Goal: Information Seeking & Learning: Learn about a topic

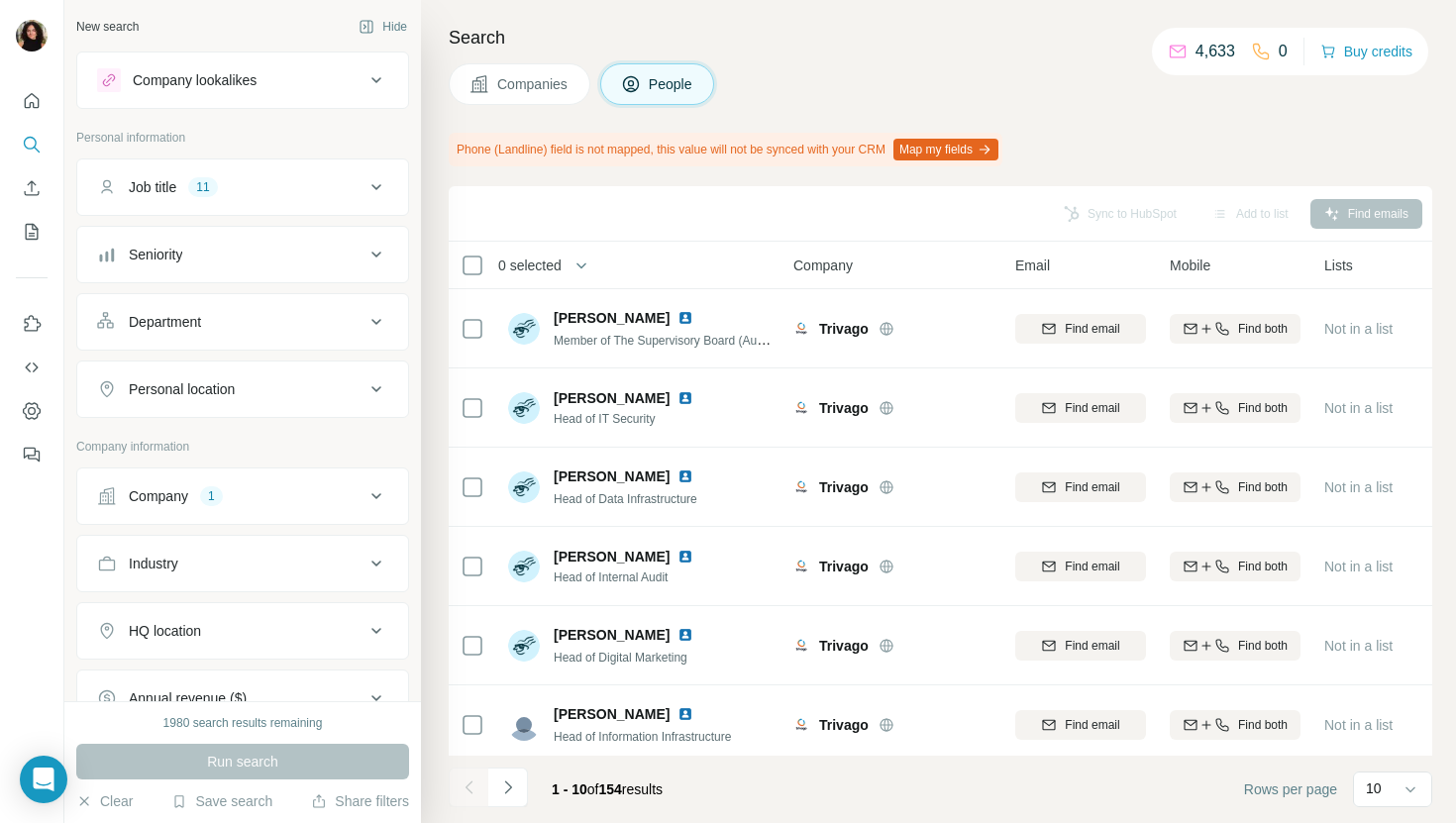
click at [542, 91] on span "Companies" at bounding box center [533, 84] width 72 height 20
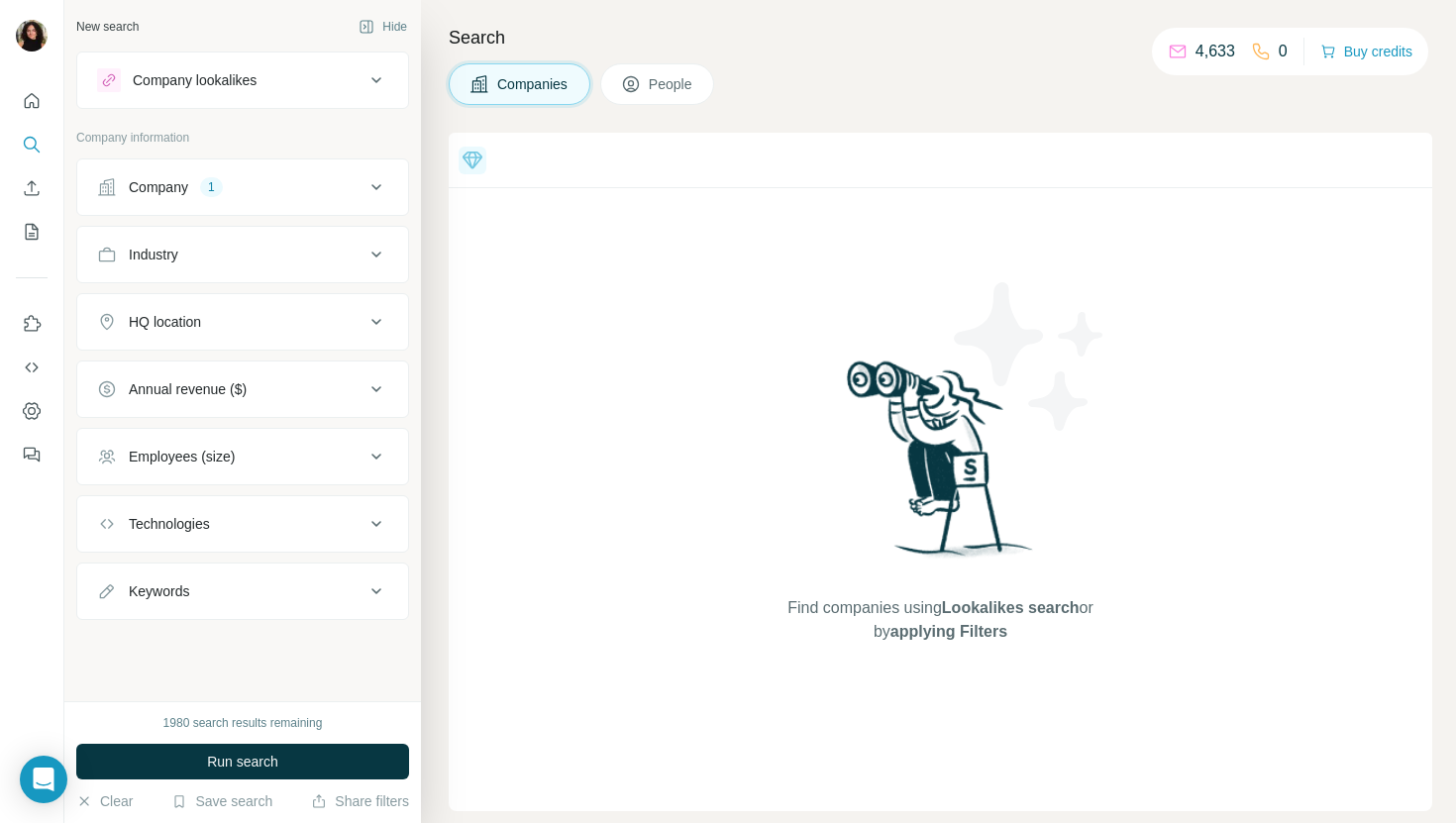
click at [180, 196] on div "Company" at bounding box center [159, 188] width 60 height 20
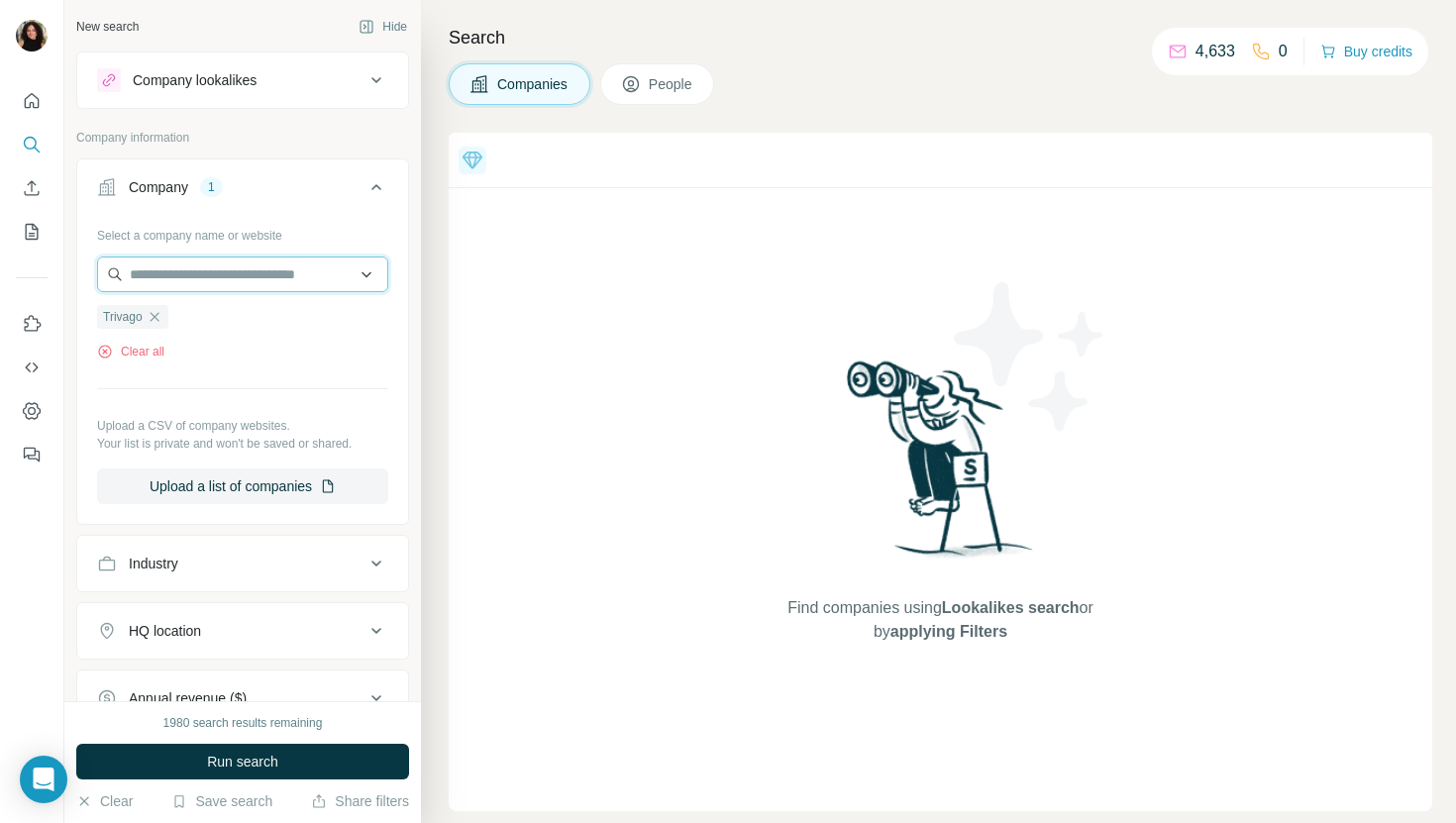
click at [188, 265] on input "text" at bounding box center [243, 274] width 291 height 36
paste input "**********"
drag, startPoint x: 180, startPoint y: 276, endPoint x: 77, endPoint y: 276, distance: 103.0
click at [77, 276] on div "**********" at bounding box center [242, 369] width 330 height 301
type input "**********"
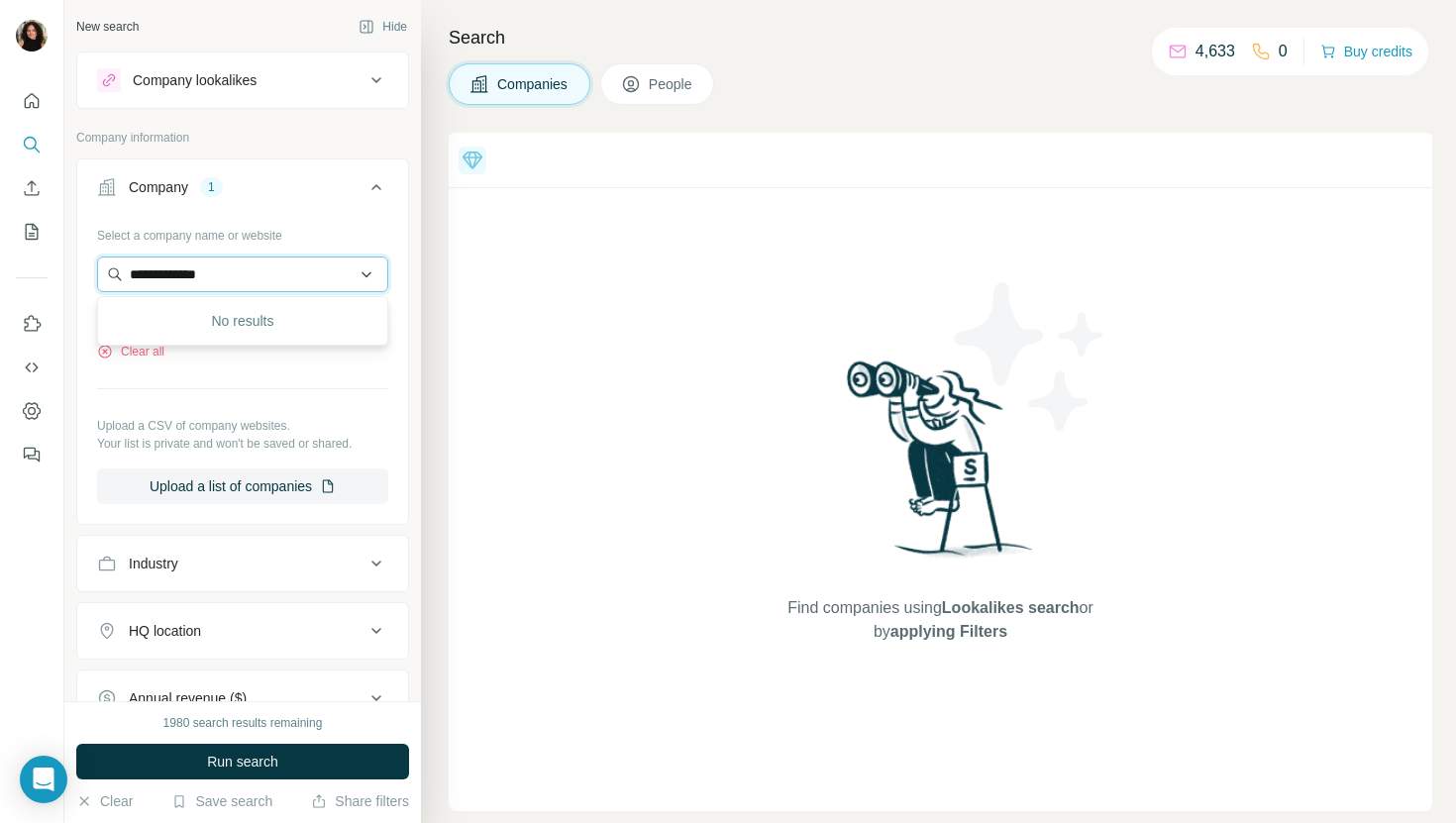
click at [208, 264] on input "**********" at bounding box center [243, 274] width 291 height 36
paste input "text"
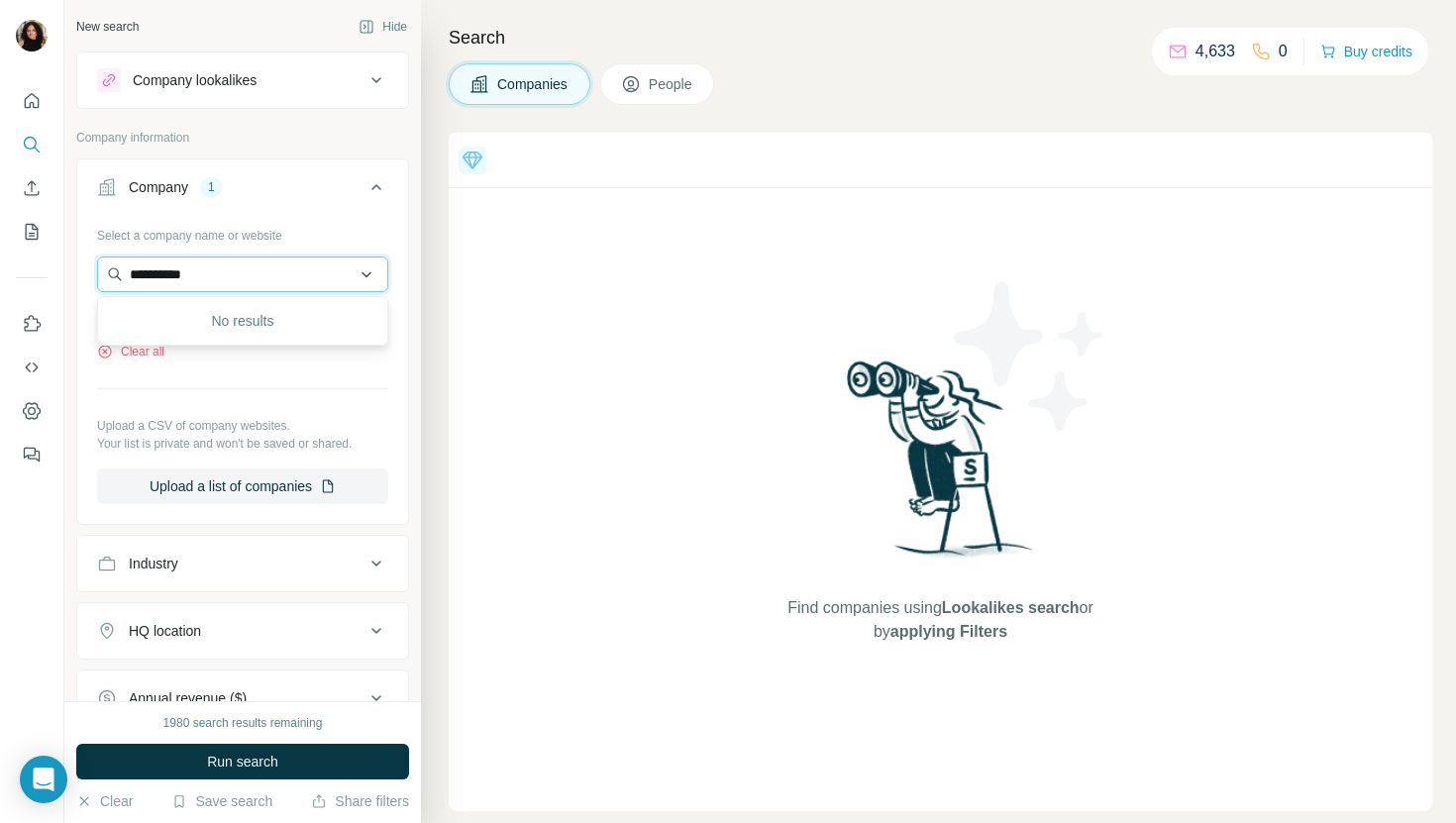
click at [209, 291] on input "**********" at bounding box center [243, 274] width 291 height 36
paste input "text"
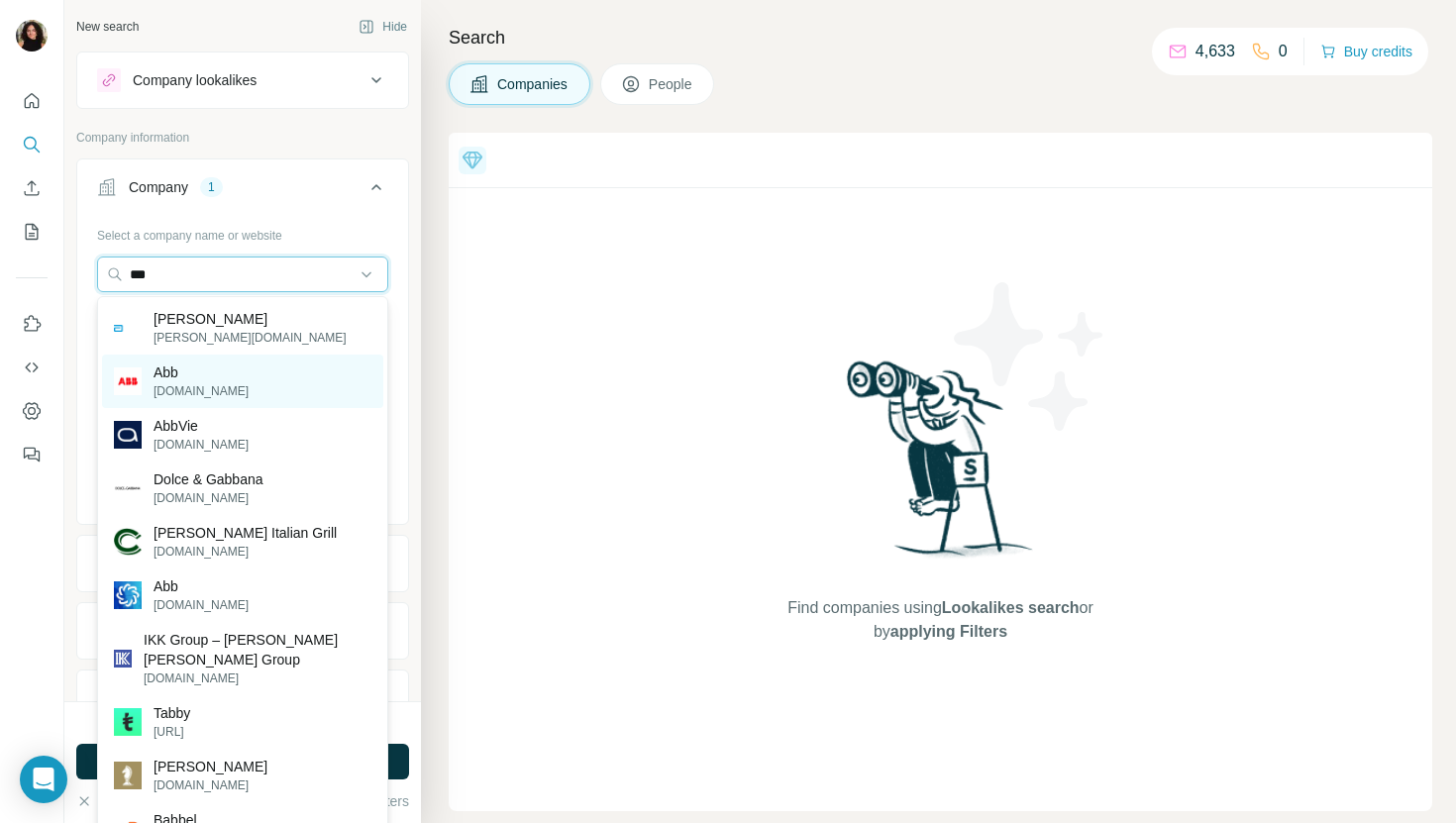
type input "***"
click at [252, 378] on div "Abb [DOMAIN_NAME]" at bounding box center [243, 381] width 281 height 54
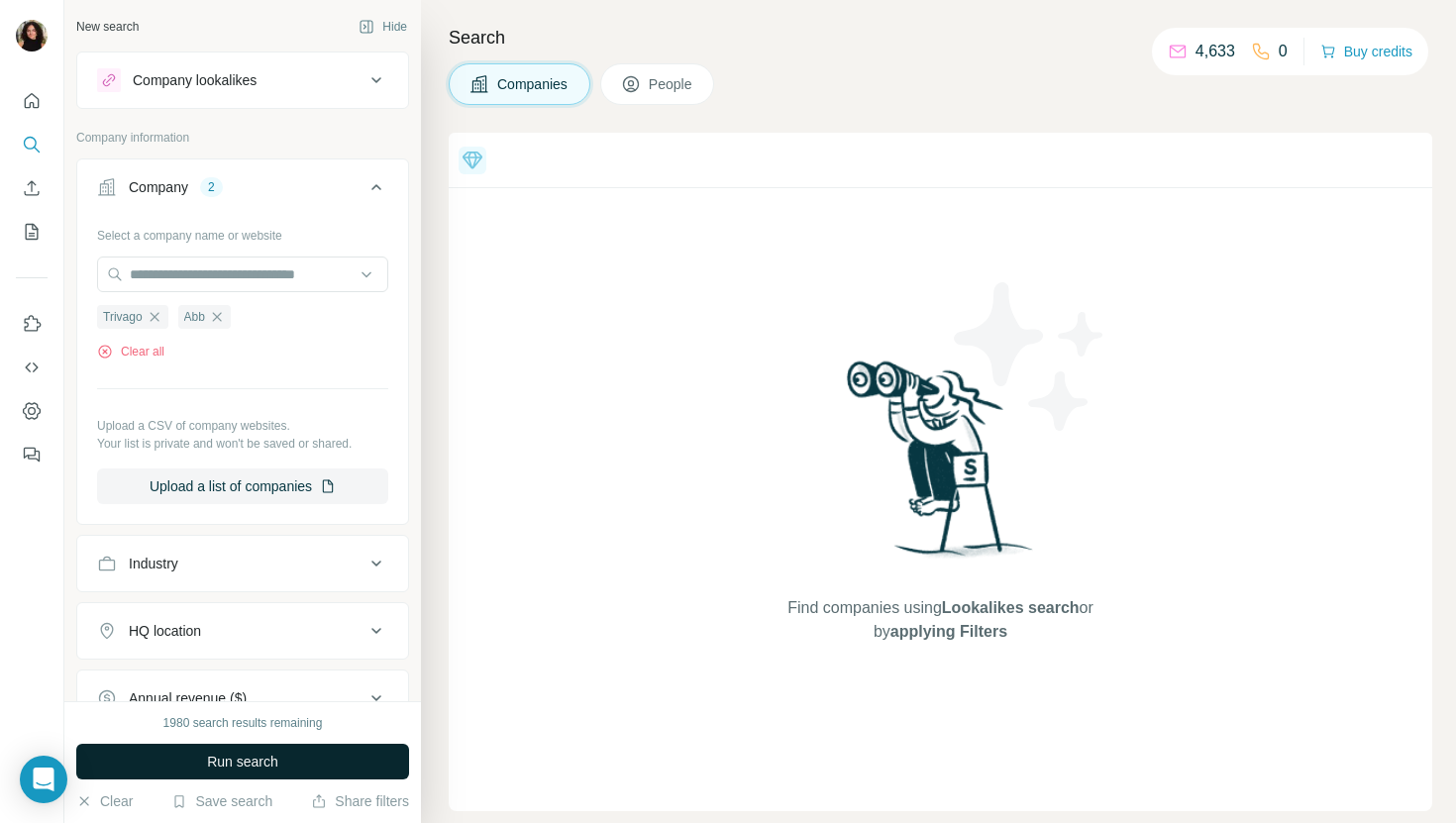
click at [289, 759] on button "Run search" at bounding box center [242, 761] width 332 height 36
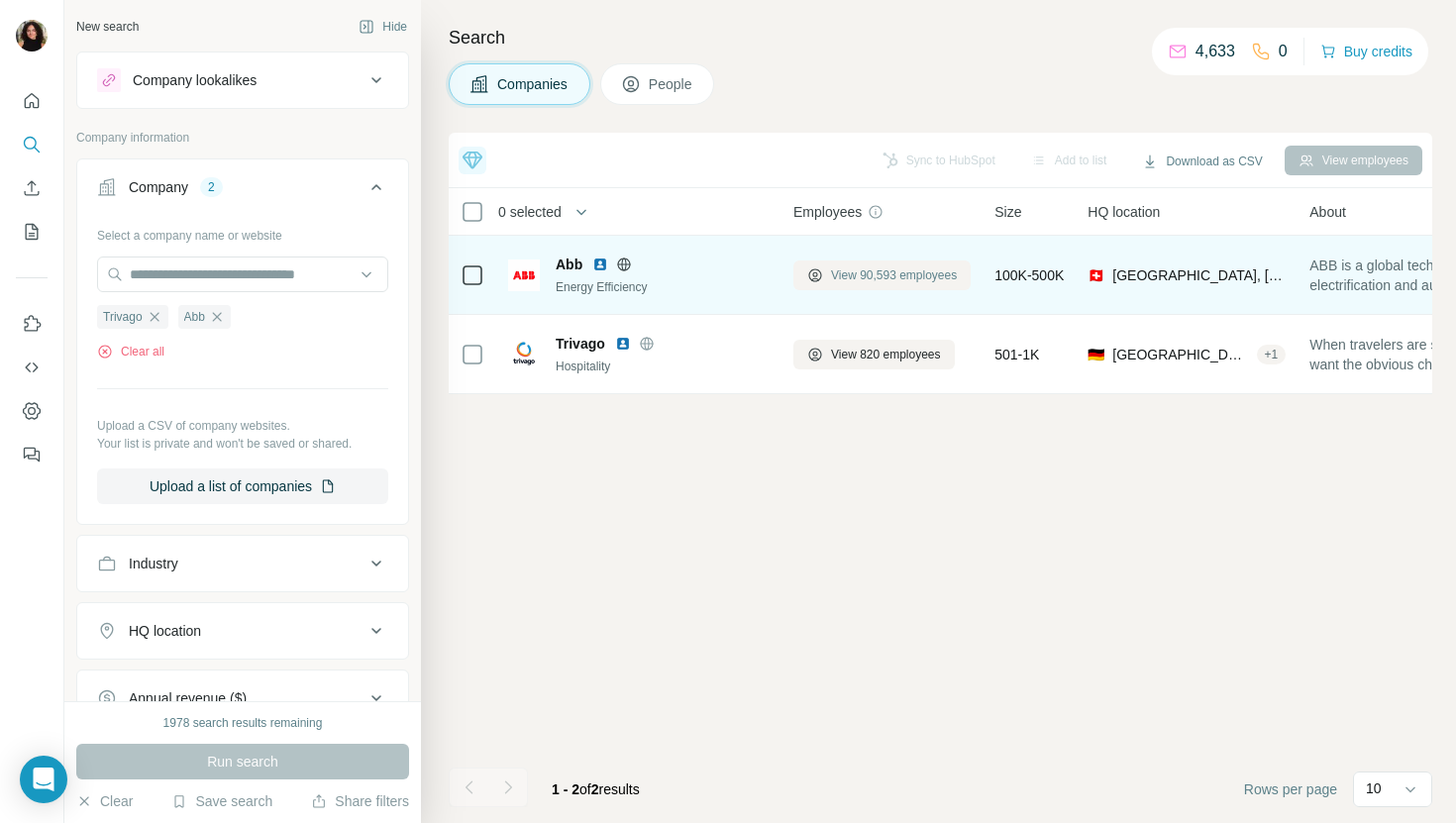
click at [870, 280] on span "View 90,593 employees" at bounding box center [894, 275] width 126 height 18
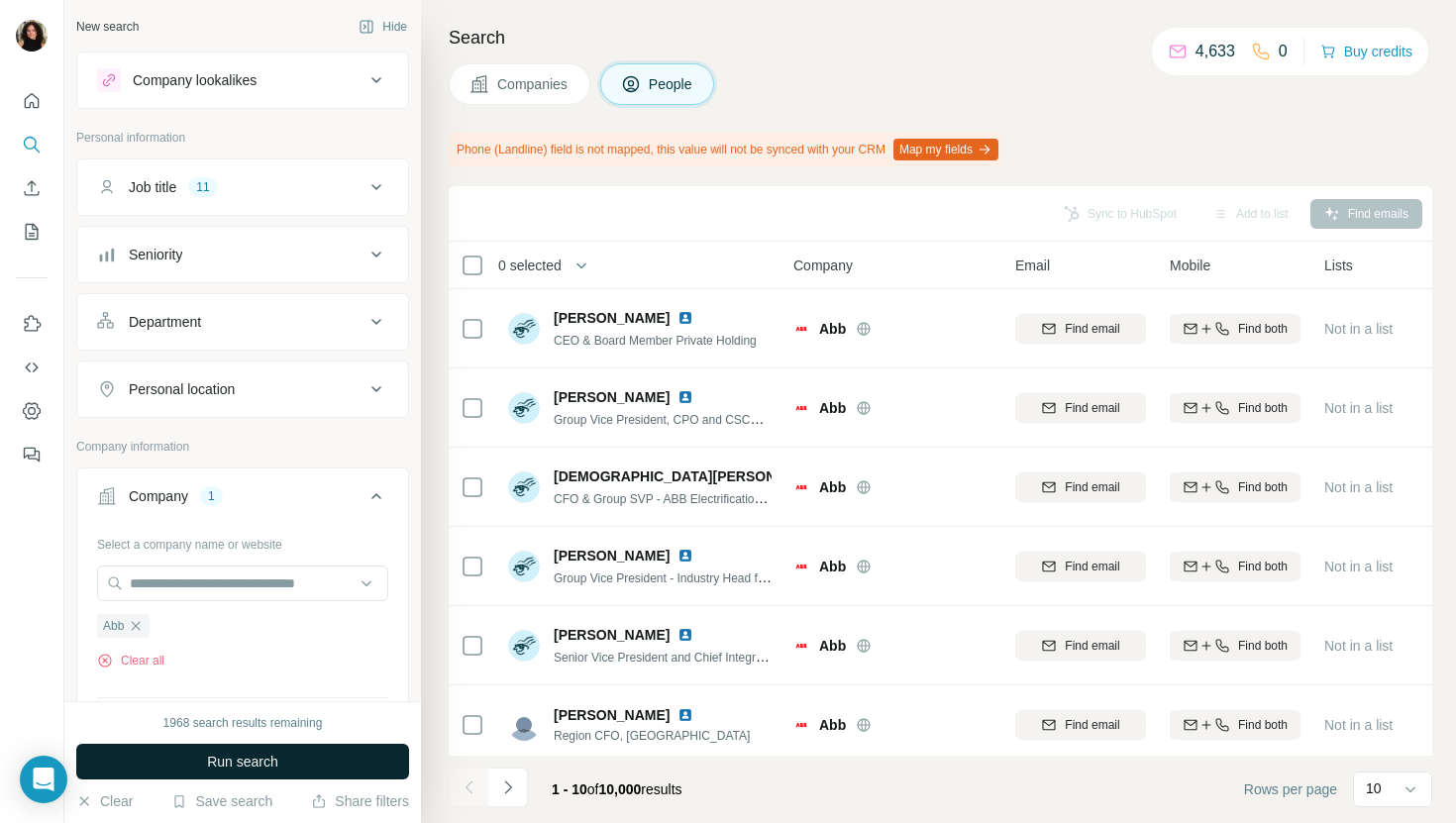
click at [230, 757] on span "Run search" at bounding box center [242, 761] width 71 height 20
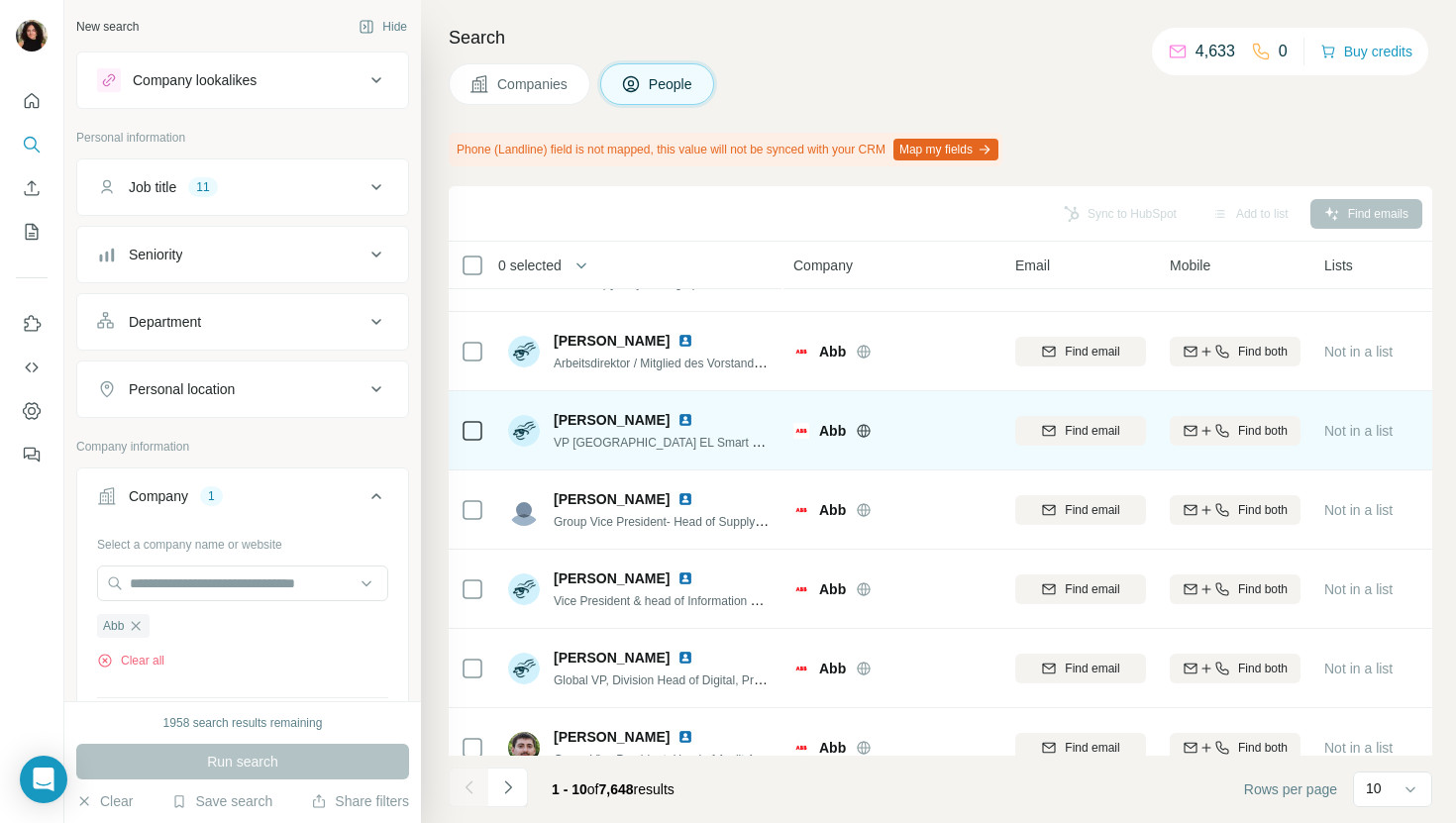
scroll to position [325, 0]
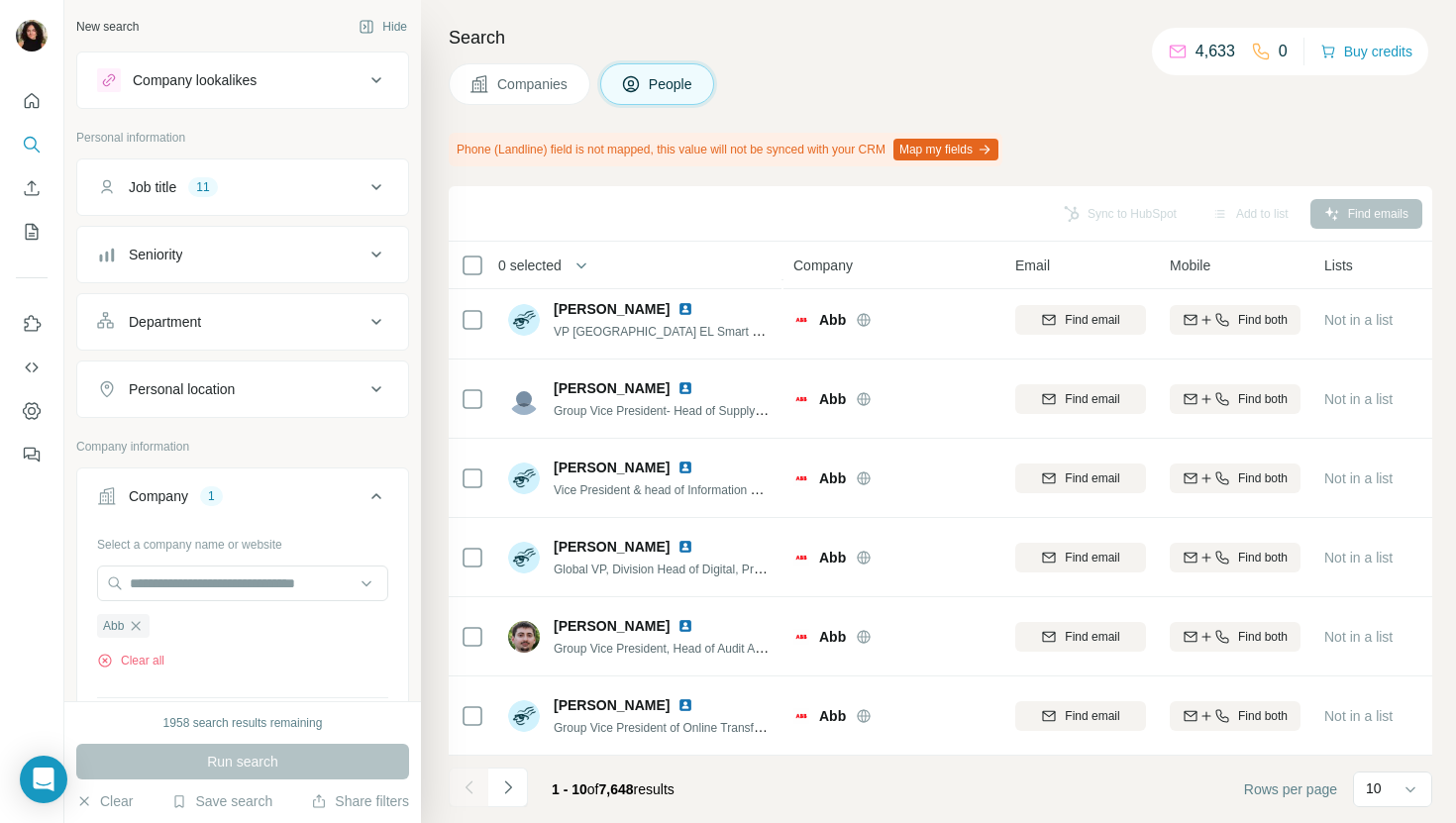
click at [509, 105] on div "Search Companies People Phone (Landline) field is not mapped, this value will n…" at bounding box center [938, 411] width 1035 height 823
click at [484, 85] on icon at bounding box center [479, 84] width 20 height 20
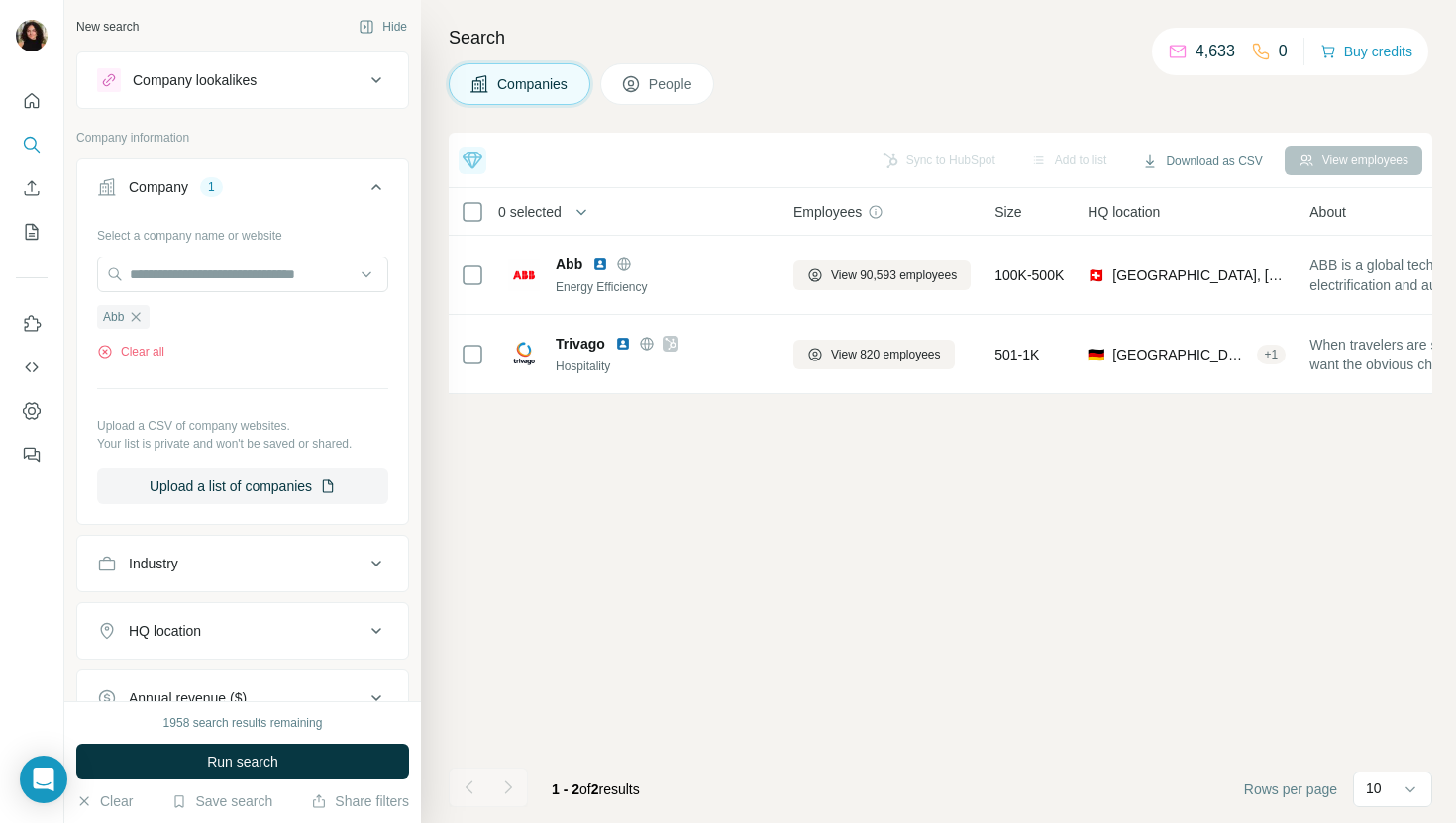
scroll to position [0, 0]
click at [248, 261] on input "text" at bounding box center [243, 274] width 291 height 36
paste input "*********"
drag, startPoint x: 196, startPoint y: 269, endPoint x: 256, endPoint y: 272, distance: 60.1
click at [256, 272] on input "**********" at bounding box center [243, 274] width 291 height 36
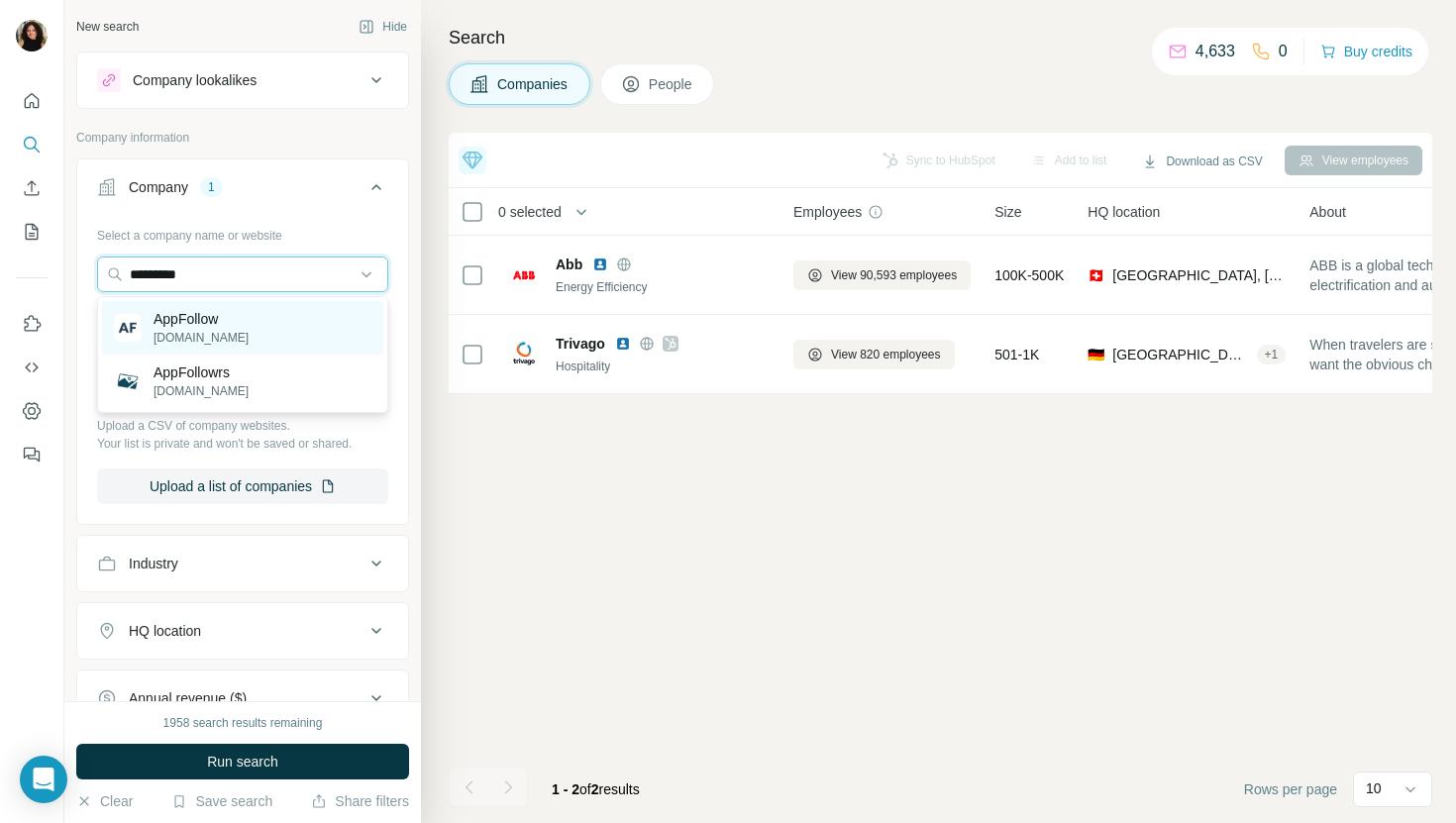
type input "*********"
click at [269, 326] on div "AppFollow [DOMAIN_NAME]" at bounding box center [243, 328] width 281 height 54
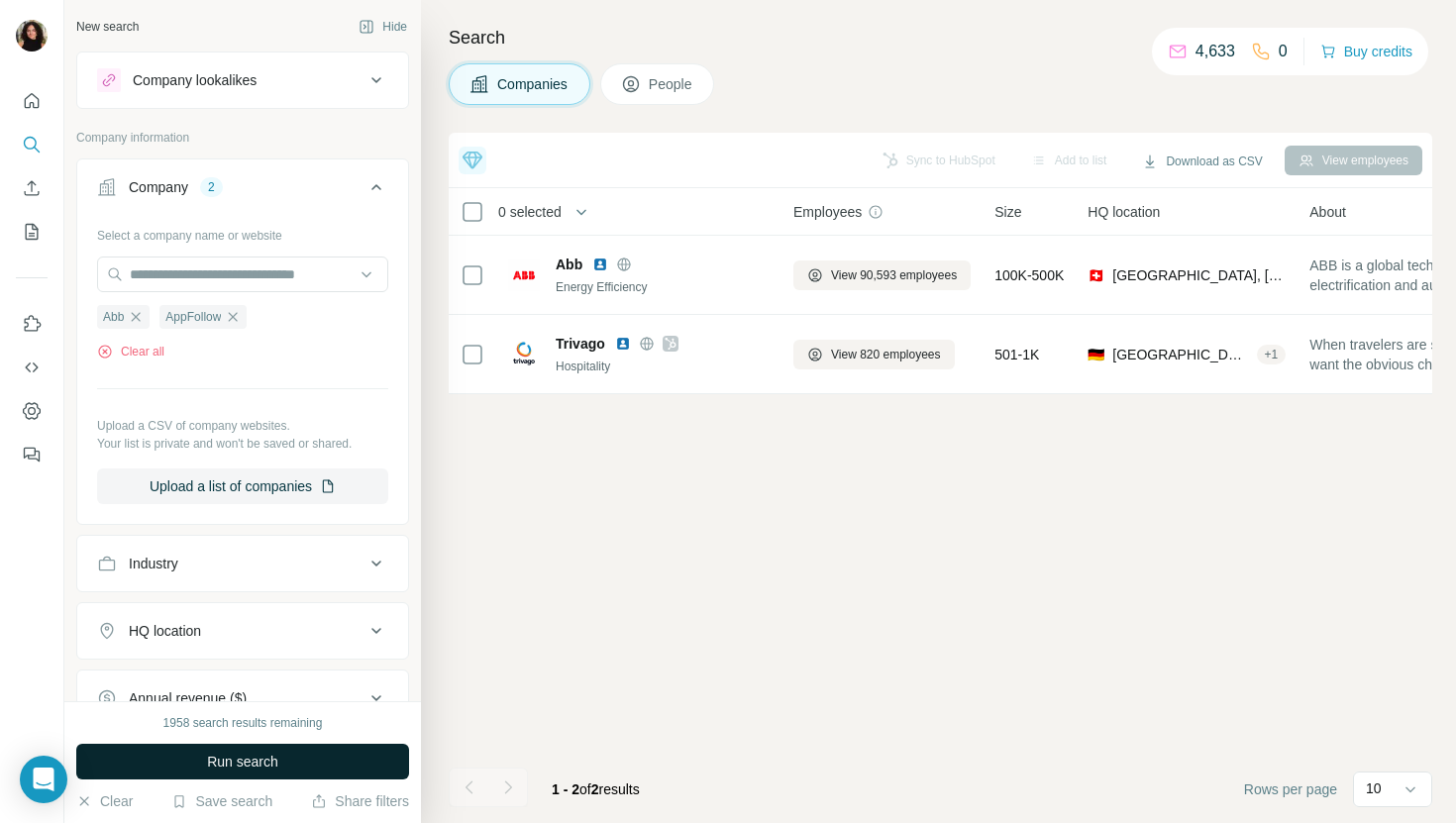
click at [234, 763] on span "Run search" at bounding box center [242, 761] width 71 height 20
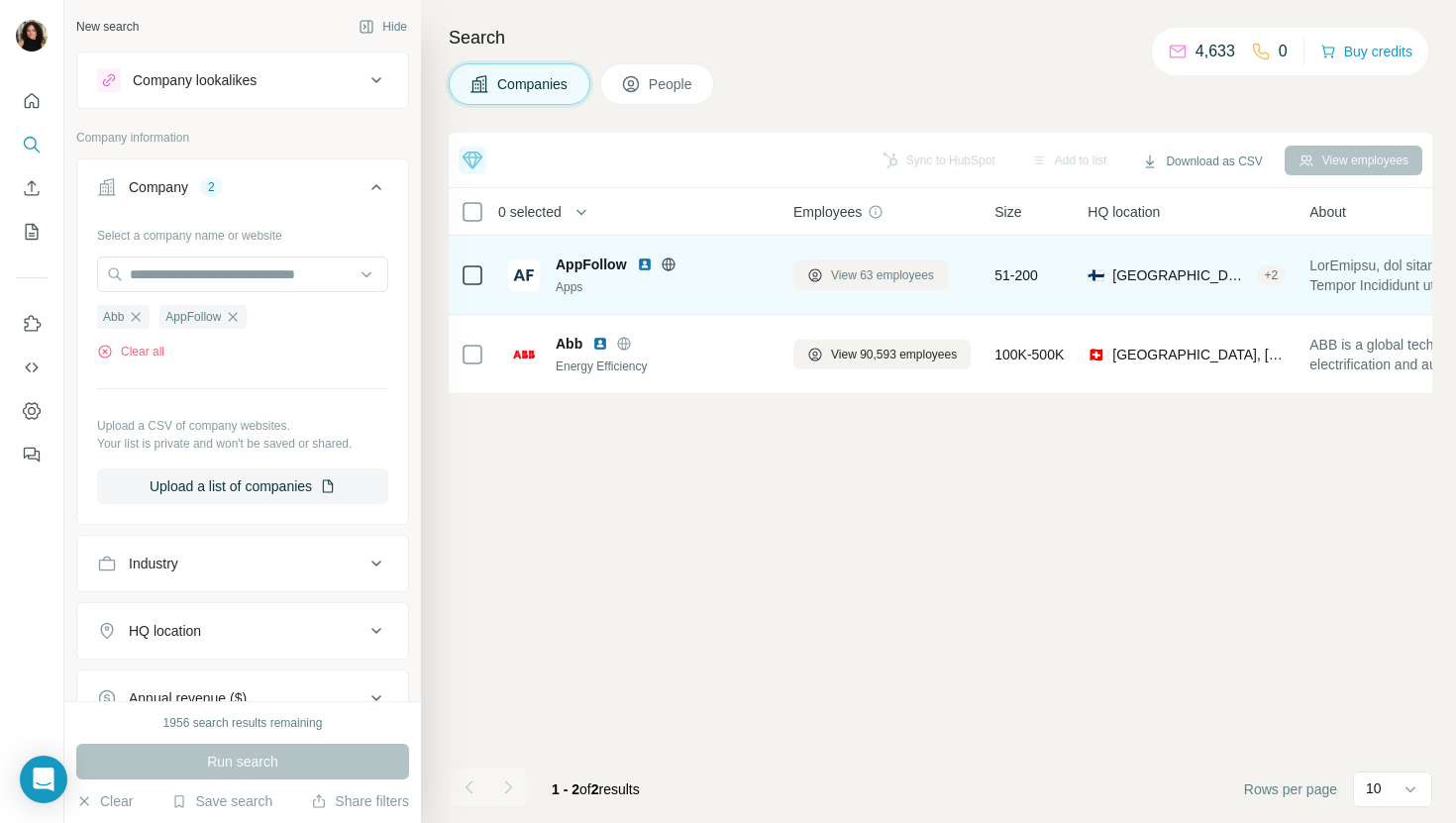
click at [920, 282] on span "View 63 employees" at bounding box center [882, 275] width 103 height 18
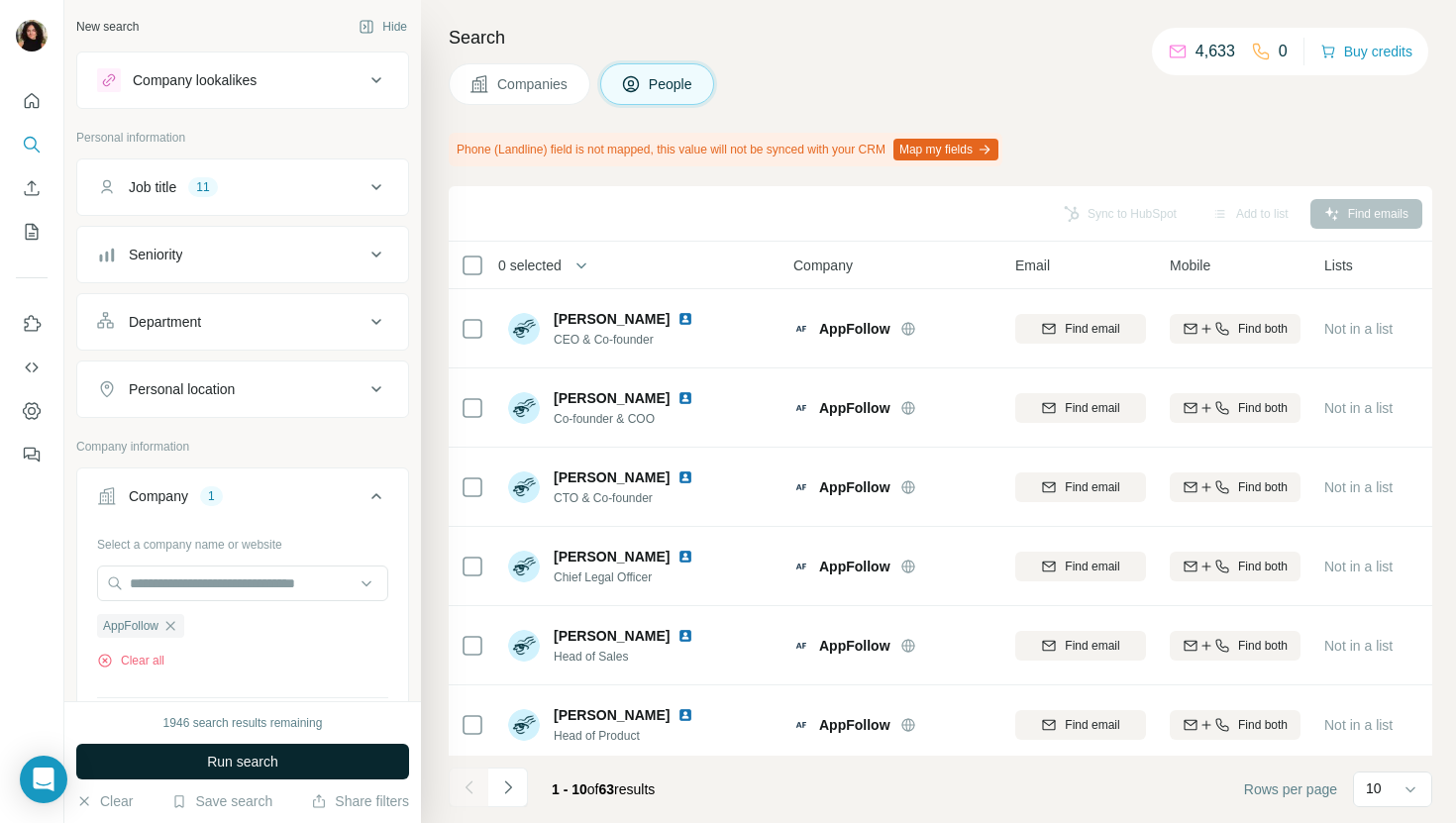
click at [277, 754] on span "Run search" at bounding box center [242, 761] width 71 height 20
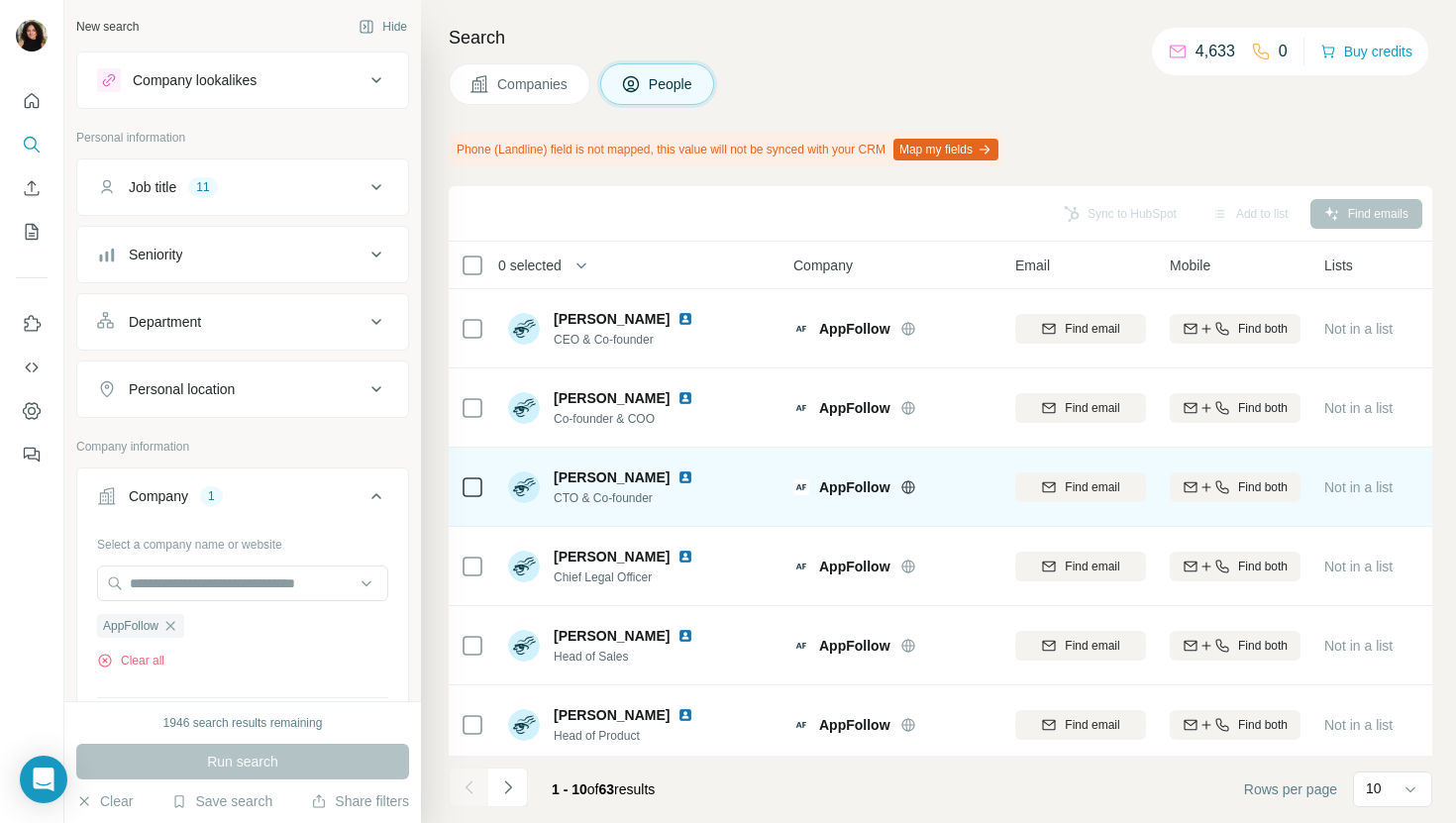
click at [678, 472] on img at bounding box center [686, 477] width 16 height 16
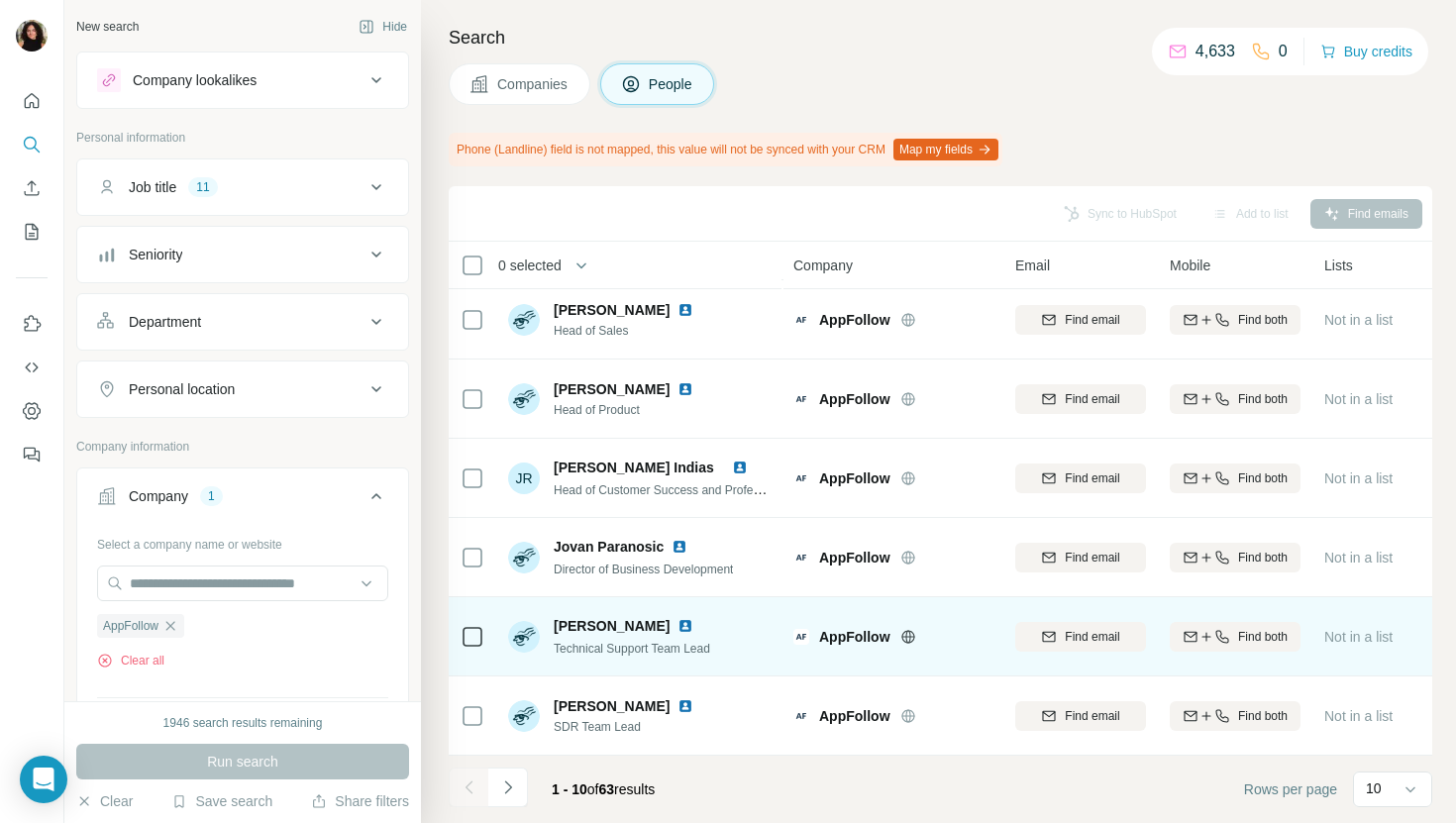
click at [694, 620] on img at bounding box center [686, 625] width 16 height 16
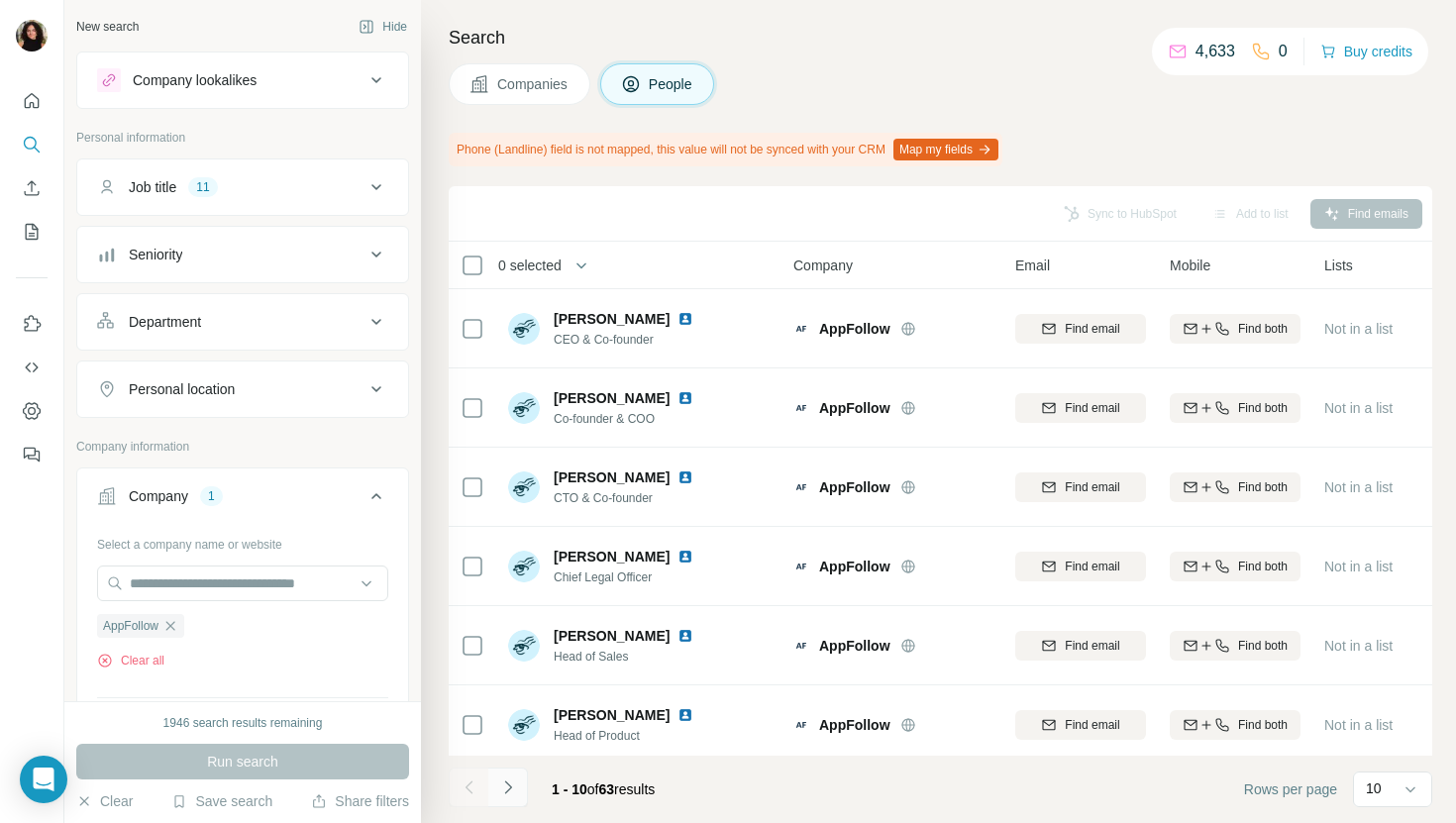
click at [509, 770] on button "Navigate to next page" at bounding box center [508, 787] width 40 height 40
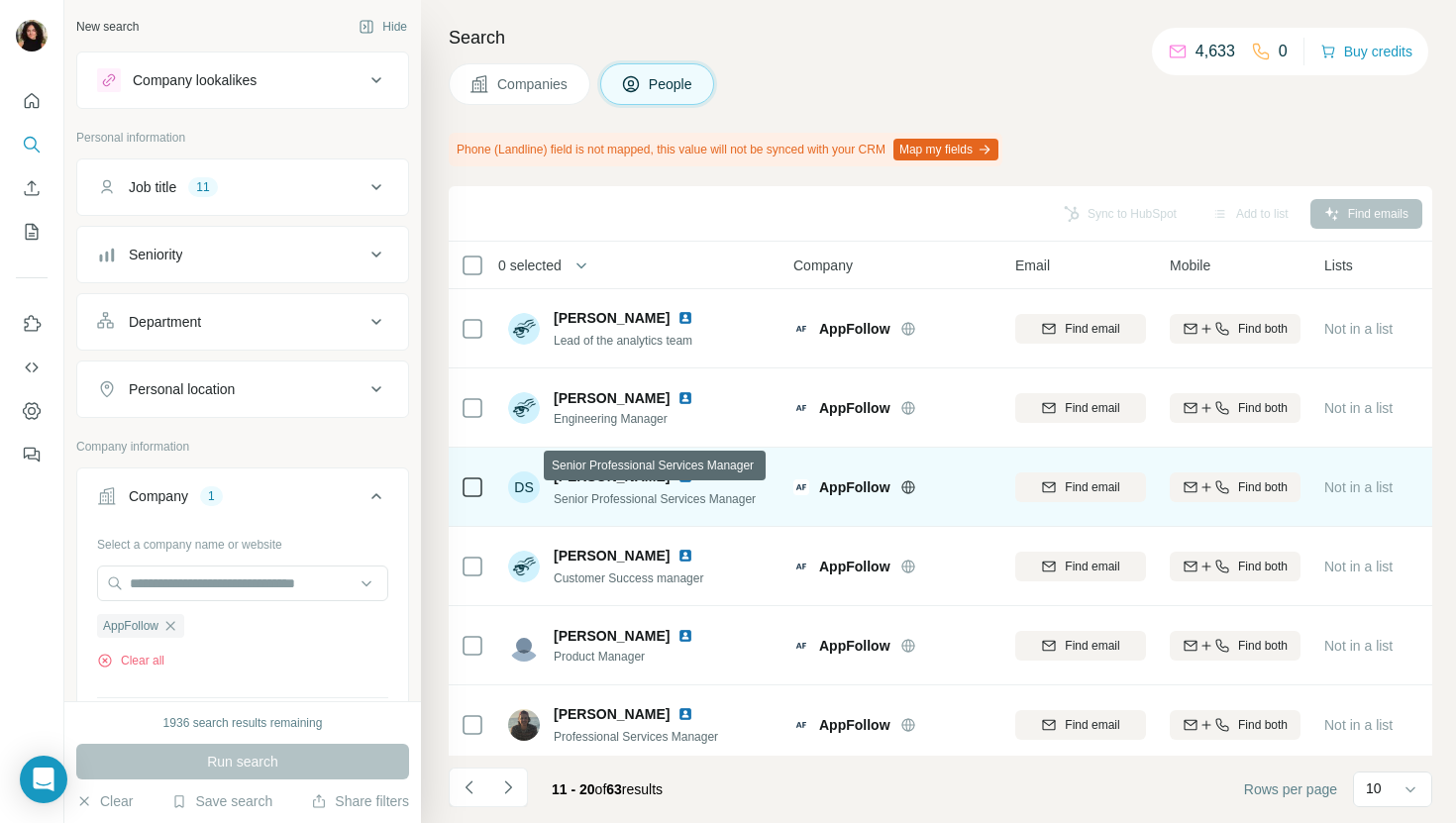
scroll to position [325, 0]
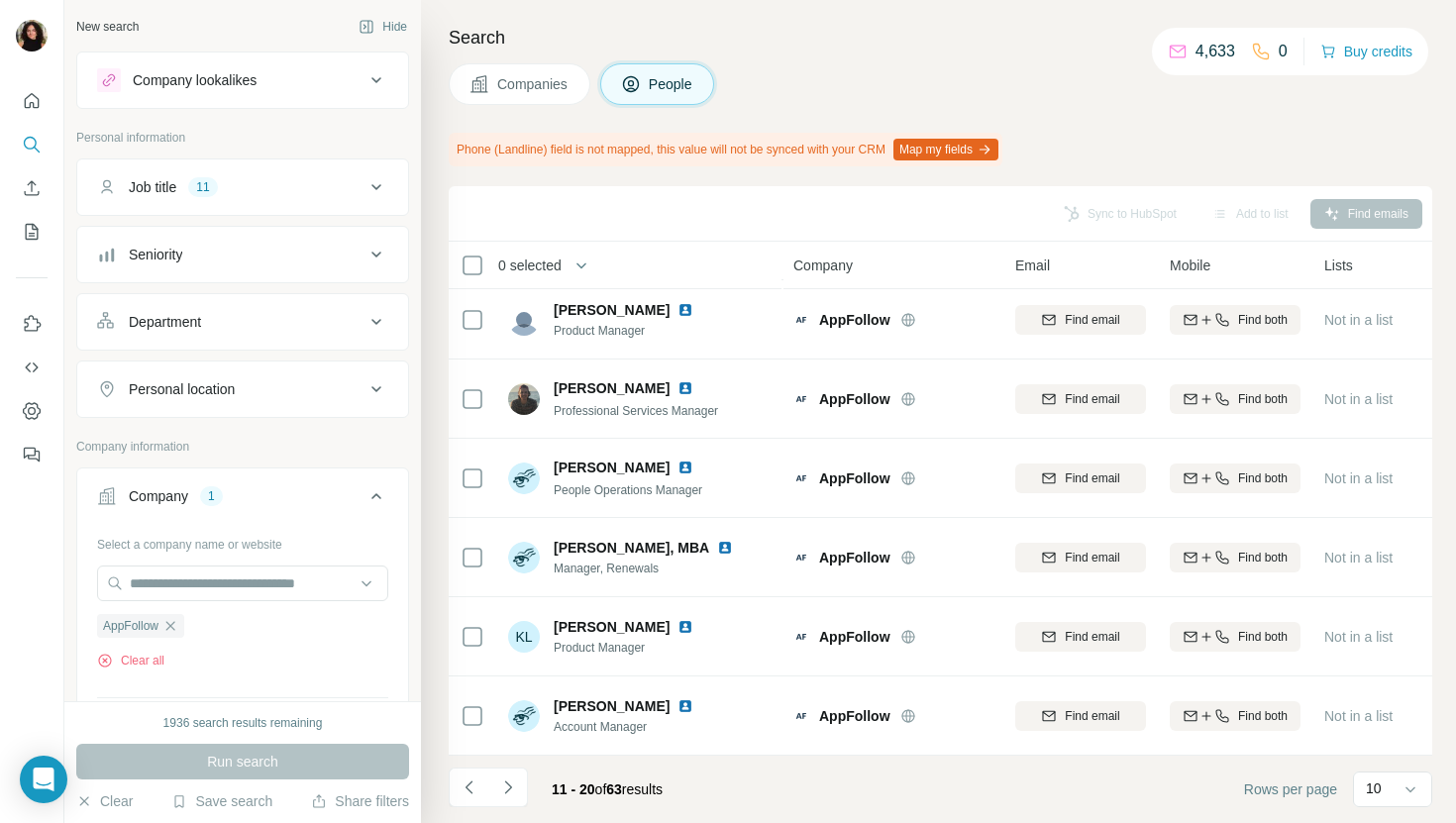
click at [494, 115] on div "Search Companies People Phone (Landline) field is not mapped, this value will n…" at bounding box center [938, 411] width 1035 height 823
click at [508, 93] on button "Companies" at bounding box center [520, 85] width 142 height 42
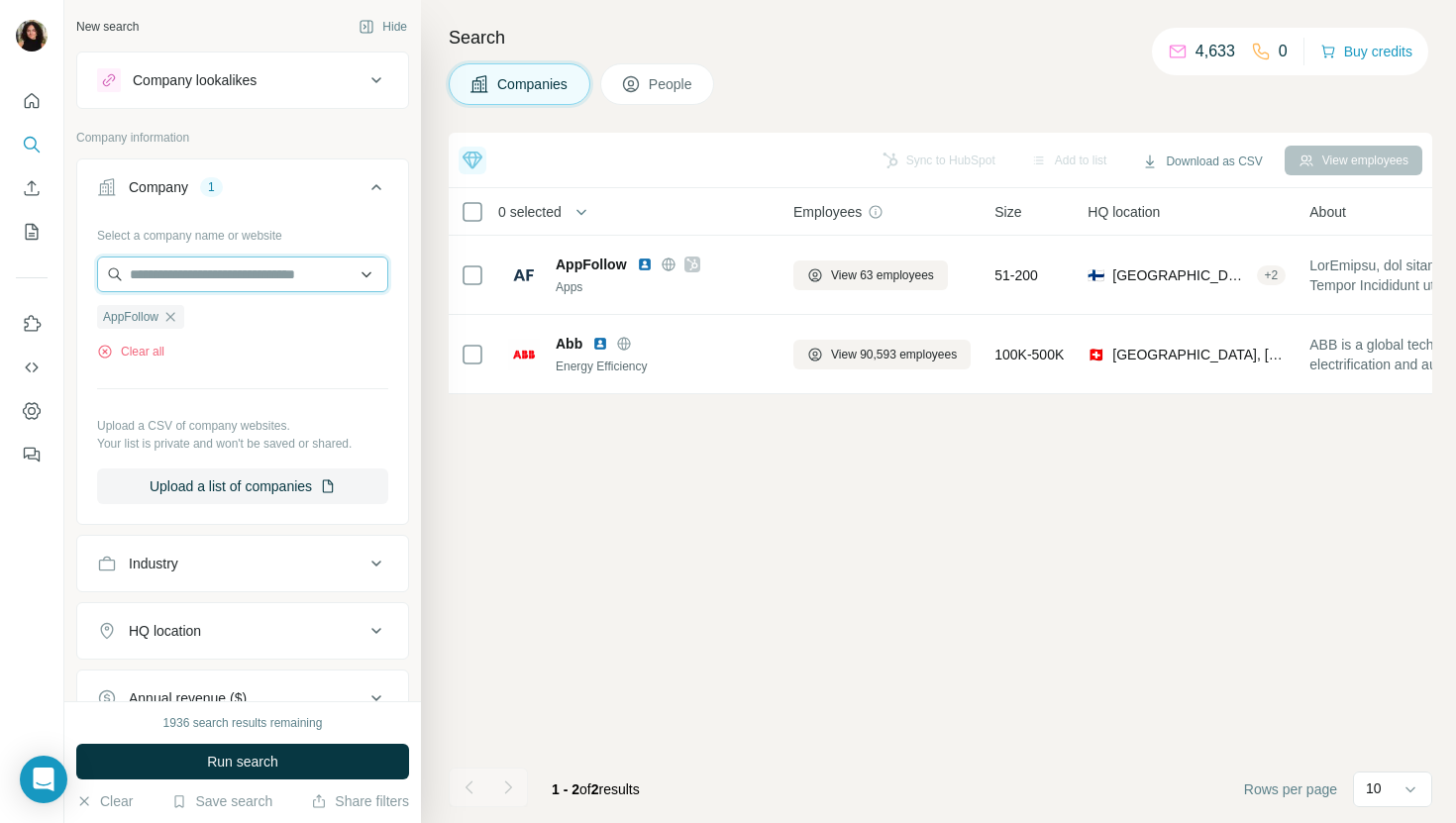
click at [257, 272] on input "text" at bounding box center [243, 274] width 291 height 36
paste input "**********"
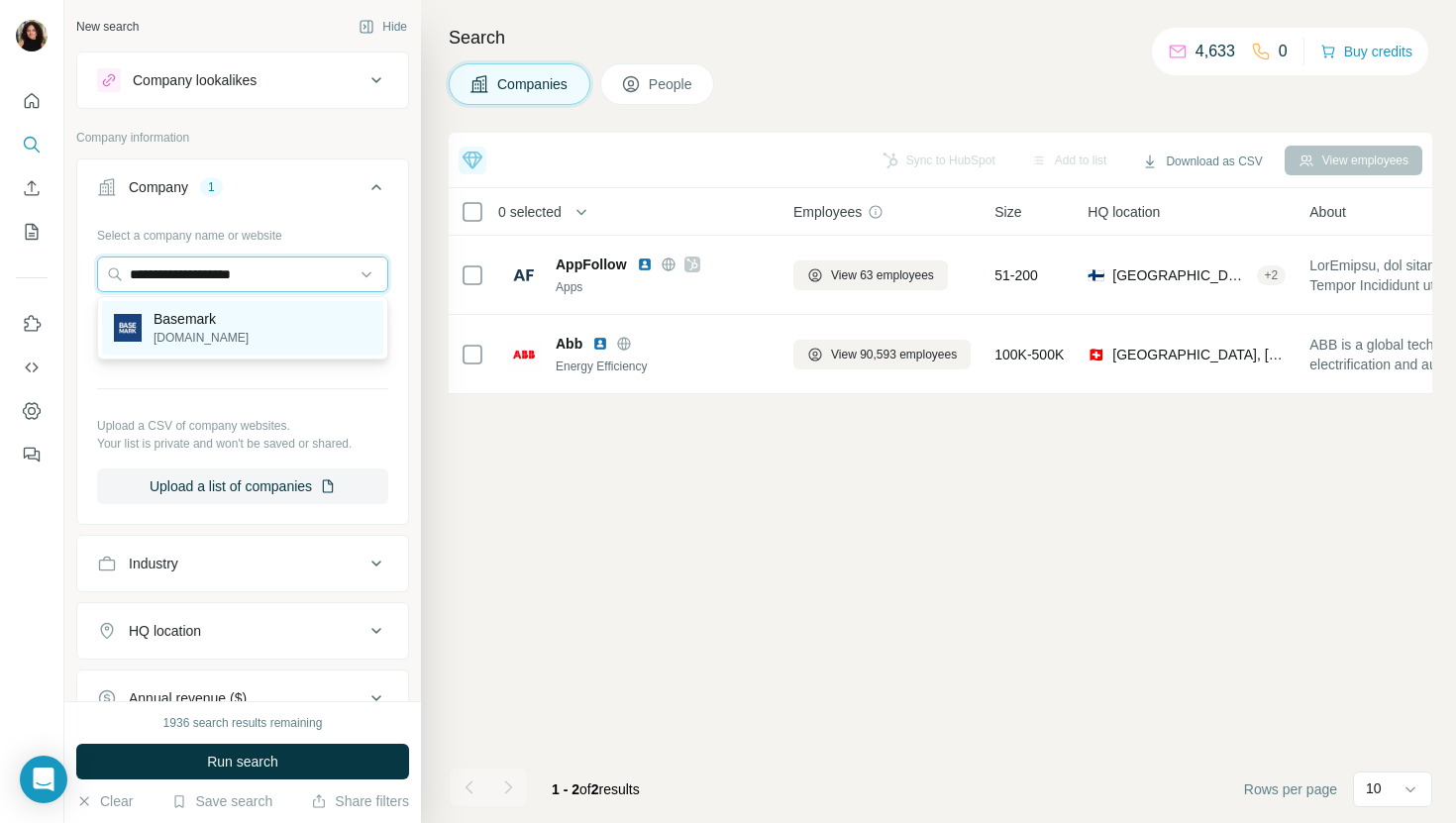
type input "**********"
click at [282, 327] on div "Basemark [DOMAIN_NAME]" at bounding box center [243, 328] width 281 height 54
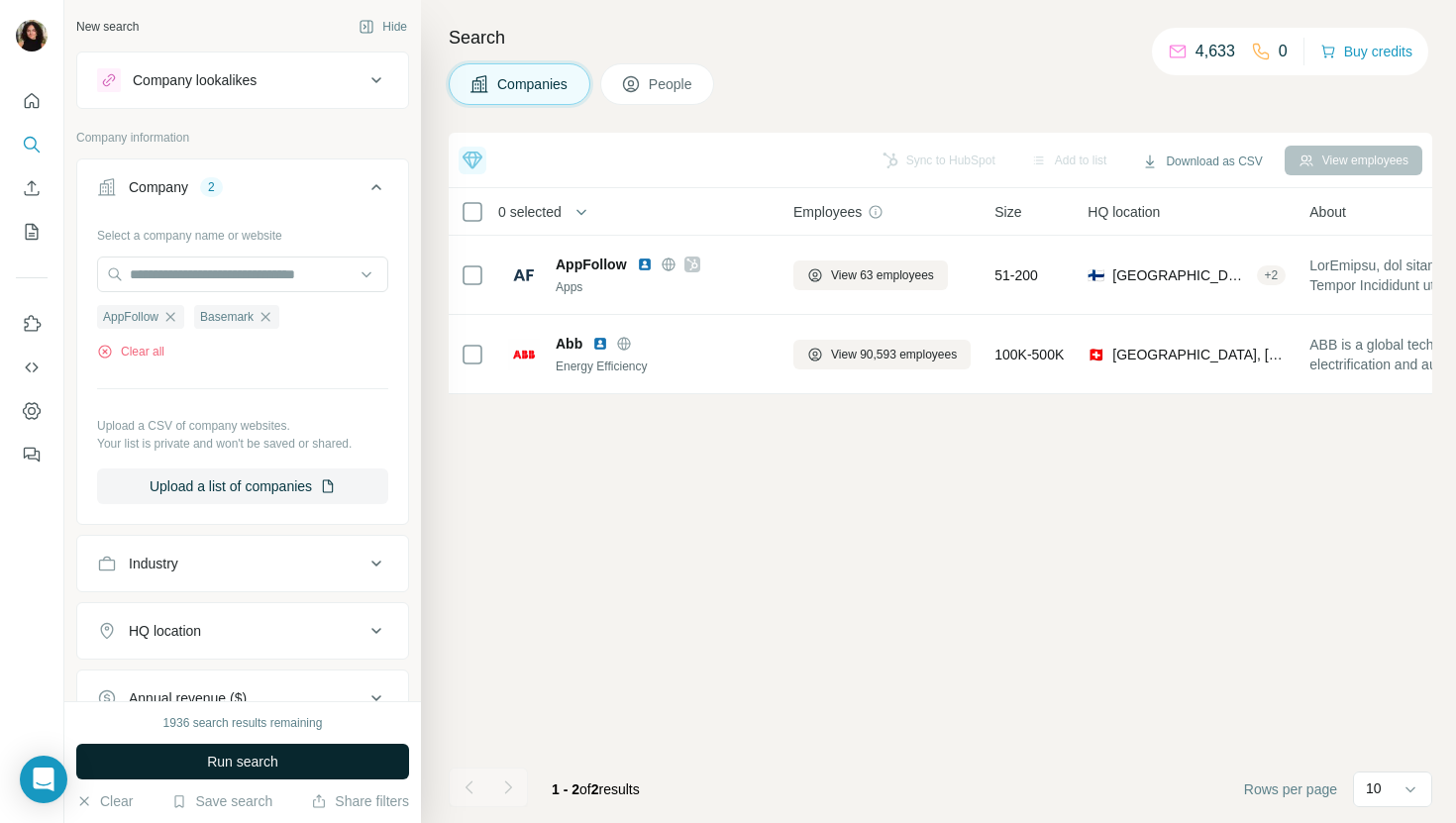
click at [163, 757] on button "Run search" at bounding box center [242, 761] width 332 height 36
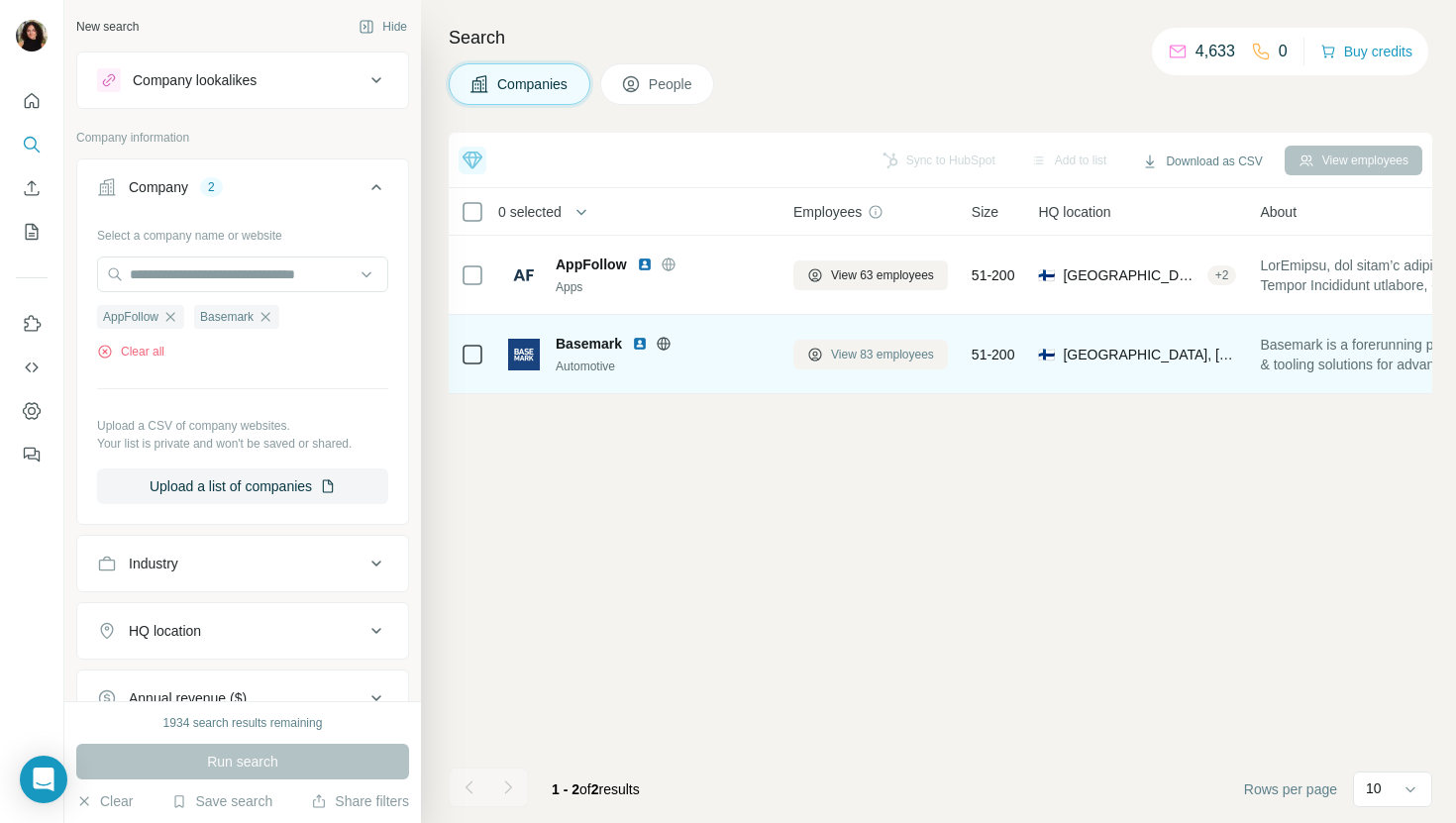
click at [847, 357] on span "View 83 employees" at bounding box center [882, 354] width 103 height 18
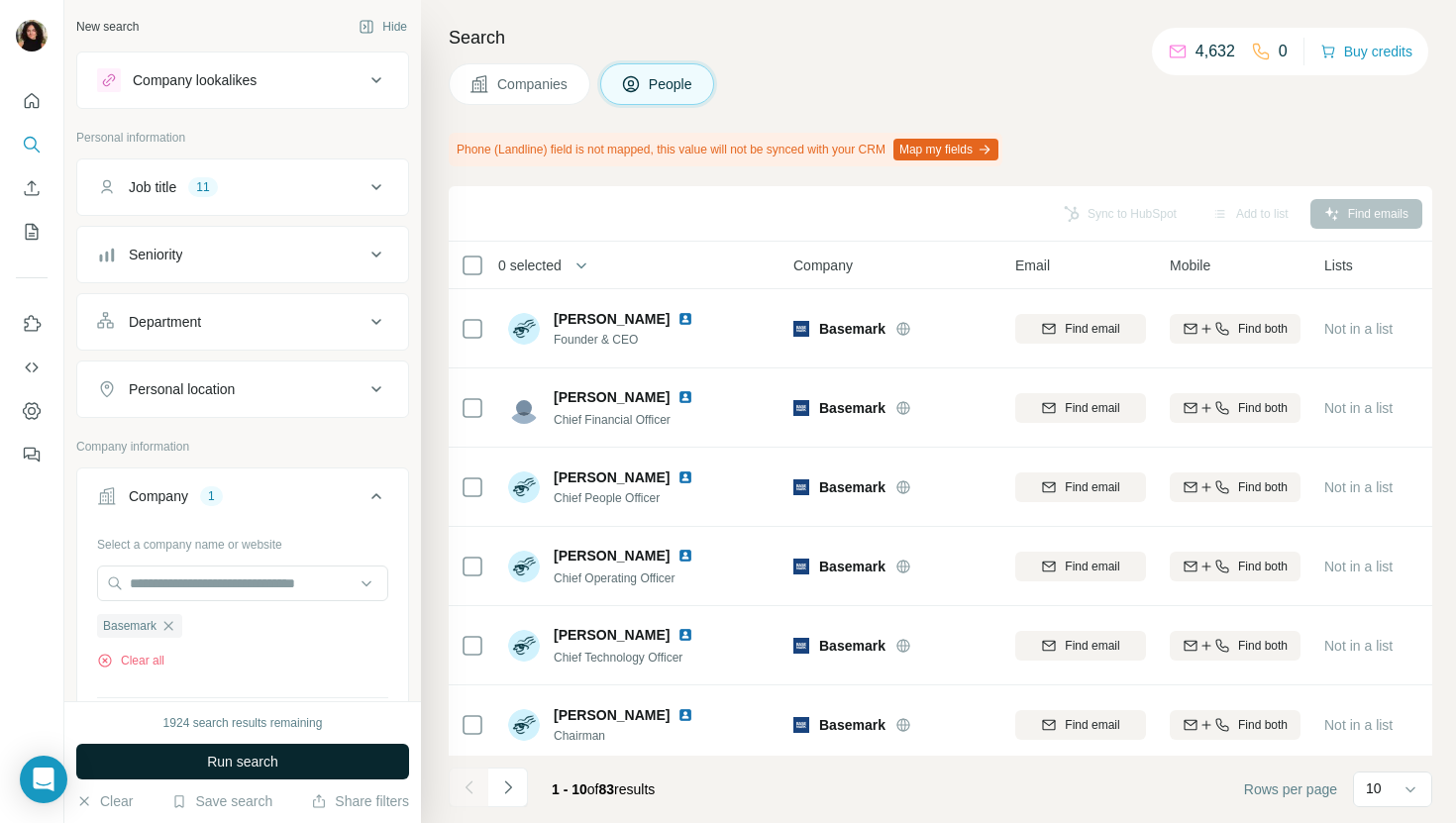
click at [232, 766] on span "Run search" at bounding box center [242, 761] width 71 height 20
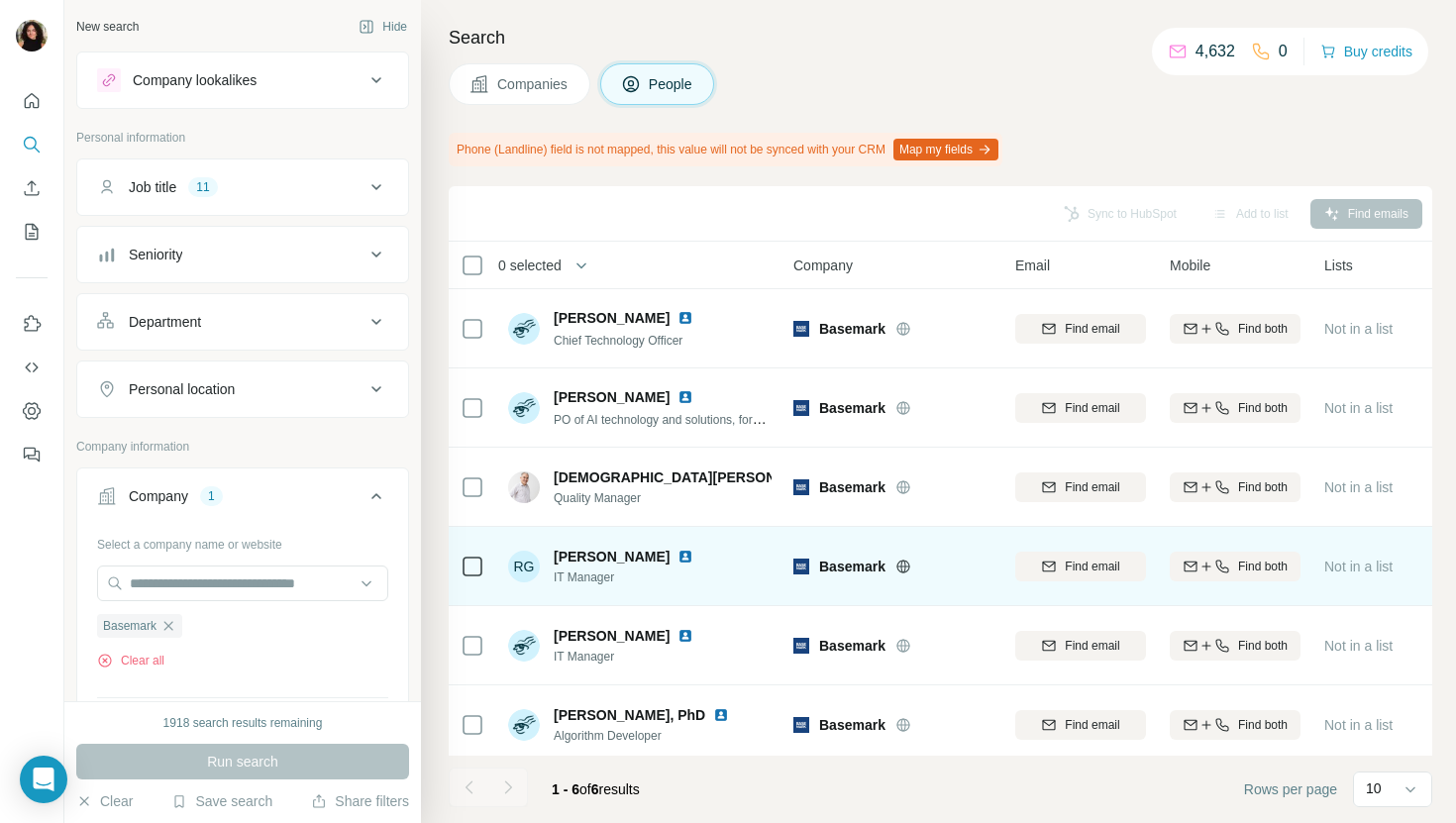
click at [678, 553] on img at bounding box center [686, 557] width 16 height 16
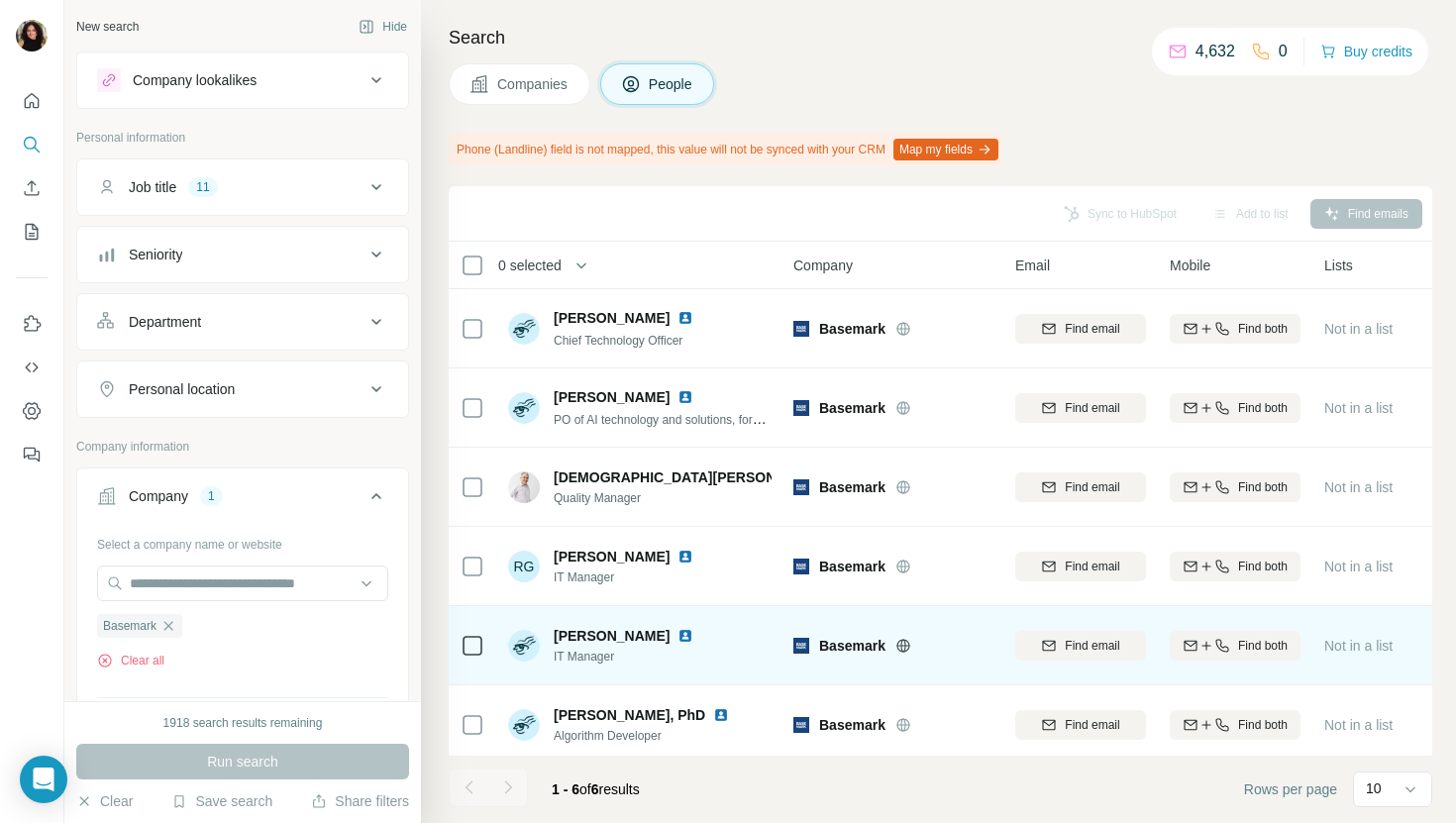
click at [685, 637] on img at bounding box center [686, 635] width 16 height 16
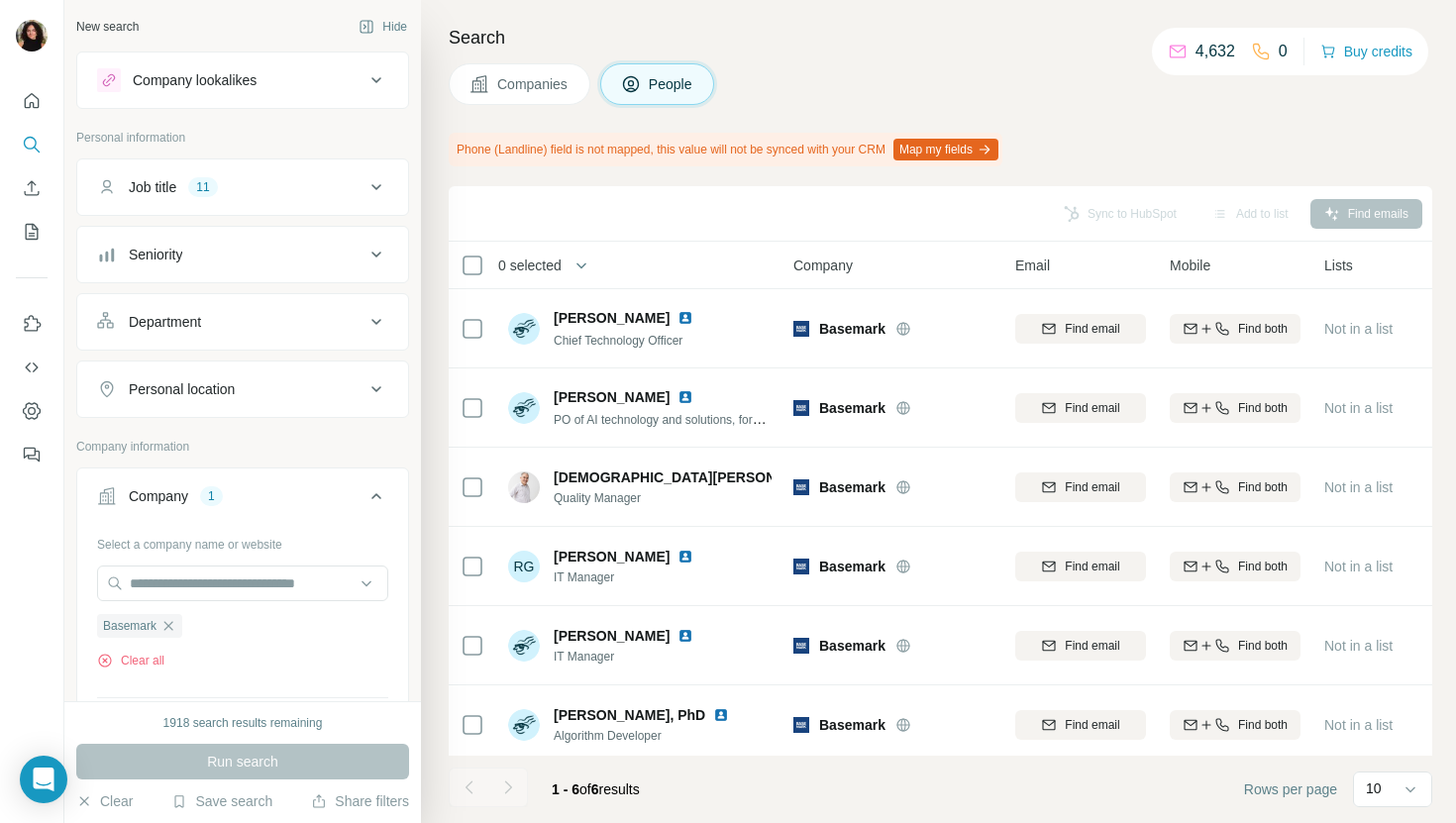
click at [515, 59] on div "Search Companies People Phone (Landline) field is not mapped, this value will n…" at bounding box center [938, 411] width 1035 height 823
click at [515, 86] on span "Companies" at bounding box center [533, 84] width 72 height 20
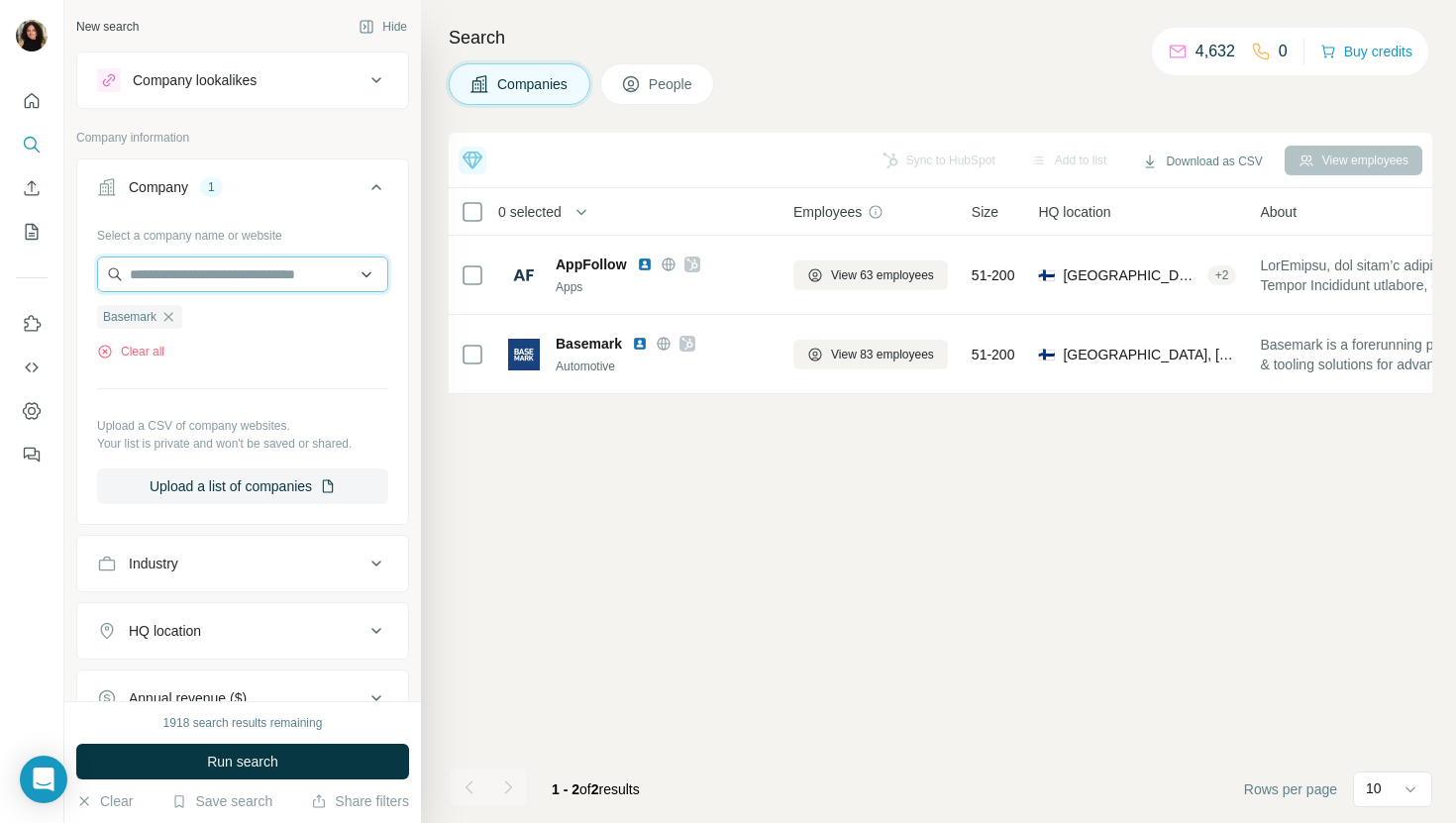
click at [243, 262] on input "text" at bounding box center [243, 274] width 291 height 36
paste input "**********"
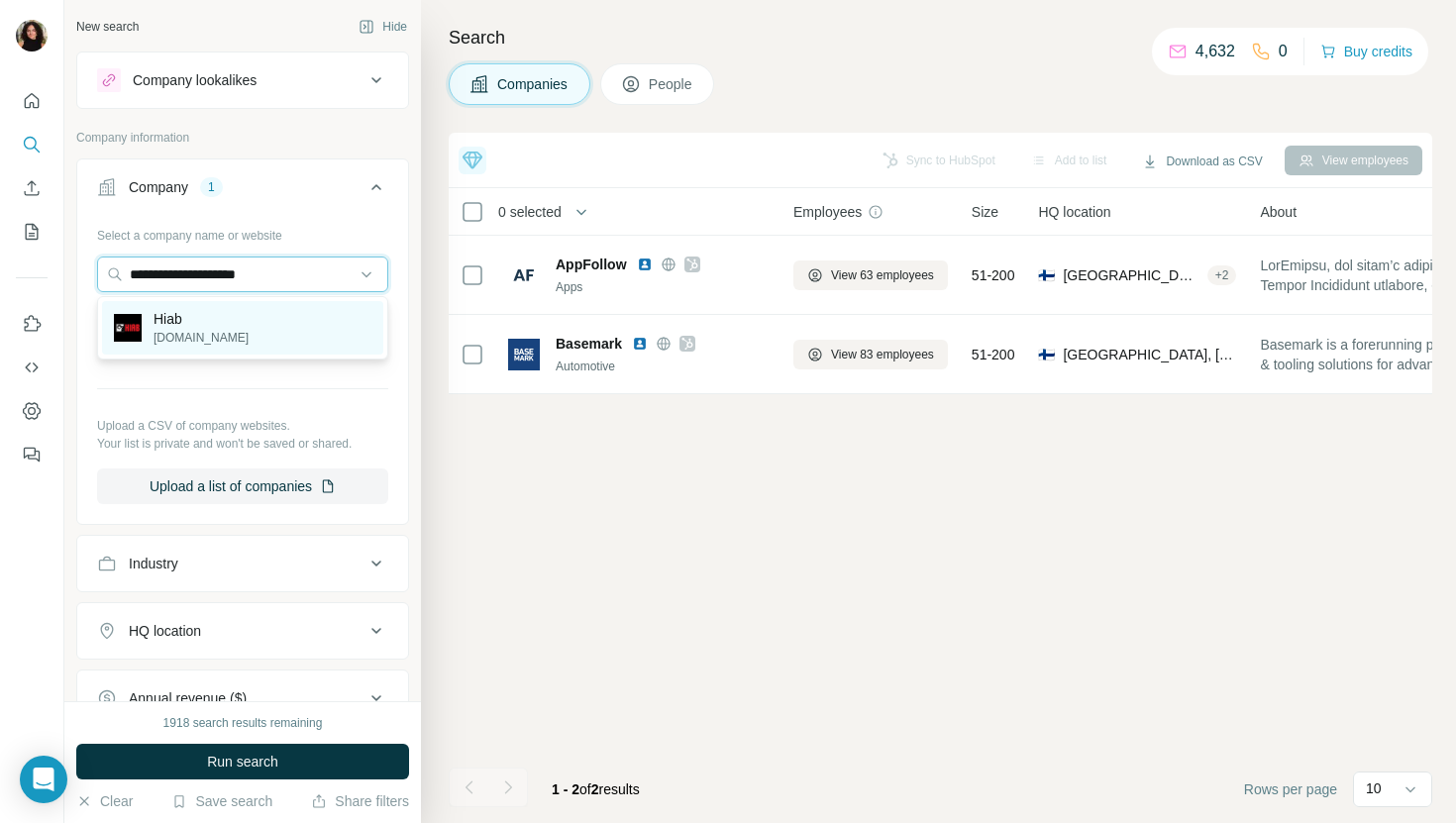
type input "**********"
click at [333, 324] on div "Hiab [DOMAIN_NAME]" at bounding box center [243, 328] width 281 height 54
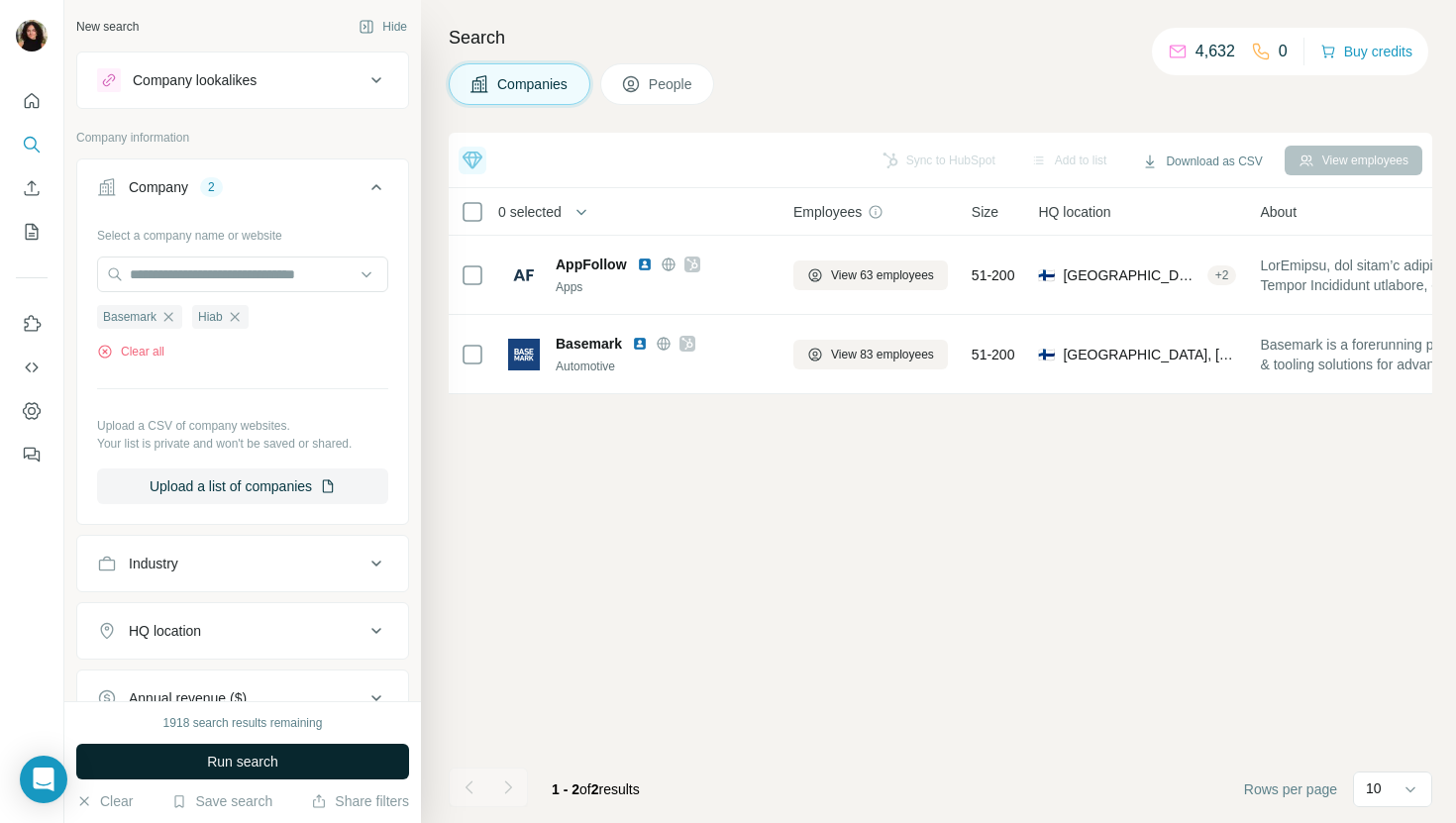
click at [212, 754] on span "Run search" at bounding box center [242, 761] width 71 height 20
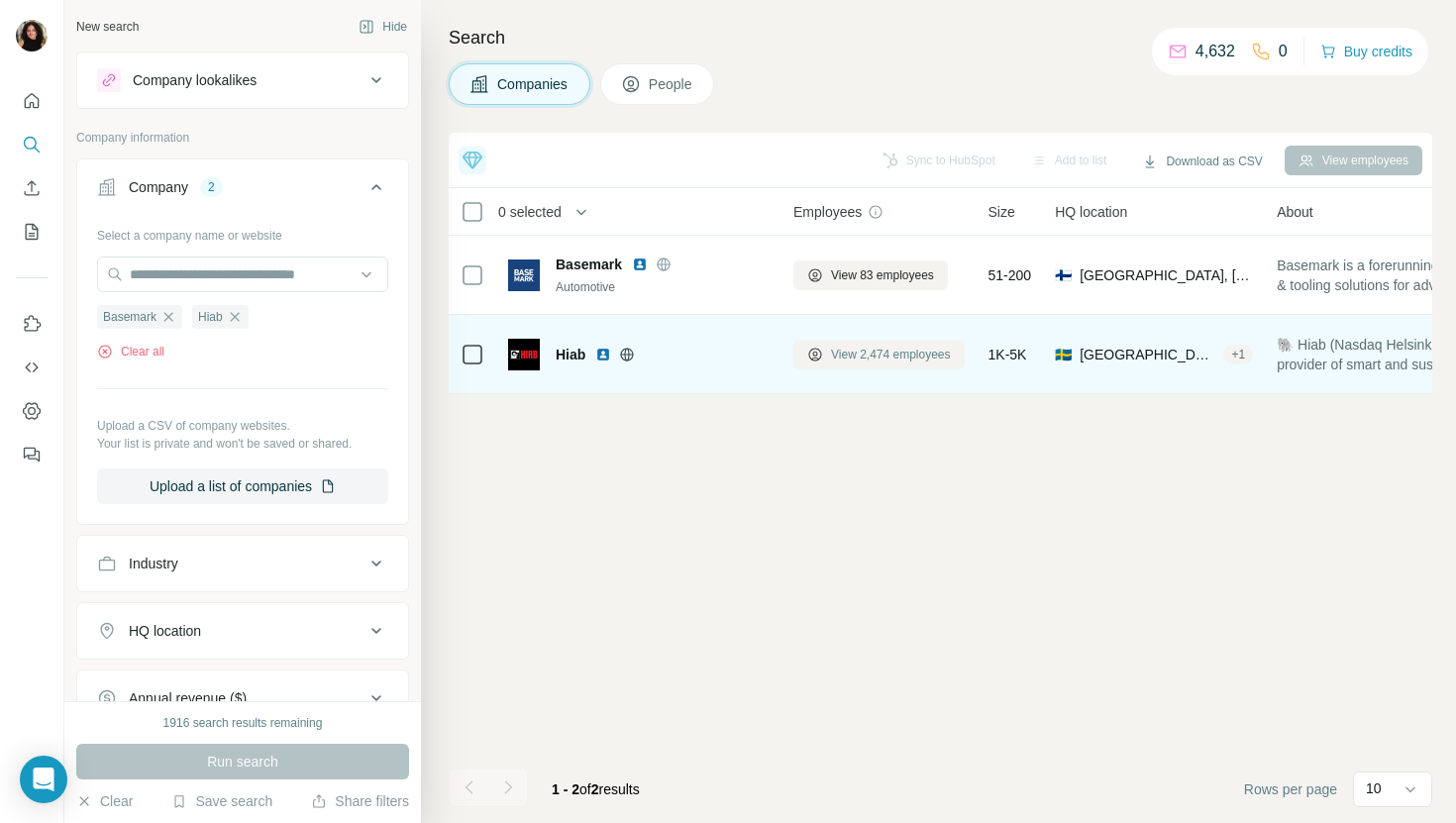
click at [877, 357] on span "View 2,474 employees" at bounding box center [891, 354] width 120 height 18
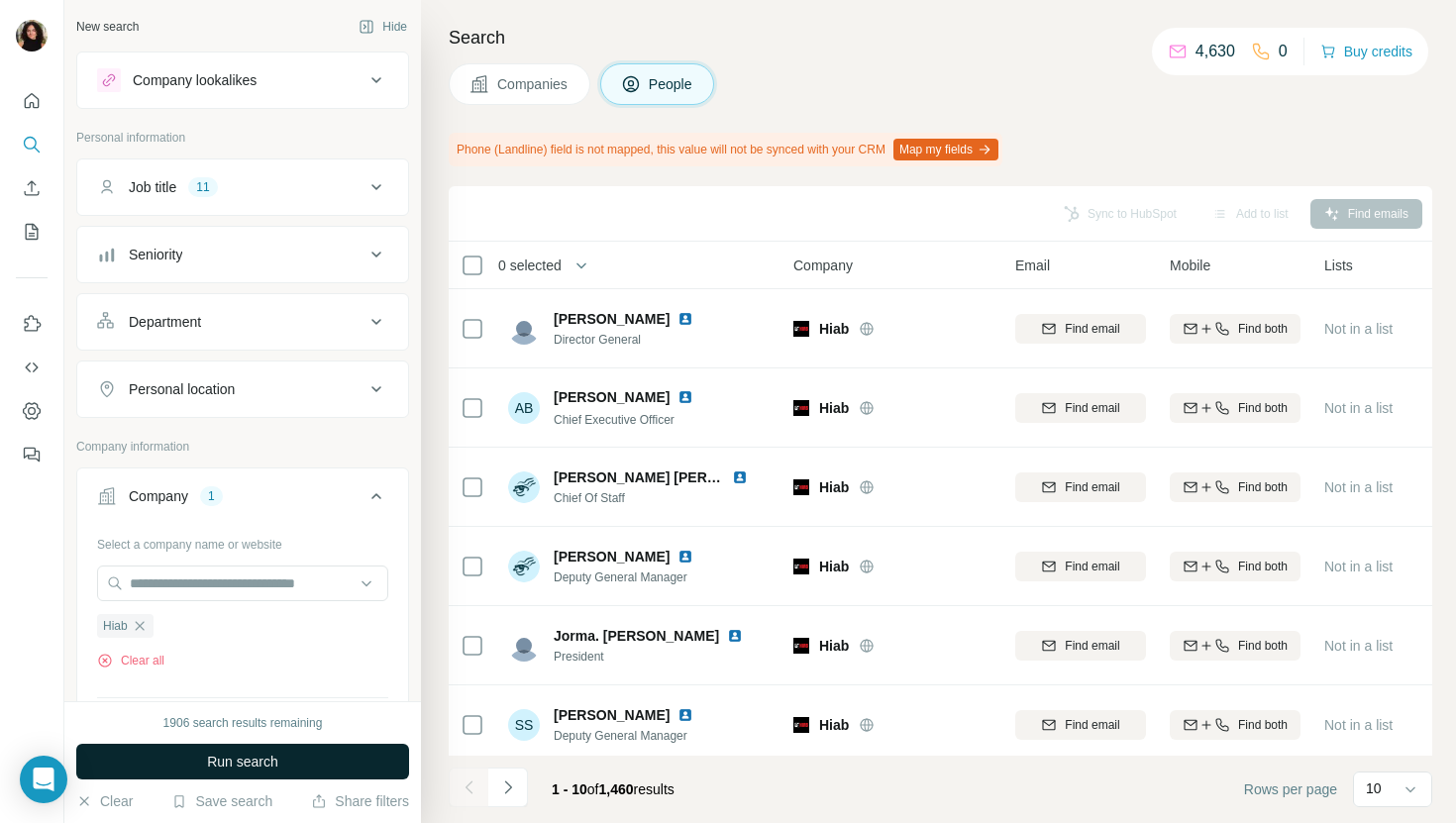
click at [248, 746] on button "Run search" at bounding box center [242, 761] width 332 height 36
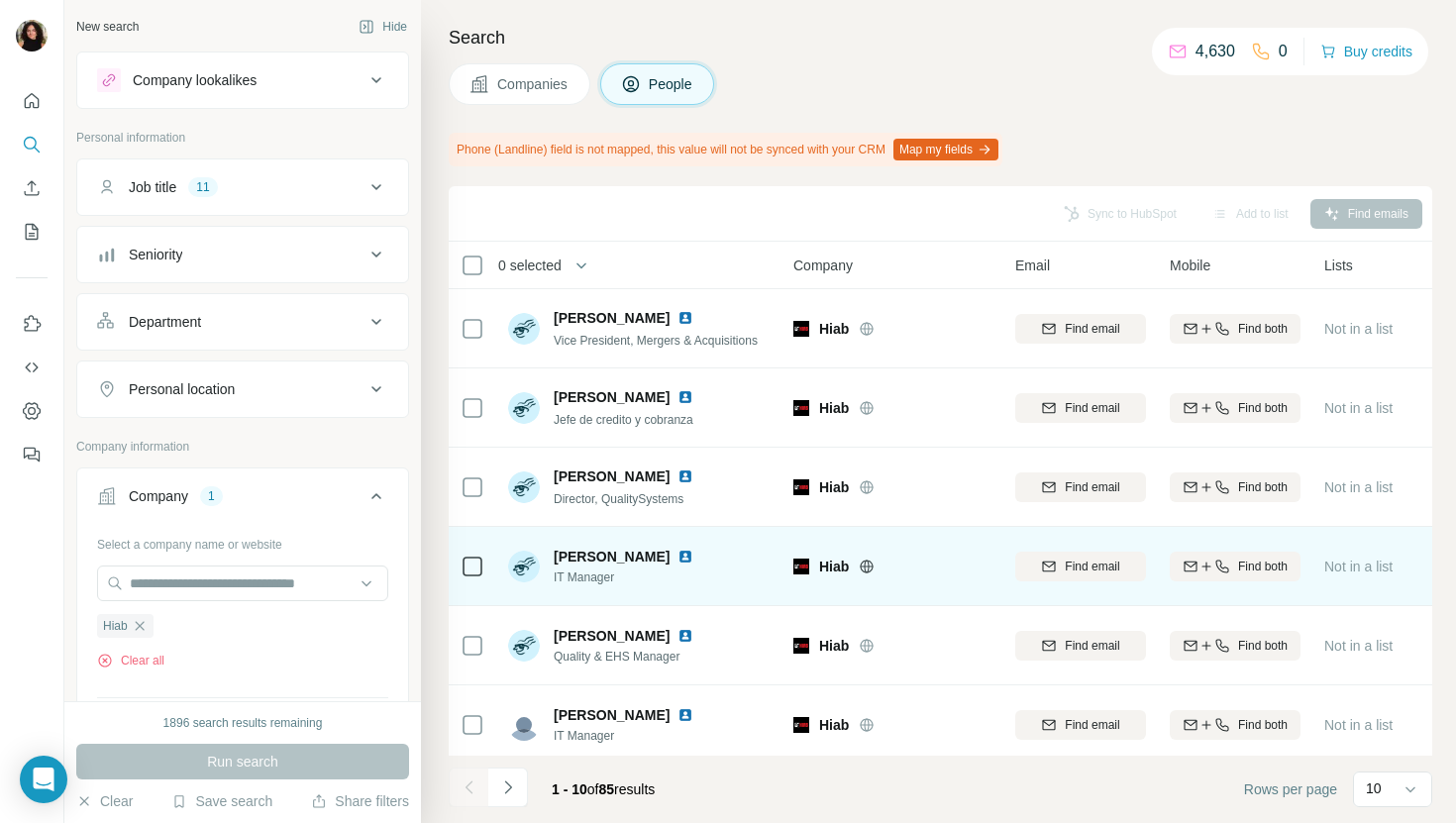
click at [678, 557] on img at bounding box center [686, 557] width 16 height 16
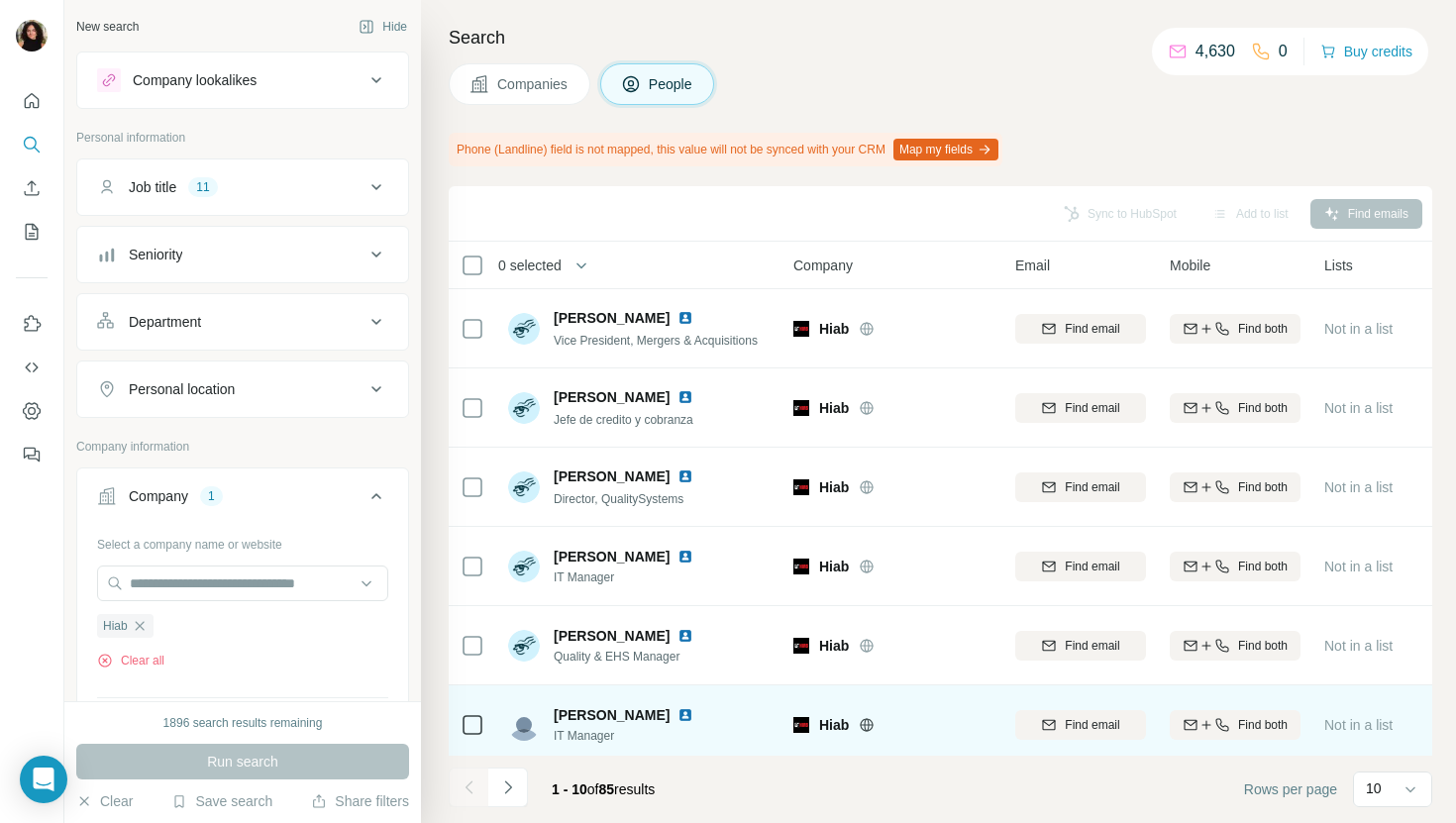
click at [678, 713] on img at bounding box center [686, 715] width 16 height 16
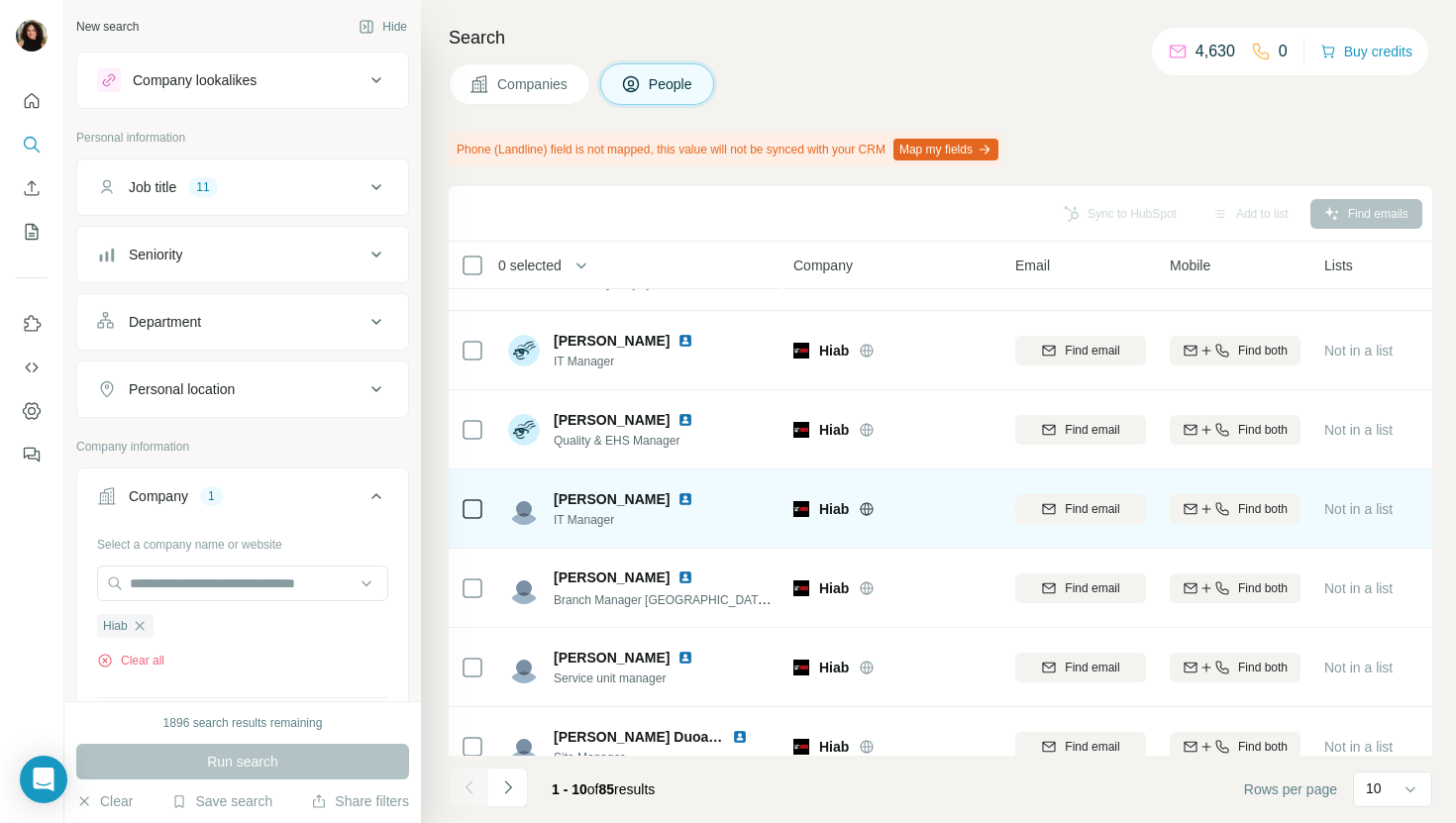
scroll to position [325, 0]
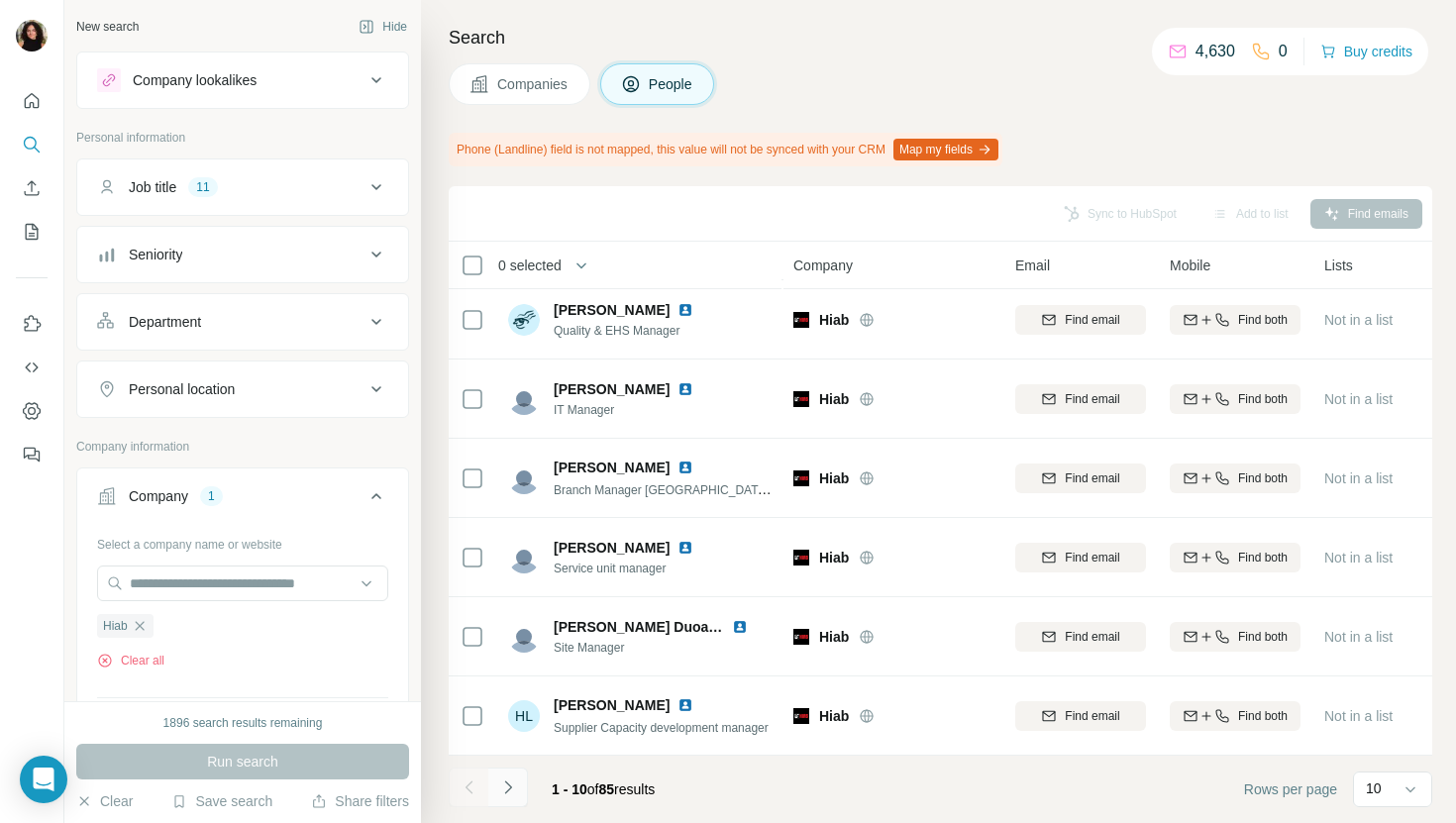
click at [498, 795] on icon "Navigate to next page" at bounding box center [508, 787] width 20 height 20
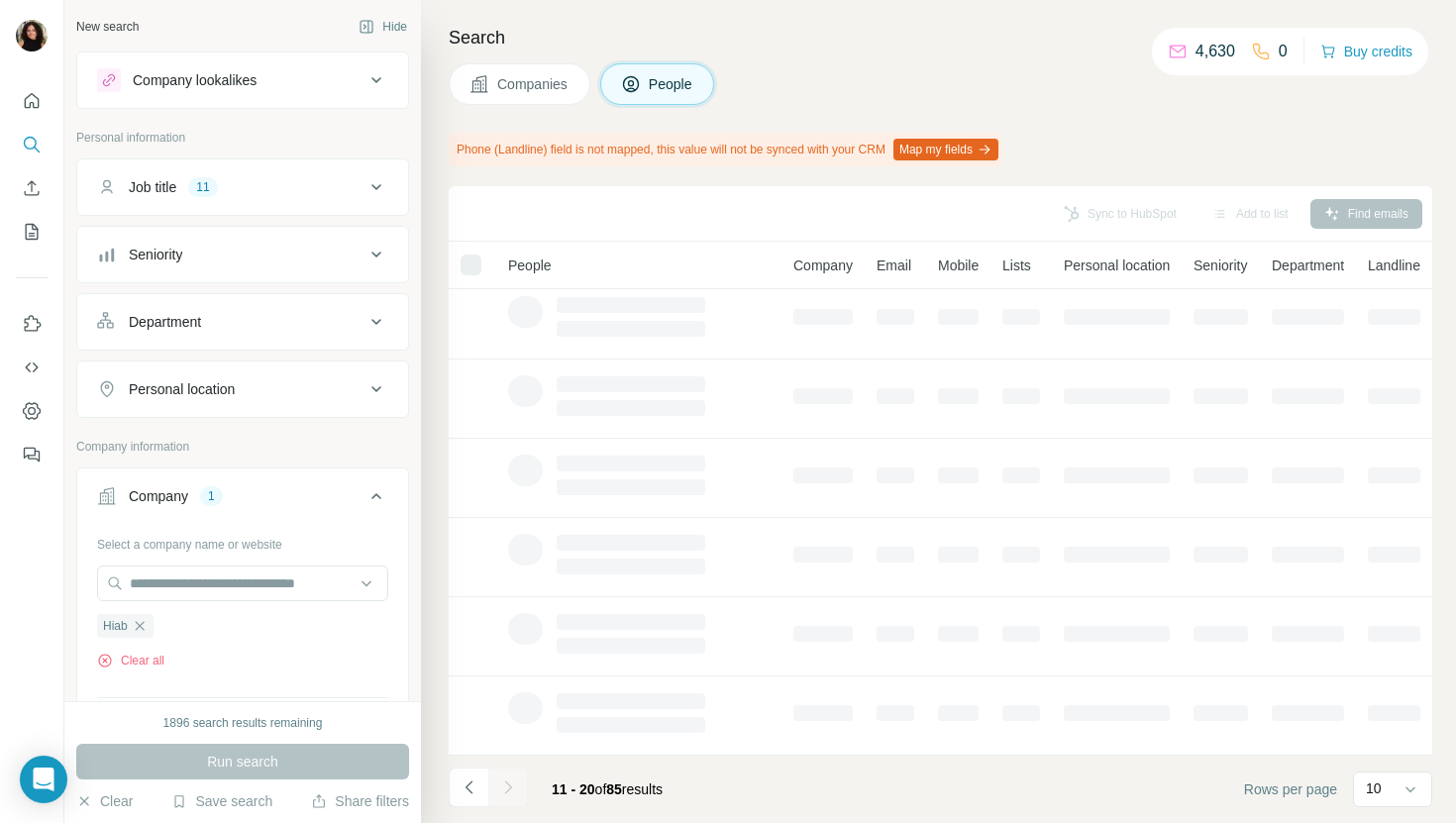
scroll to position [0, 0]
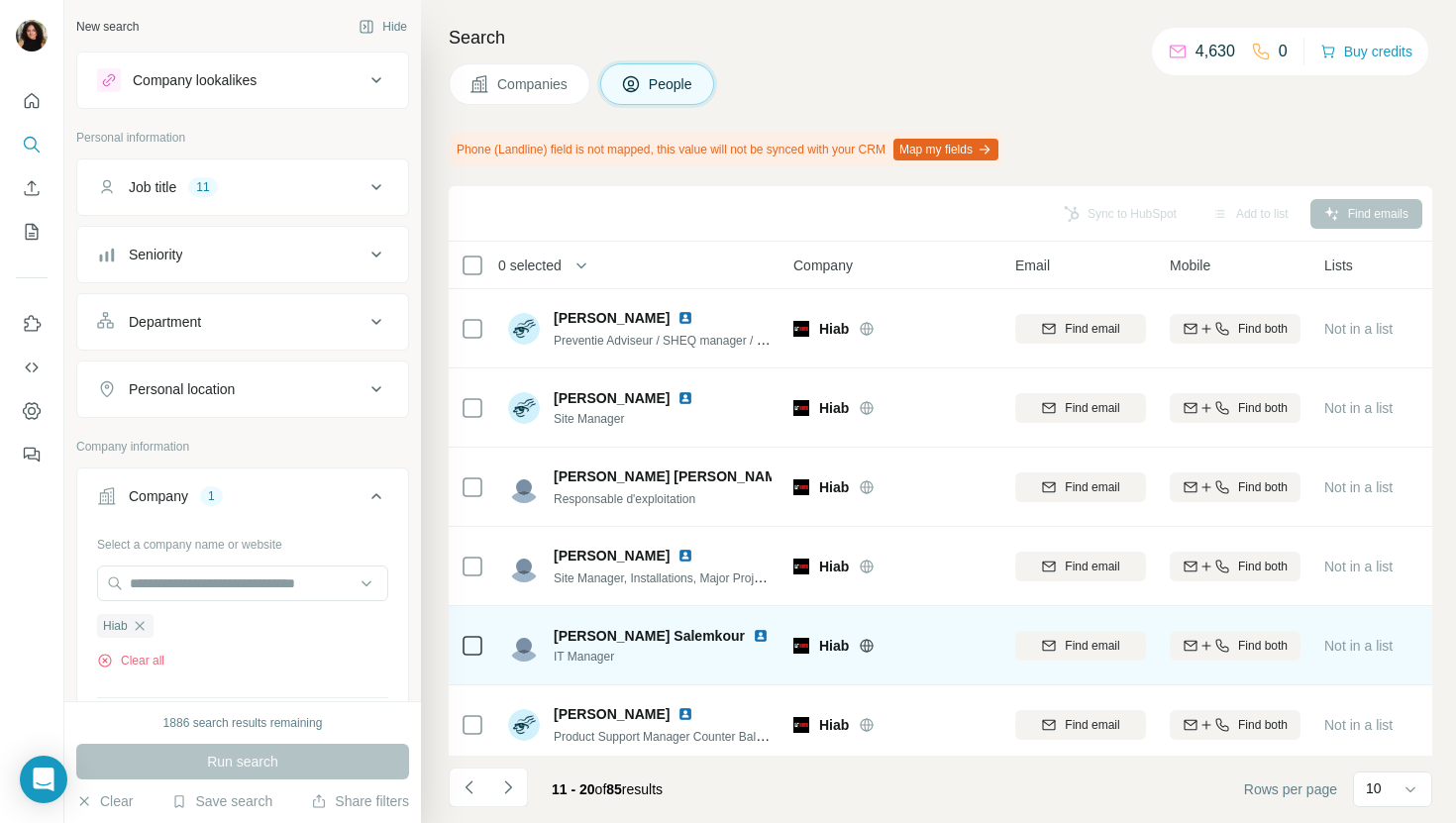
click at [752, 637] on img at bounding box center [760, 635] width 16 height 16
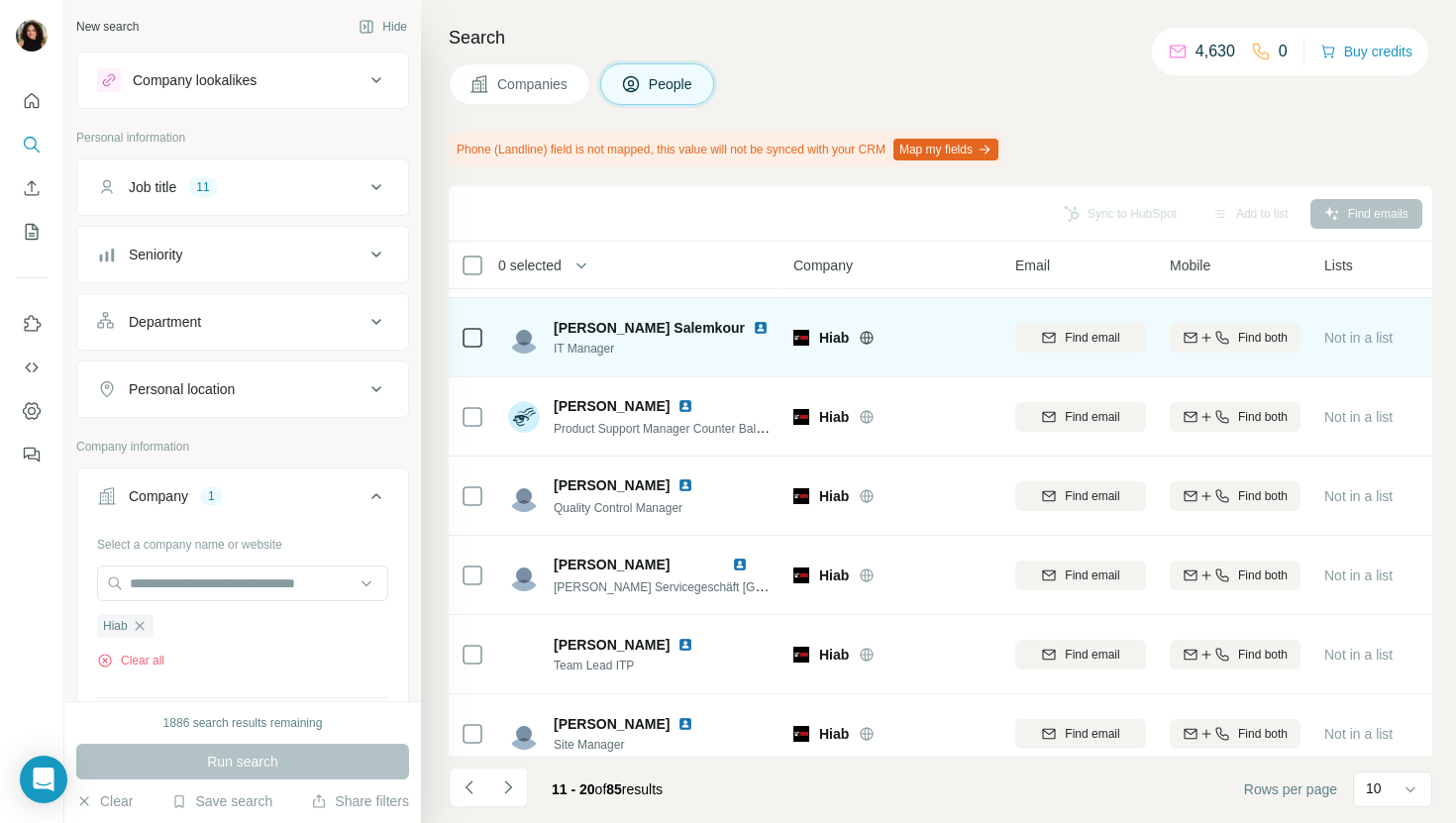
scroll to position [325, 0]
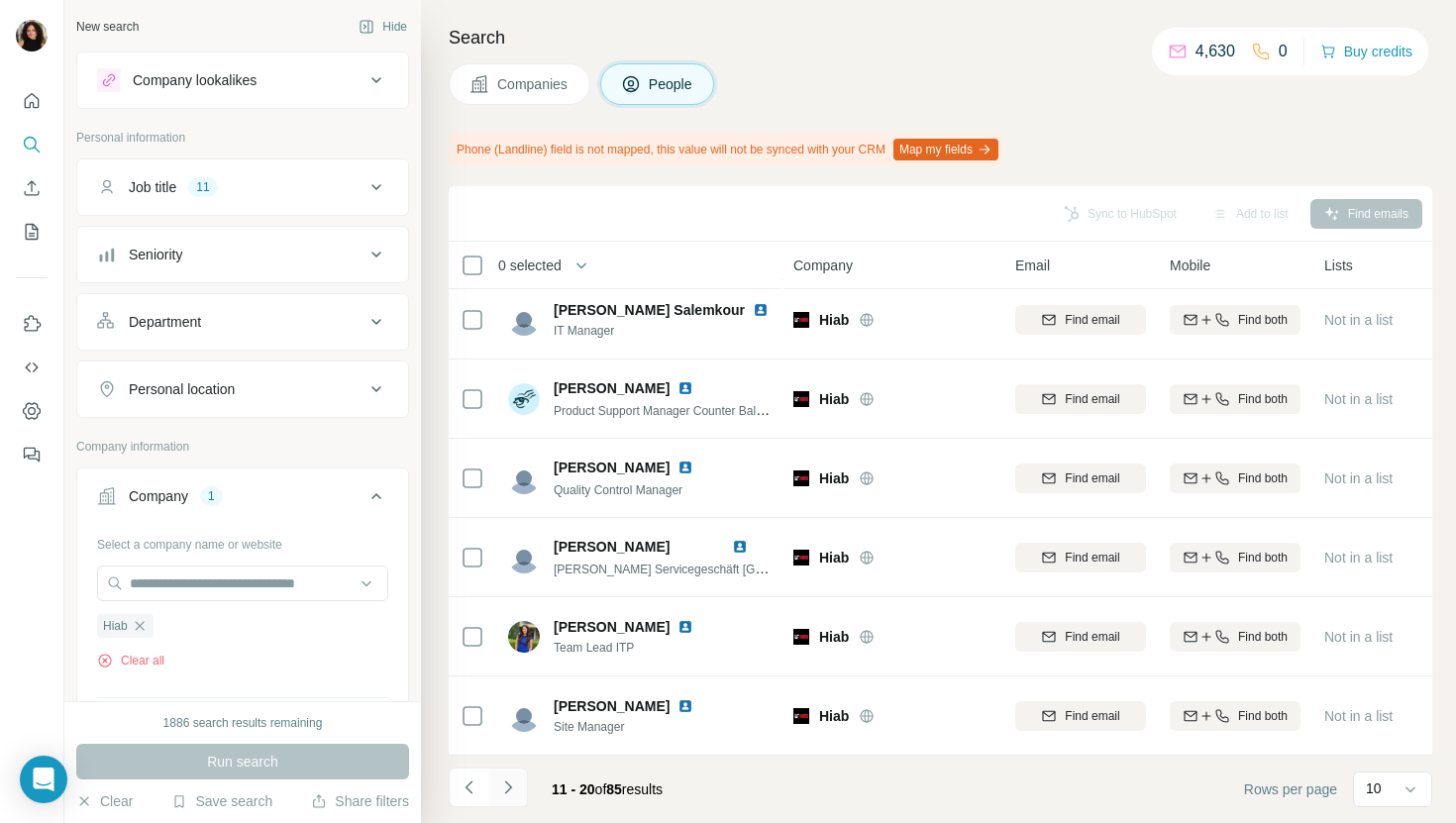
click at [516, 777] on icon "Navigate to next page" at bounding box center [508, 787] width 20 height 20
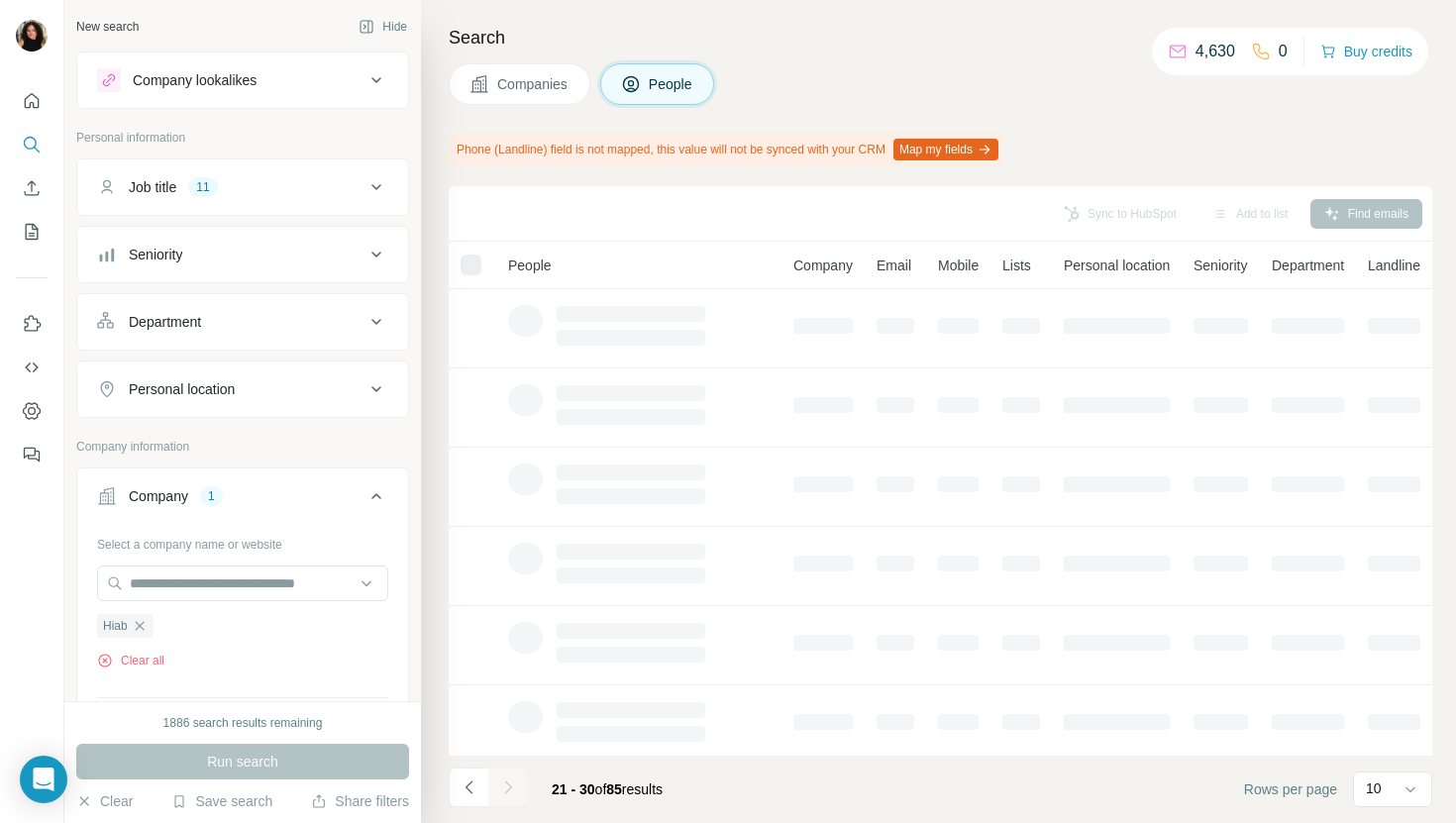
scroll to position [0, 0]
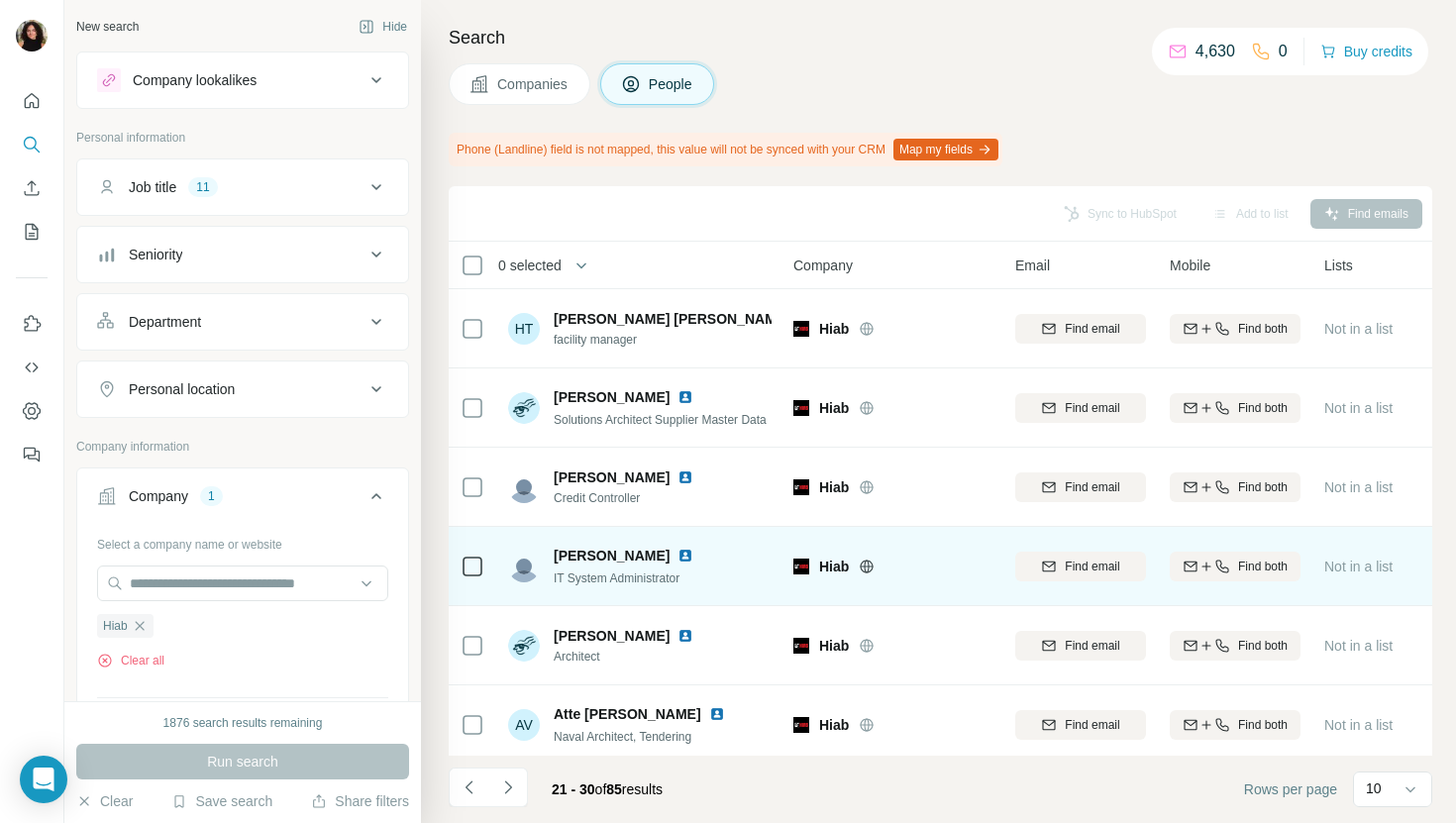
click at [678, 556] on img at bounding box center [686, 556] width 16 height 16
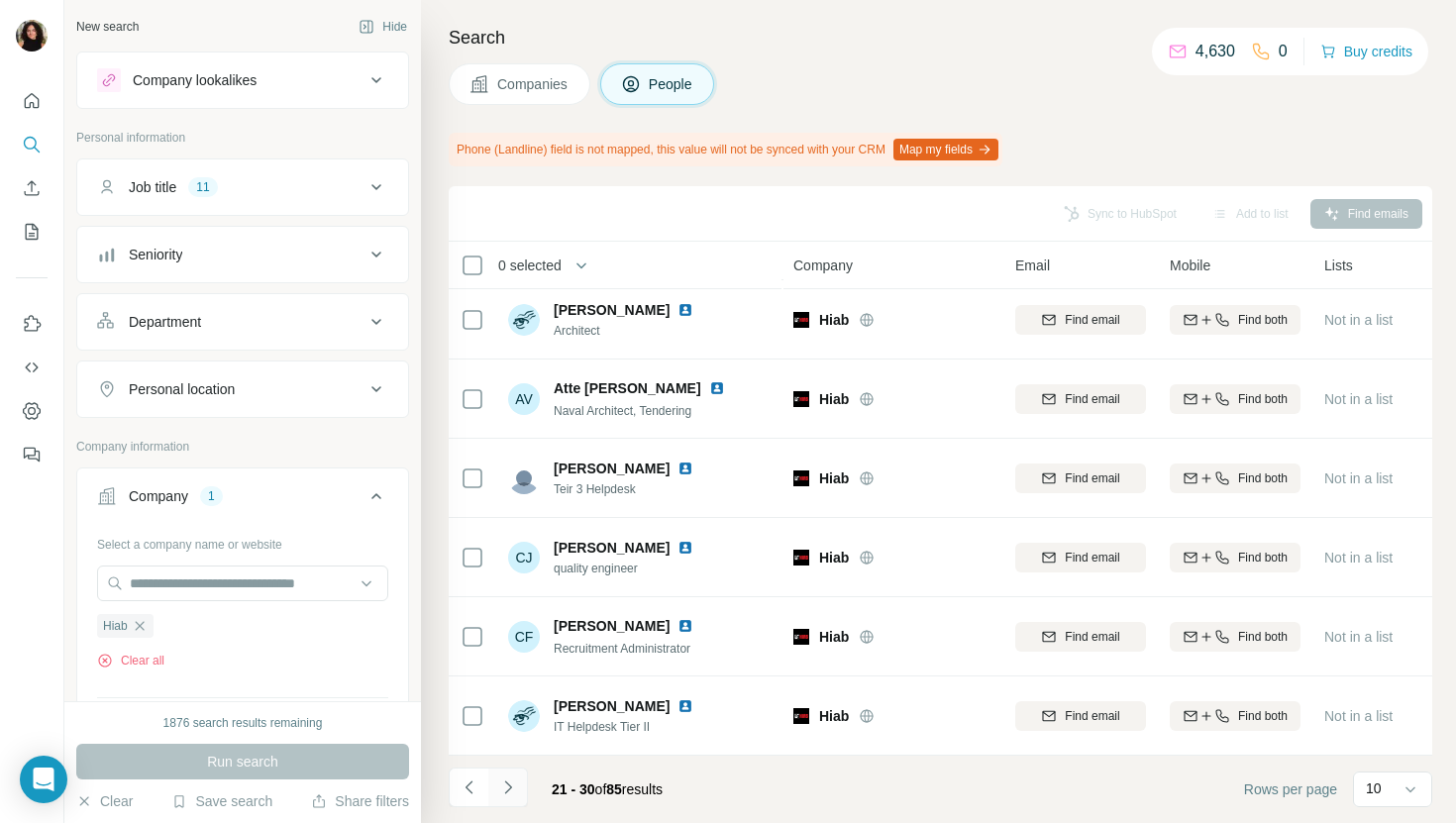
click at [516, 776] on button "Navigate to next page" at bounding box center [508, 787] width 40 height 40
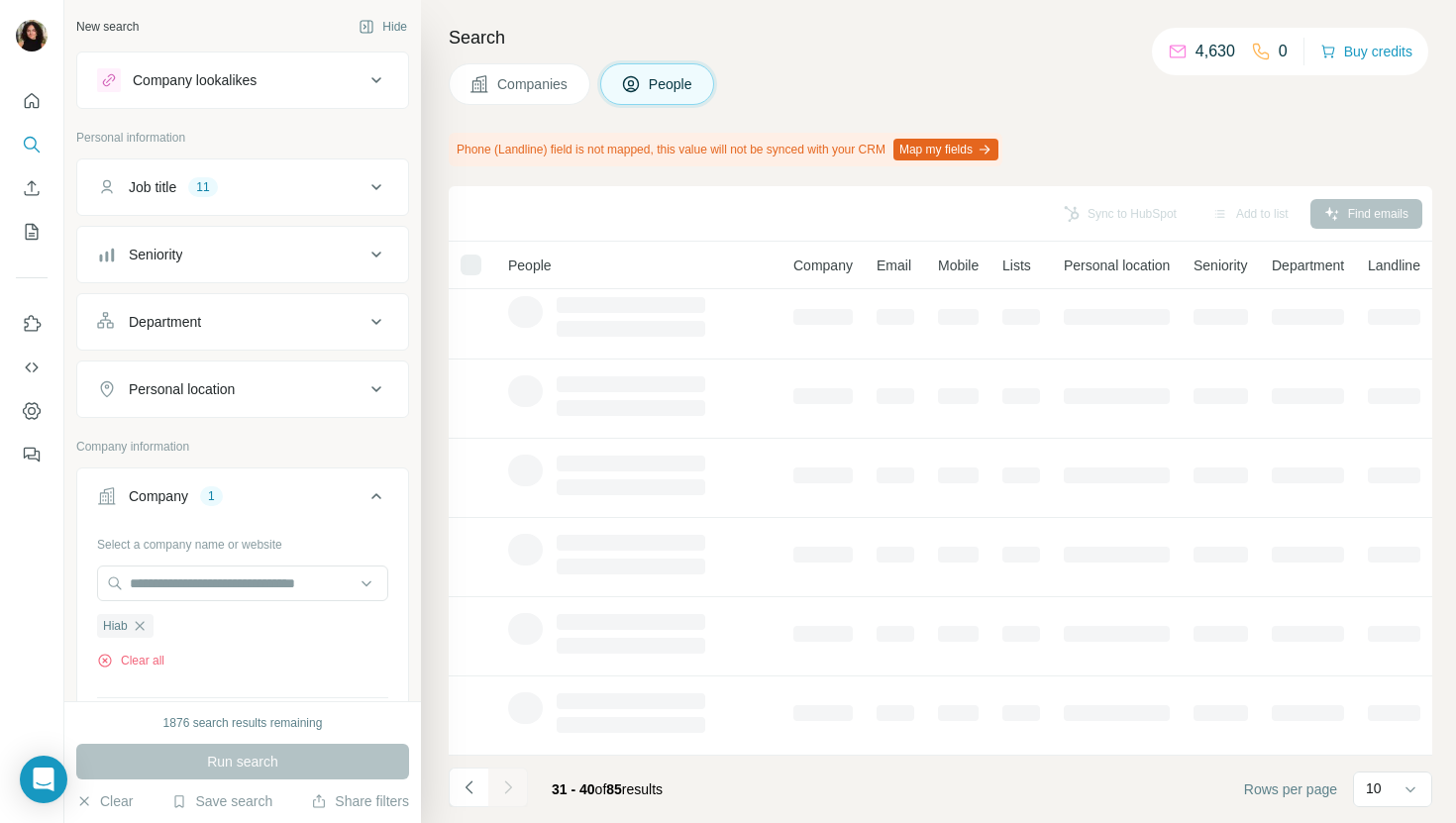
scroll to position [0, 0]
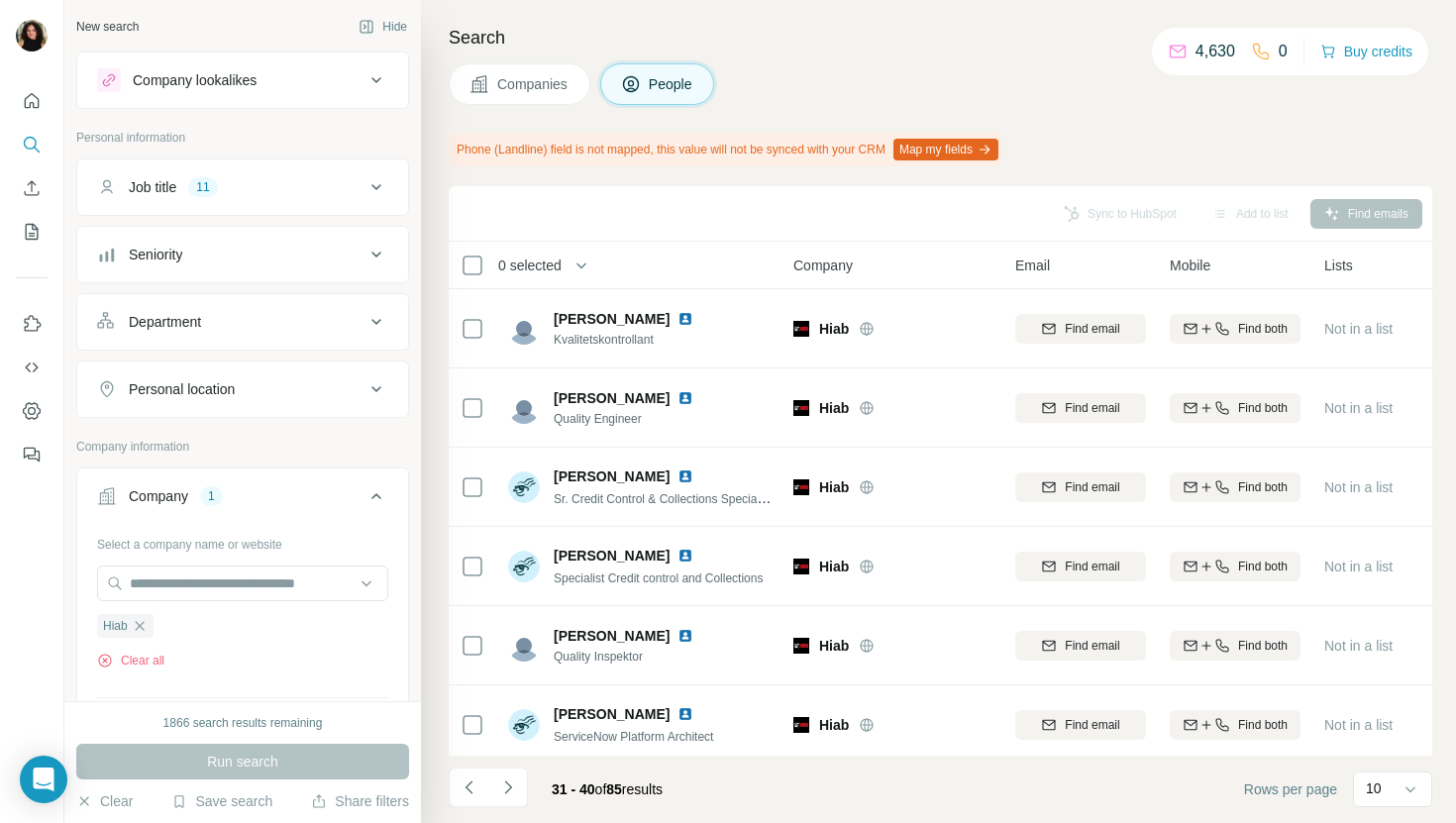
click at [517, 83] on span "Companies" at bounding box center [533, 84] width 72 height 20
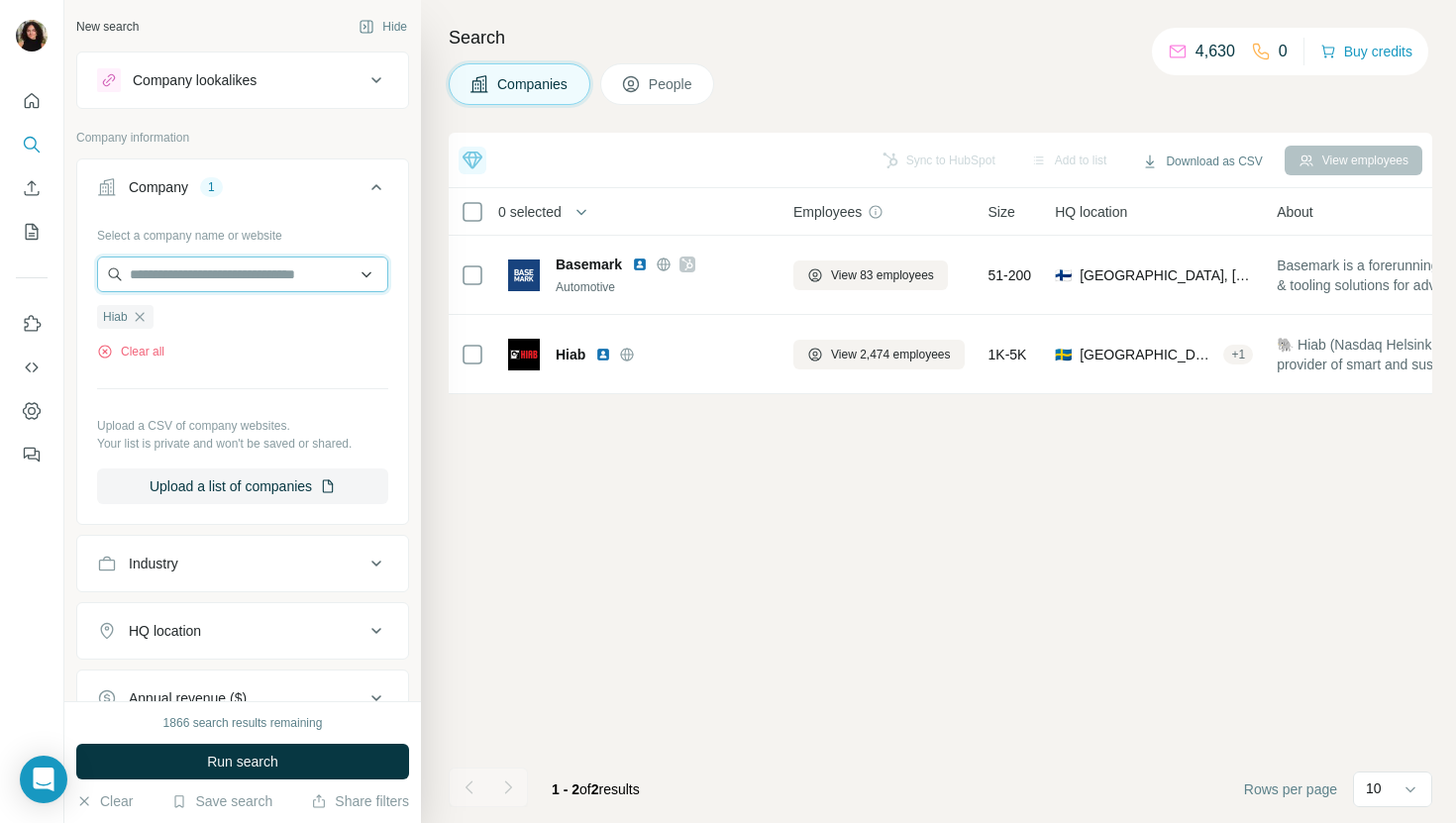
click at [318, 287] on input "text" at bounding box center [243, 274] width 291 height 36
paste input "*******"
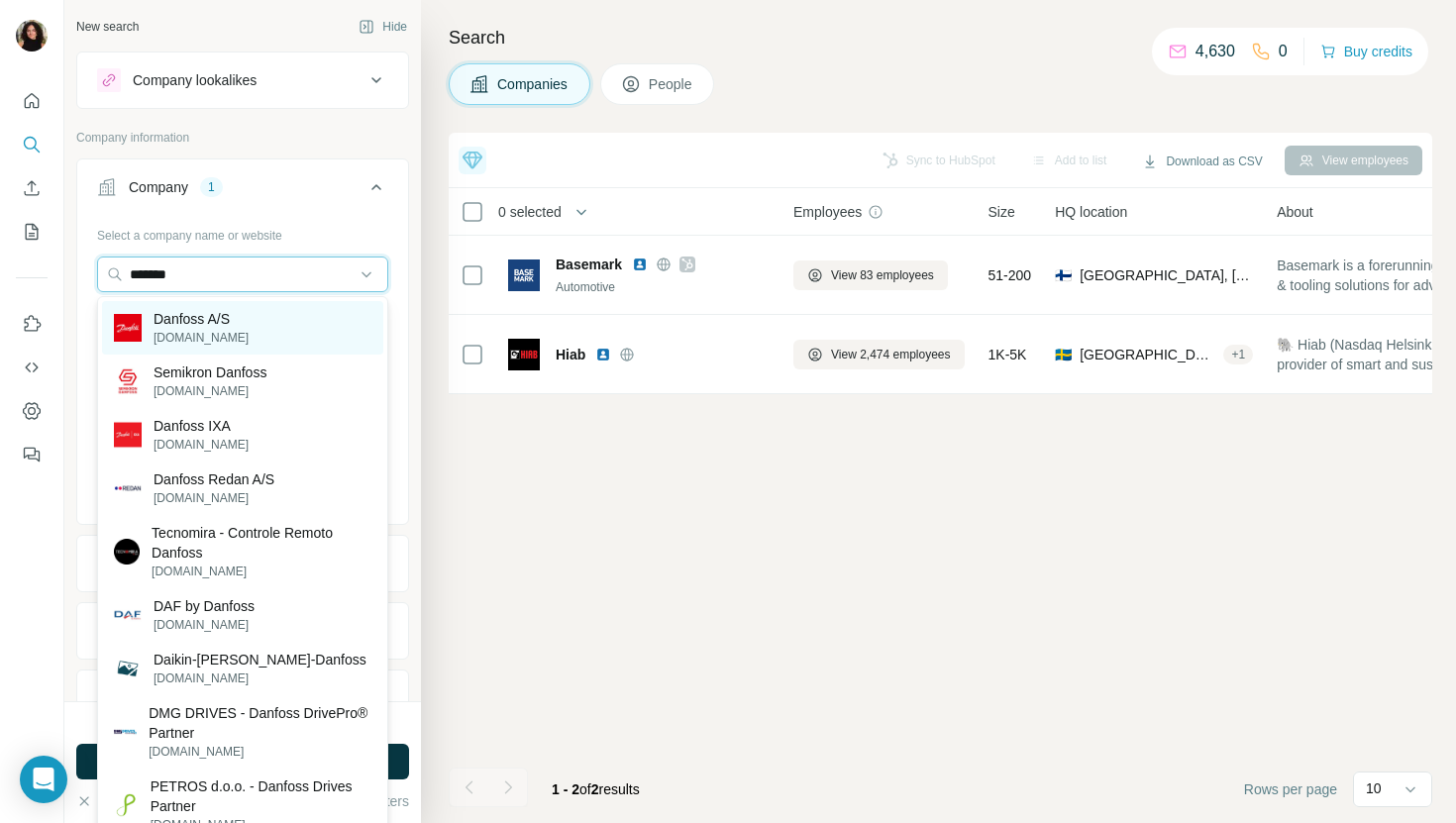
type input "*******"
click at [318, 326] on div "Danfoss A/S [DOMAIN_NAME]" at bounding box center [243, 328] width 281 height 54
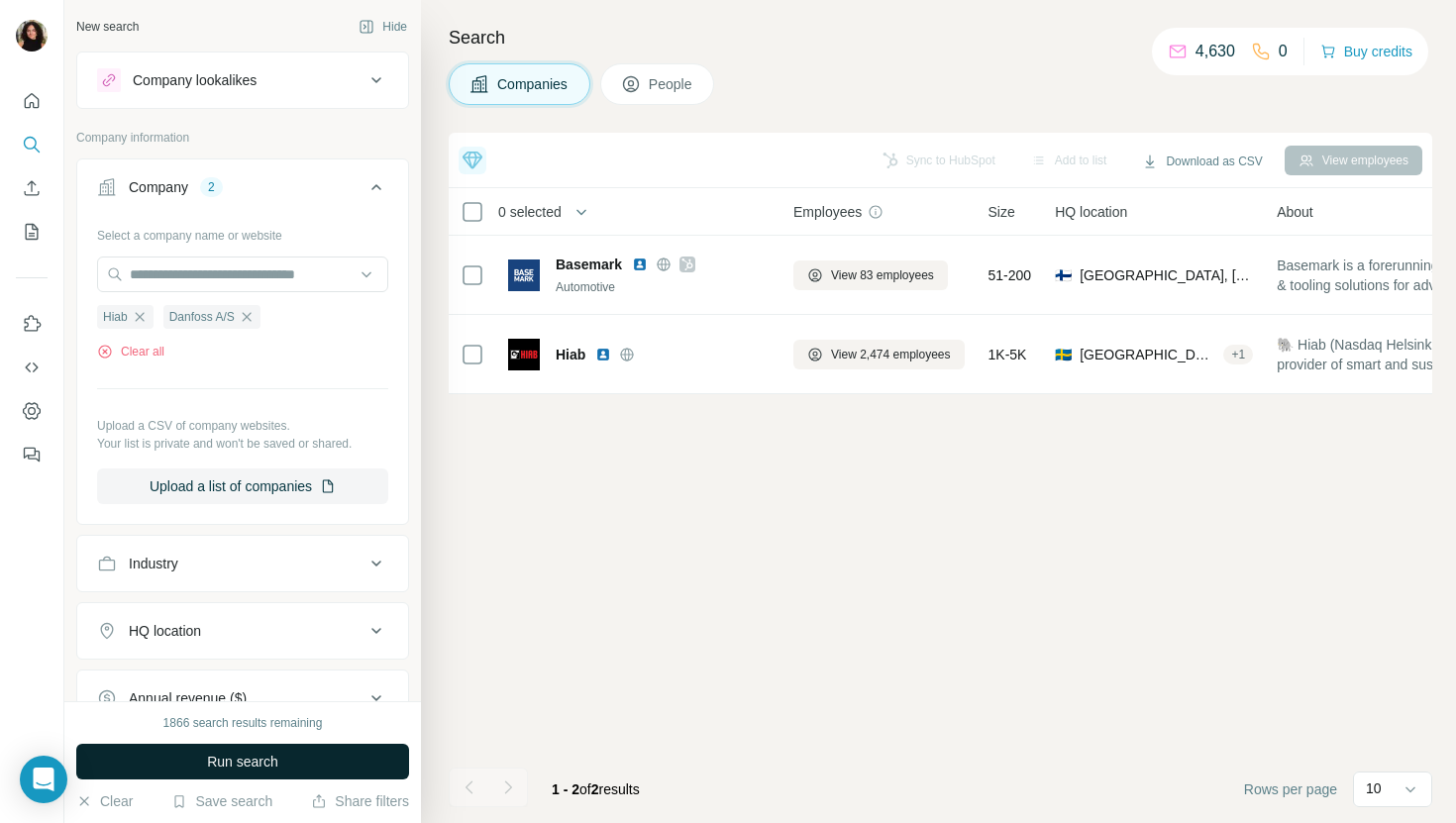
click at [309, 765] on button "Run search" at bounding box center [242, 761] width 332 height 36
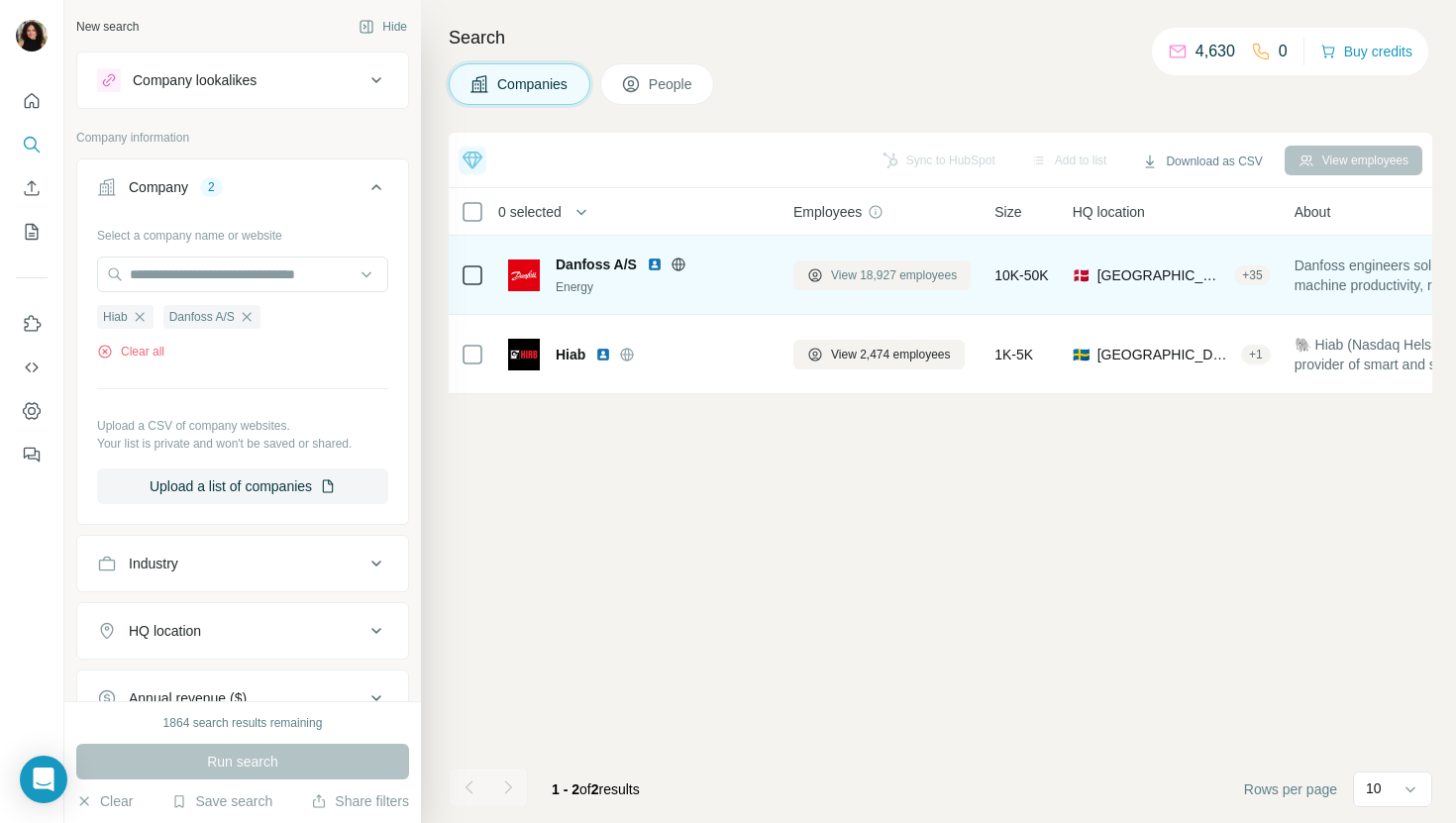
click at [922, 270] on span "View 18,927 employees" at bounding box center [894, 275] width 126 height 18
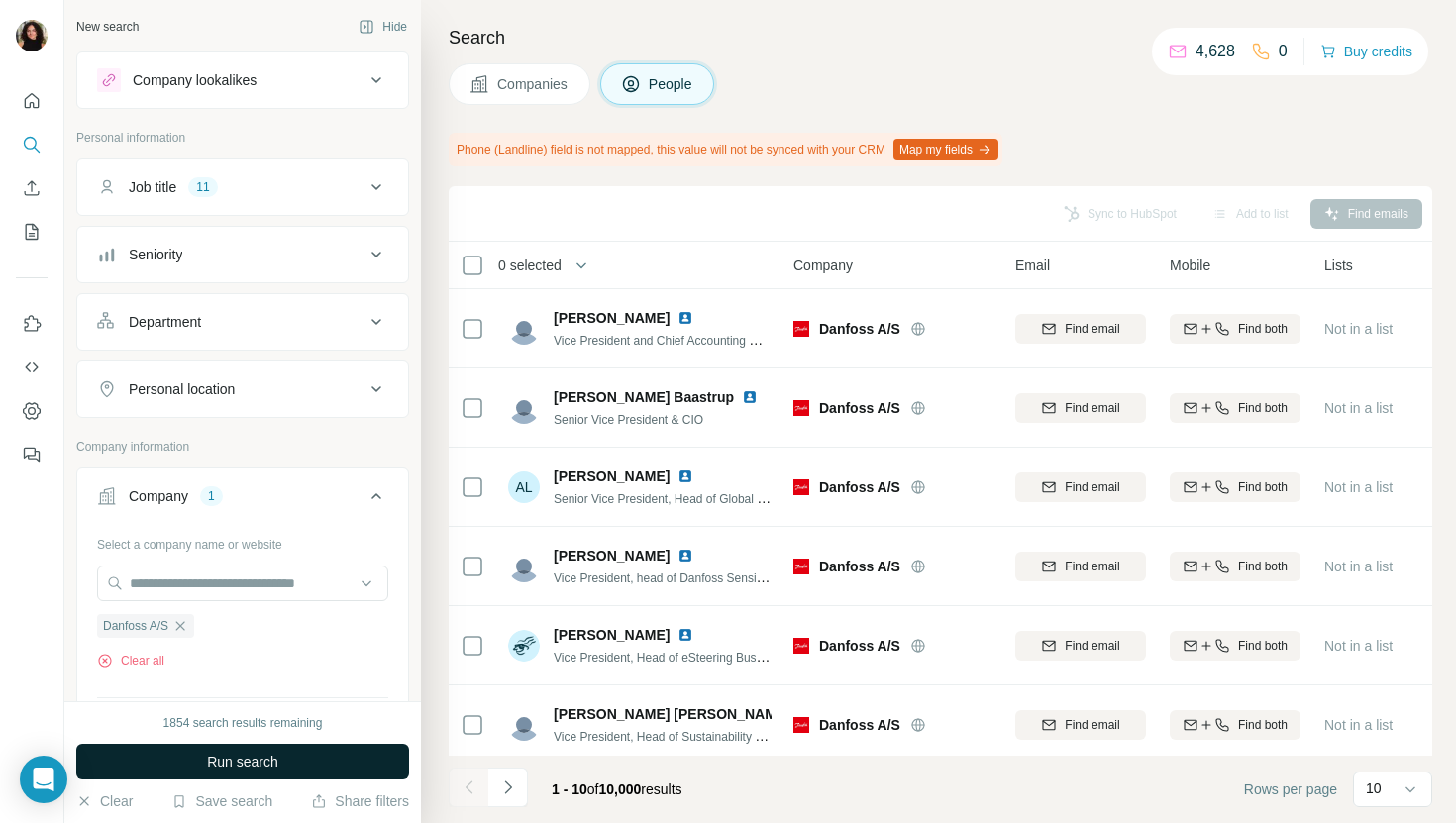
click at [325, 749] on button "Run search" at bounding box center [242, 761] width 332 height 36
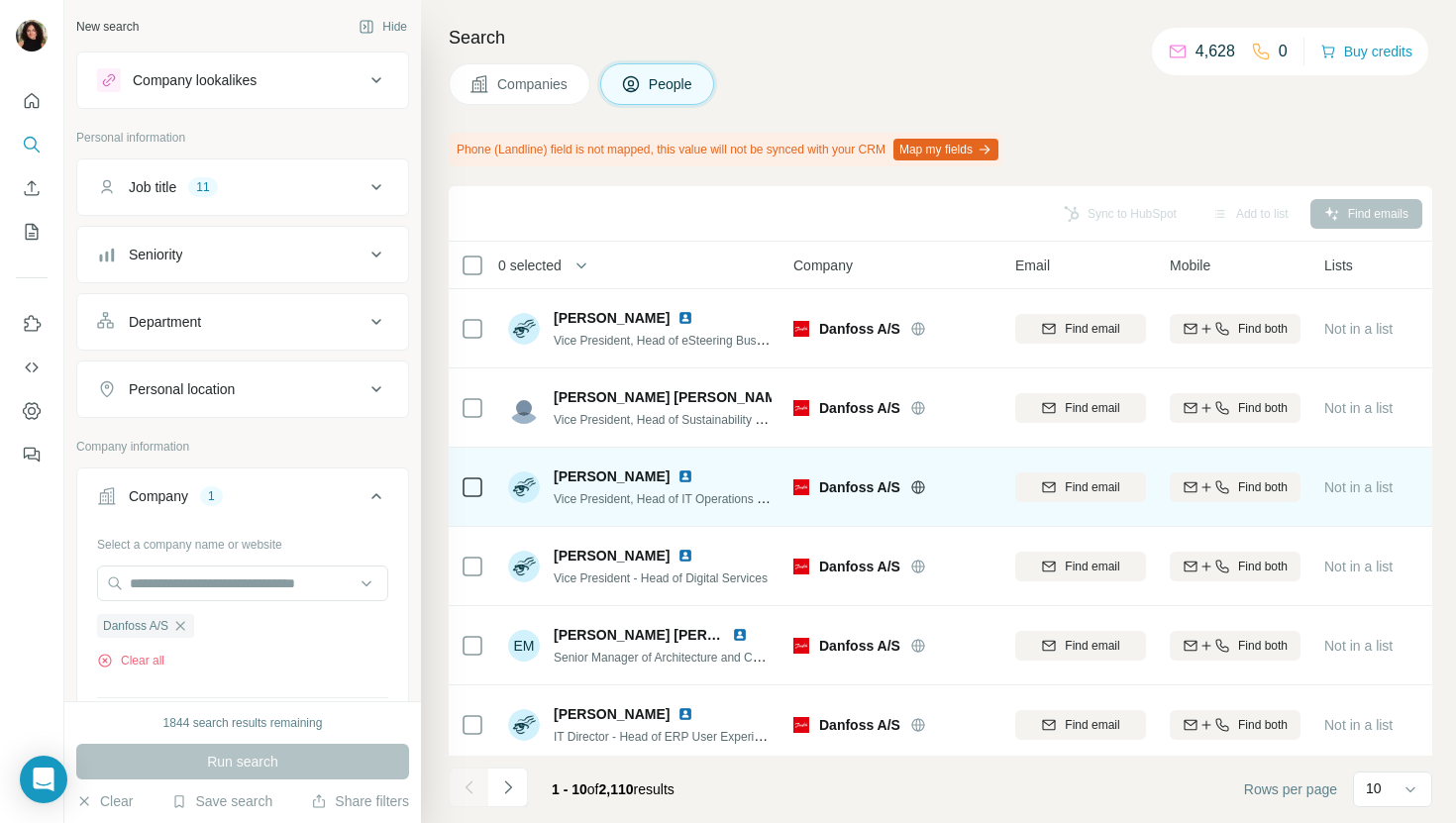
click at [678, 475] on img at bounding box center [686, 476] width 16 height 16
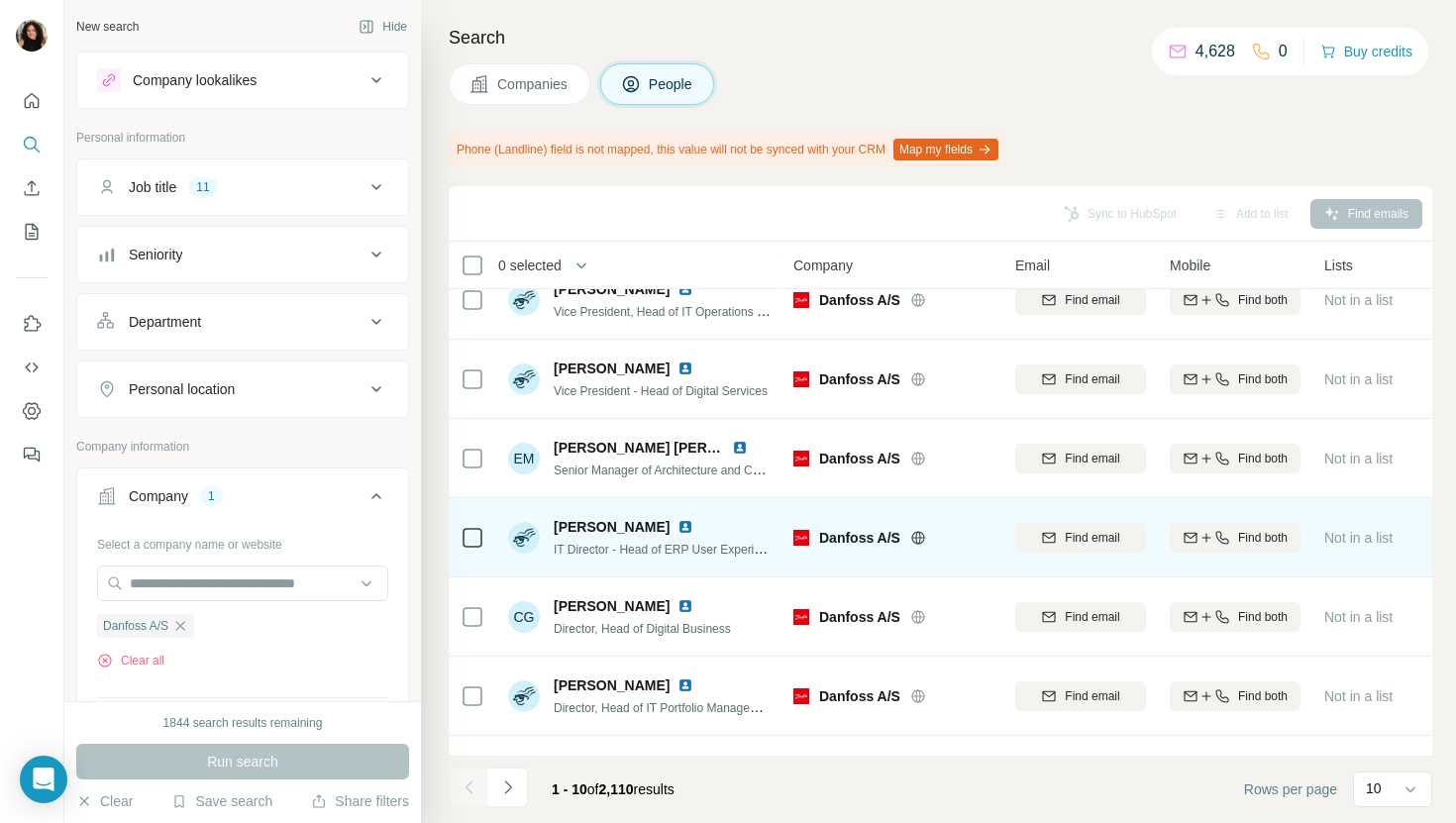
scroll to position [325, 0]
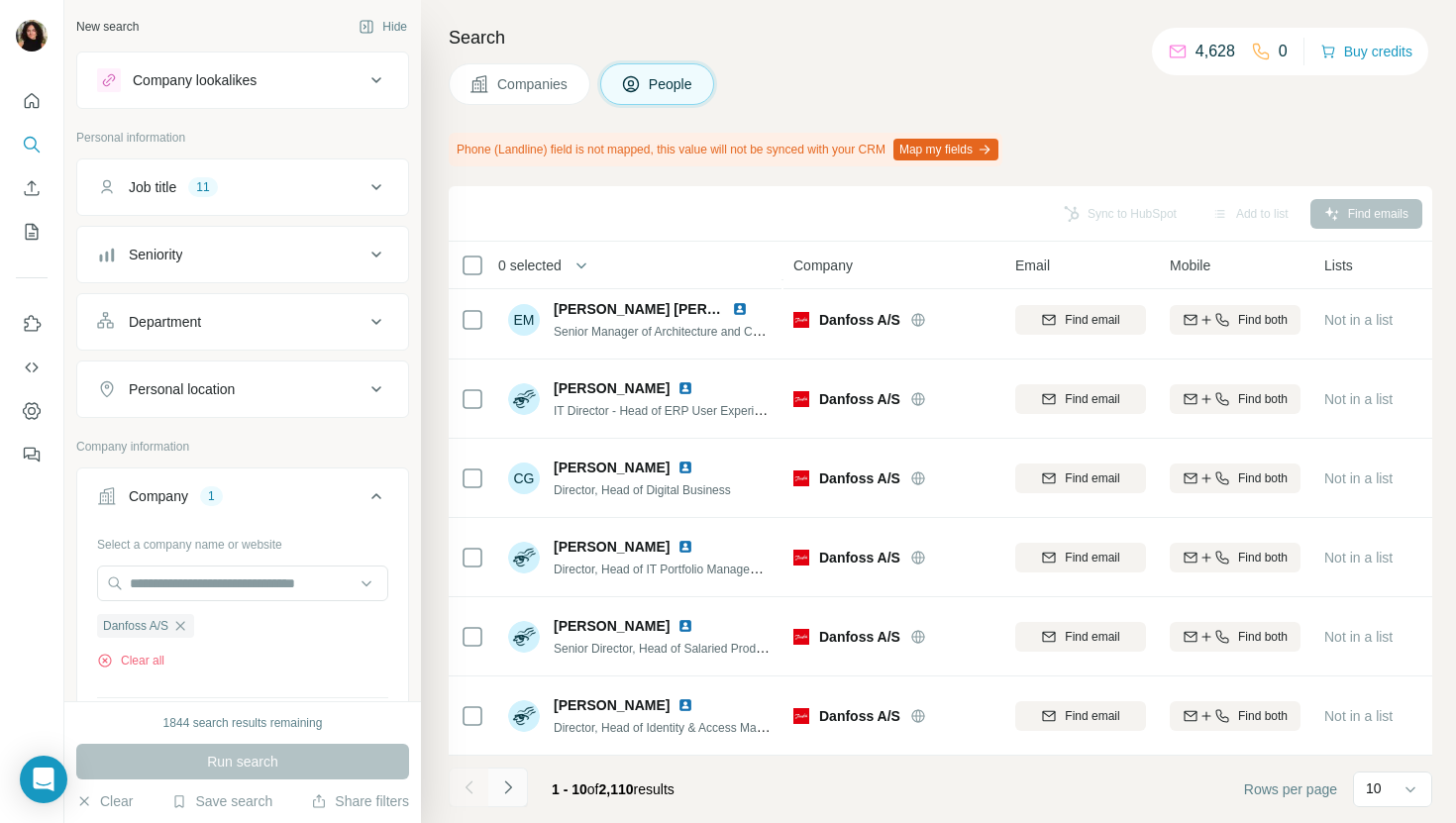
click at [520, 789] on button "Navigate to next page" at bounding box center [508, 787] width 40 height 40
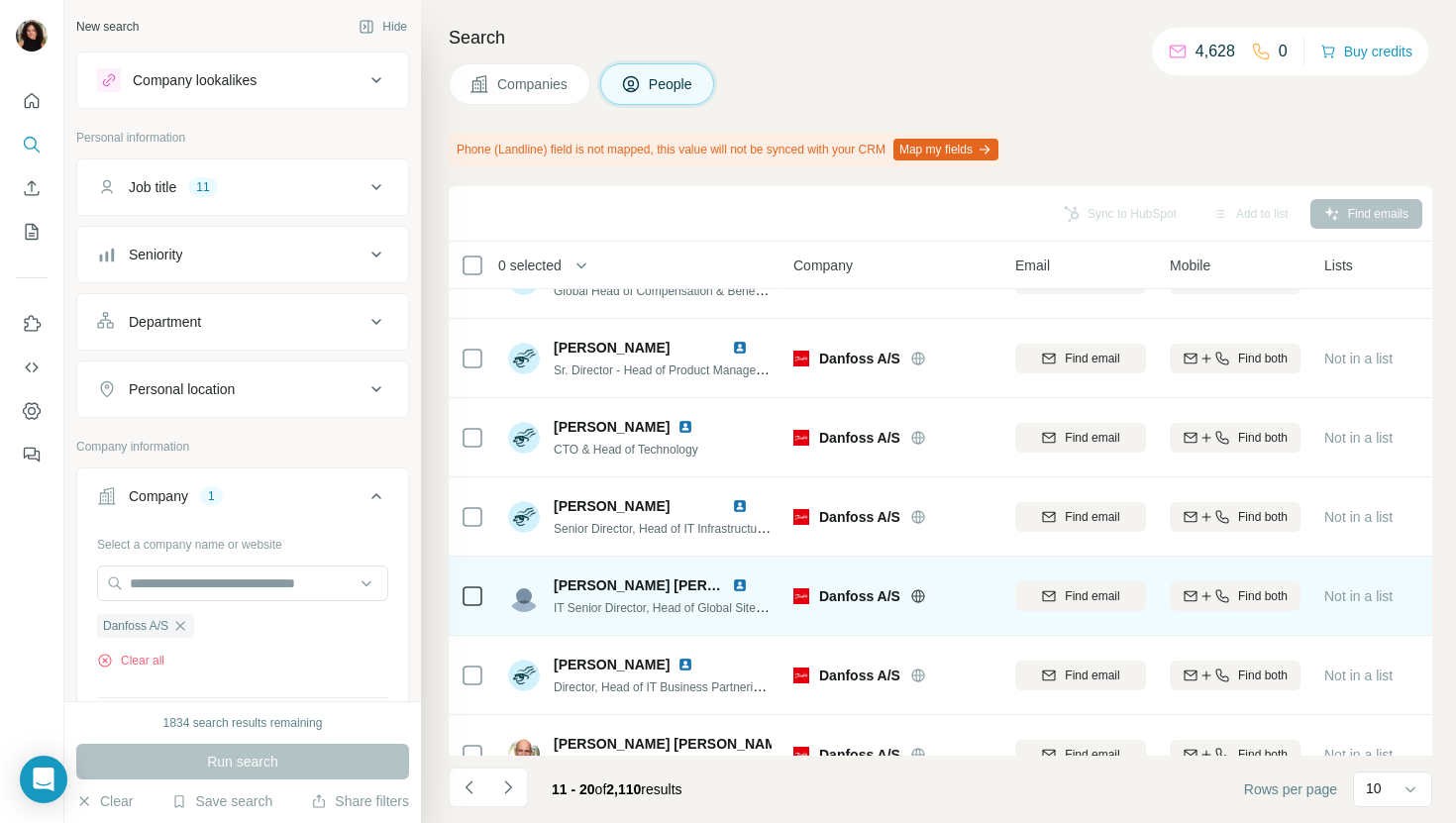
scroll to position [132, 0]
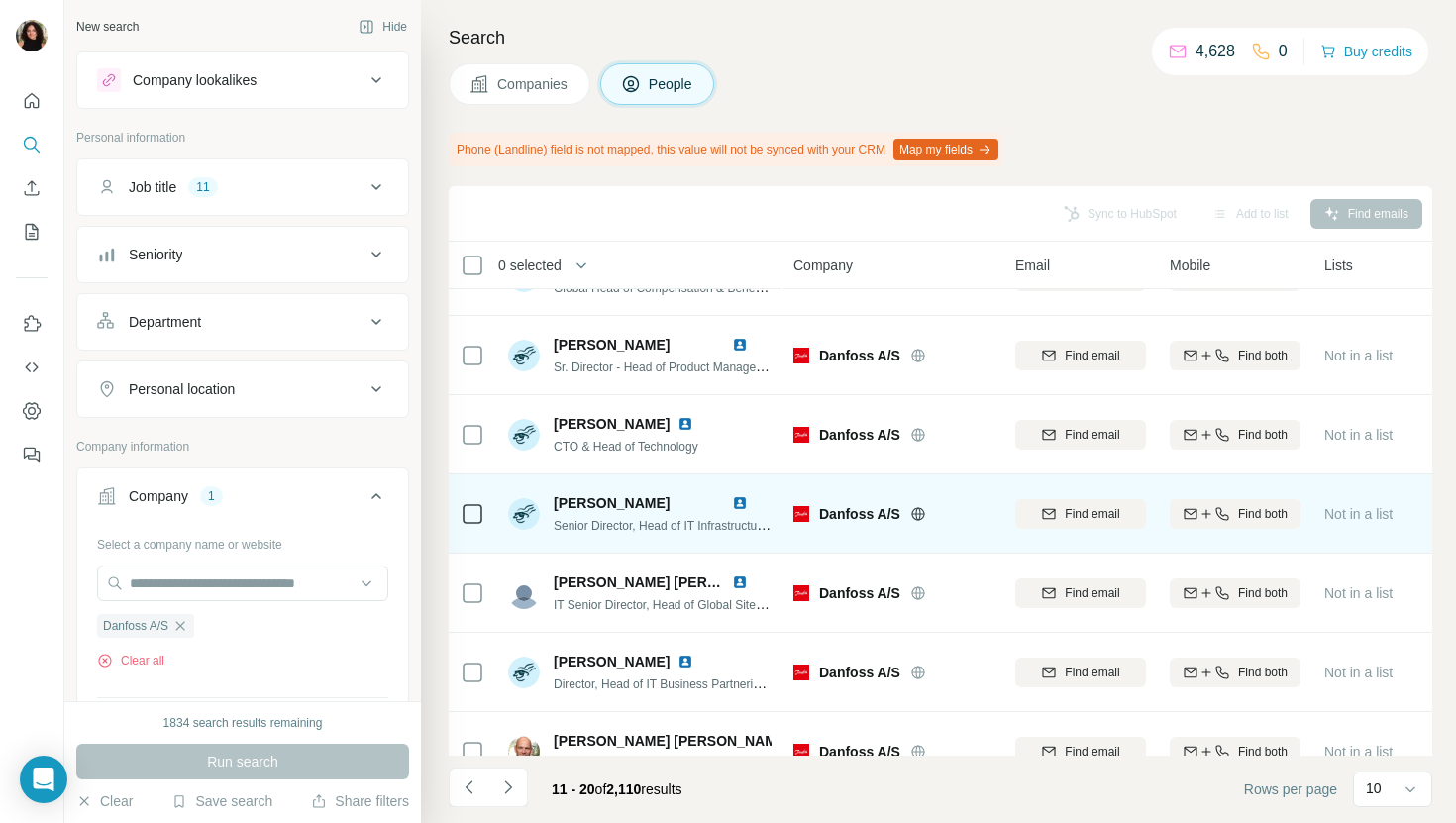
click at [738, 502] on img at bounding box center [739, 503] width 16 height 16
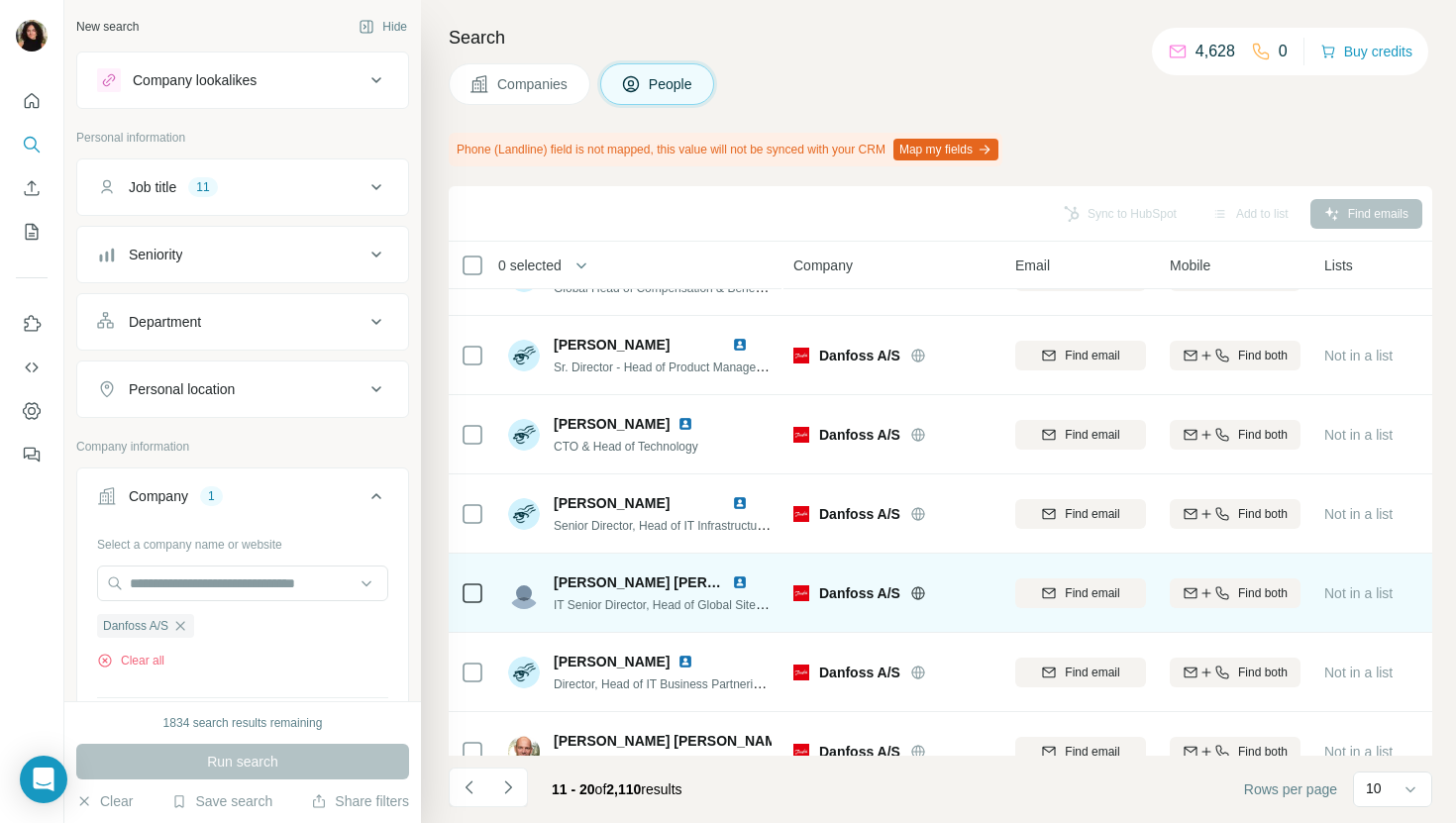
click at [742, 583] on img at bounding box center [739, 583] width 16 height 16
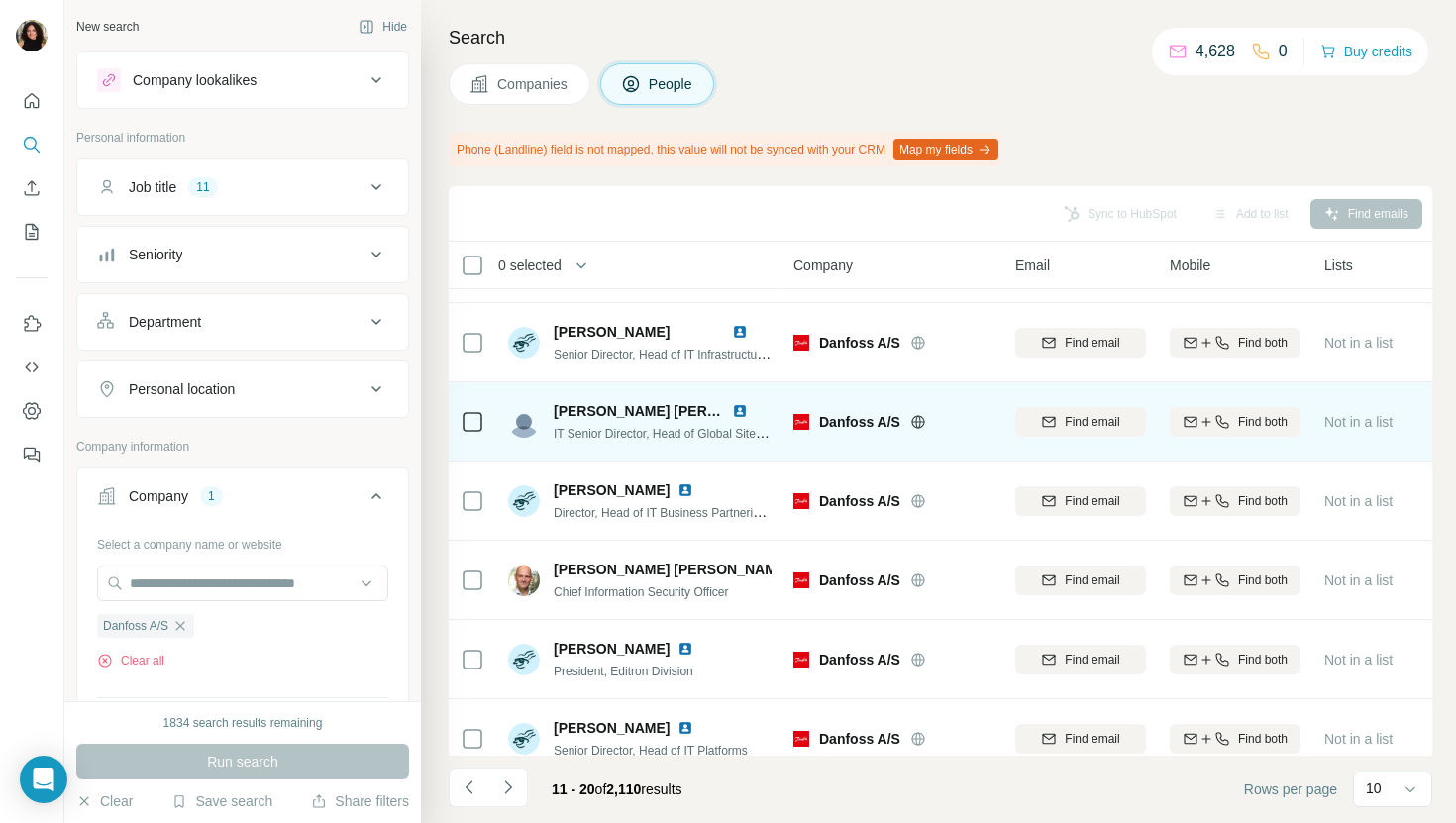
scroll to position [325, 0]
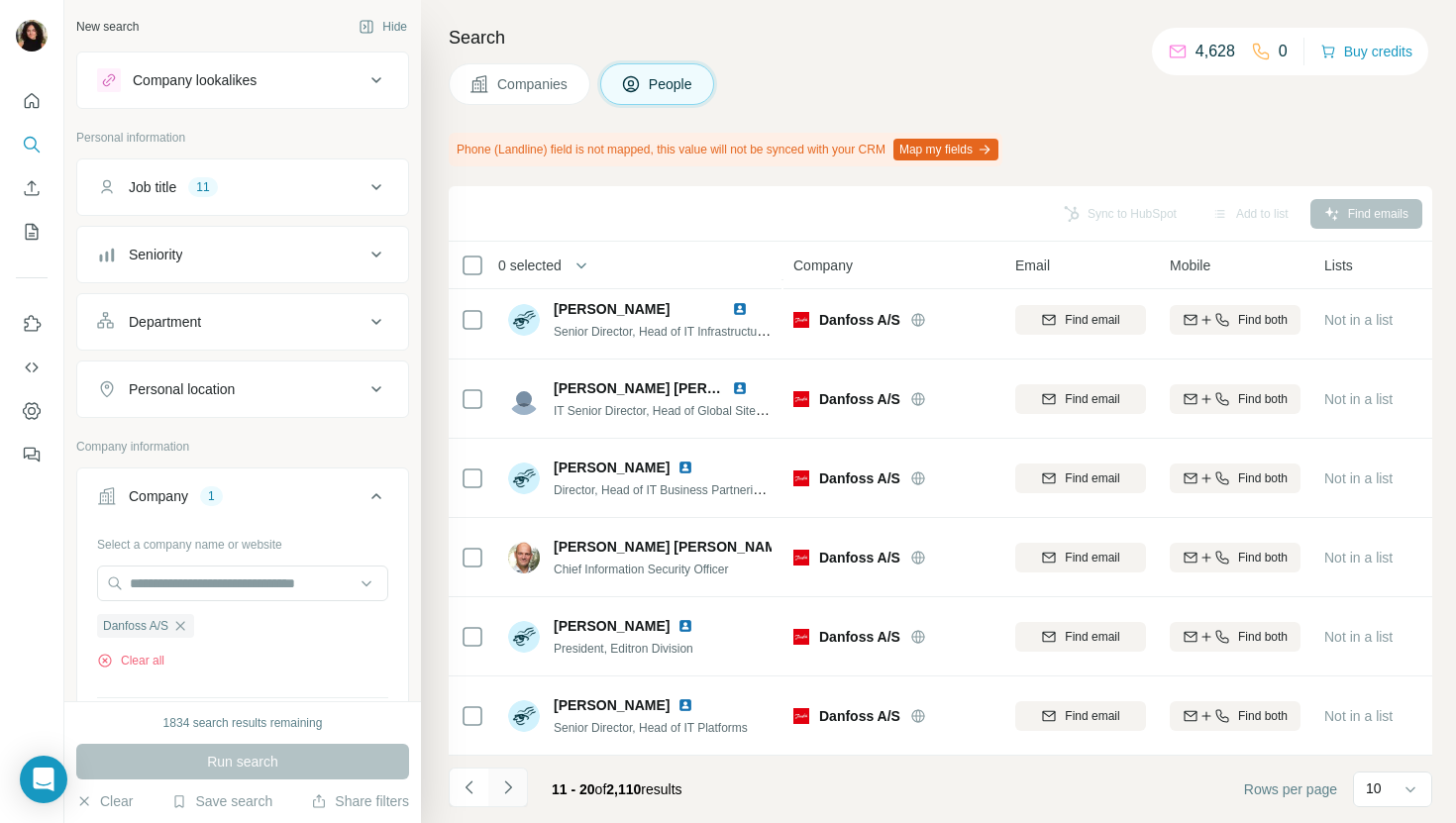
click at [518, 785] on button "Navigate to next page" at bounding box center [508, 787] width 40 height 40
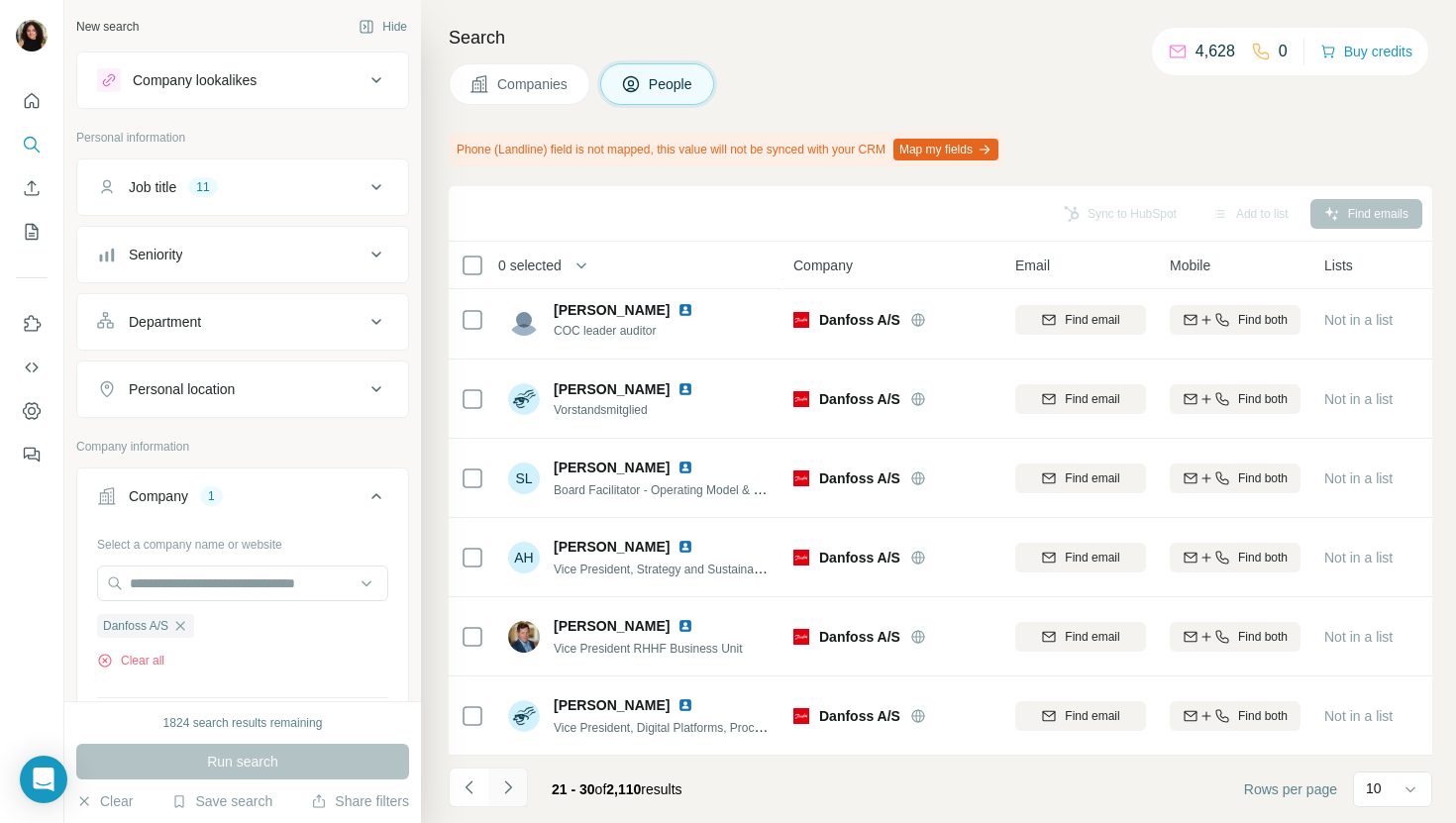
click at [518, 795] on button "Navigate to next page" at bounding box center [508, 787] width 40 height 40
click at [507, 792] on icon "Navigate to next page" at bounding box center [508, 787] width 20 height 20
click at [511, 788] on icon "Navigate to next page" at bounding box center [508, 787] width 20 height 20
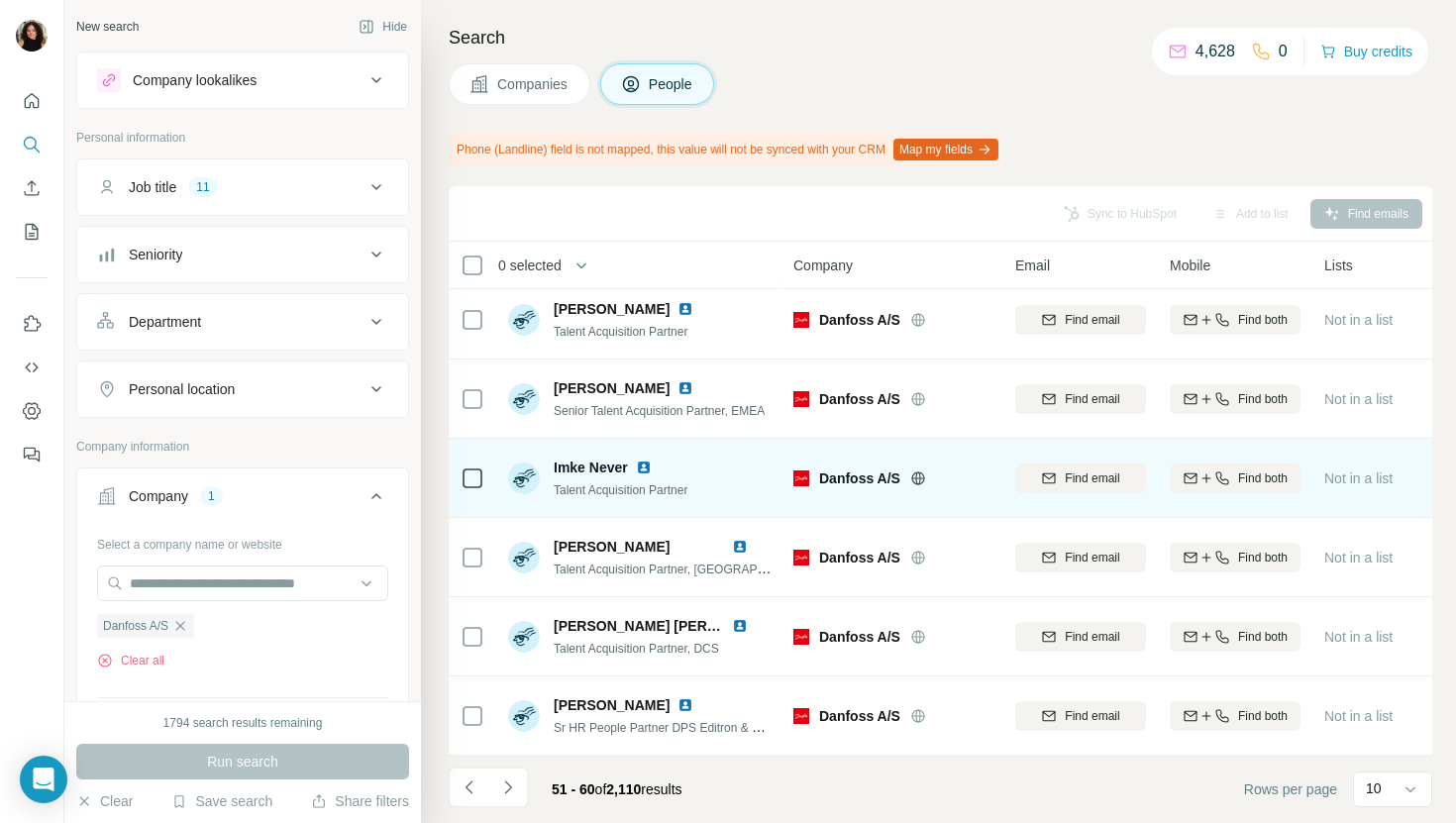
scroll to position [324, 0]
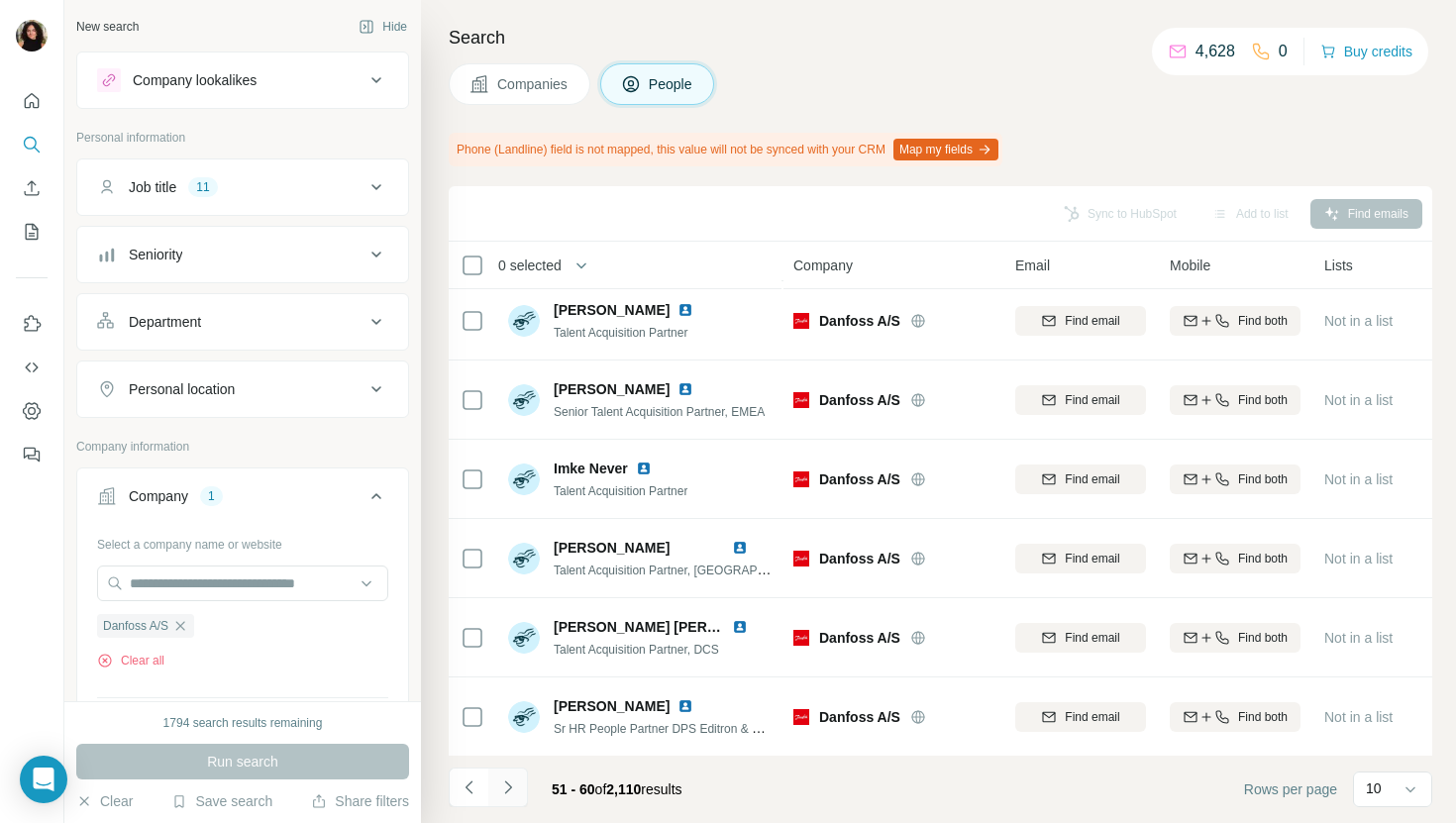
click at [506, 799] on button "Navigate to next page" at bounding box center [508, 787] width 40 height 40
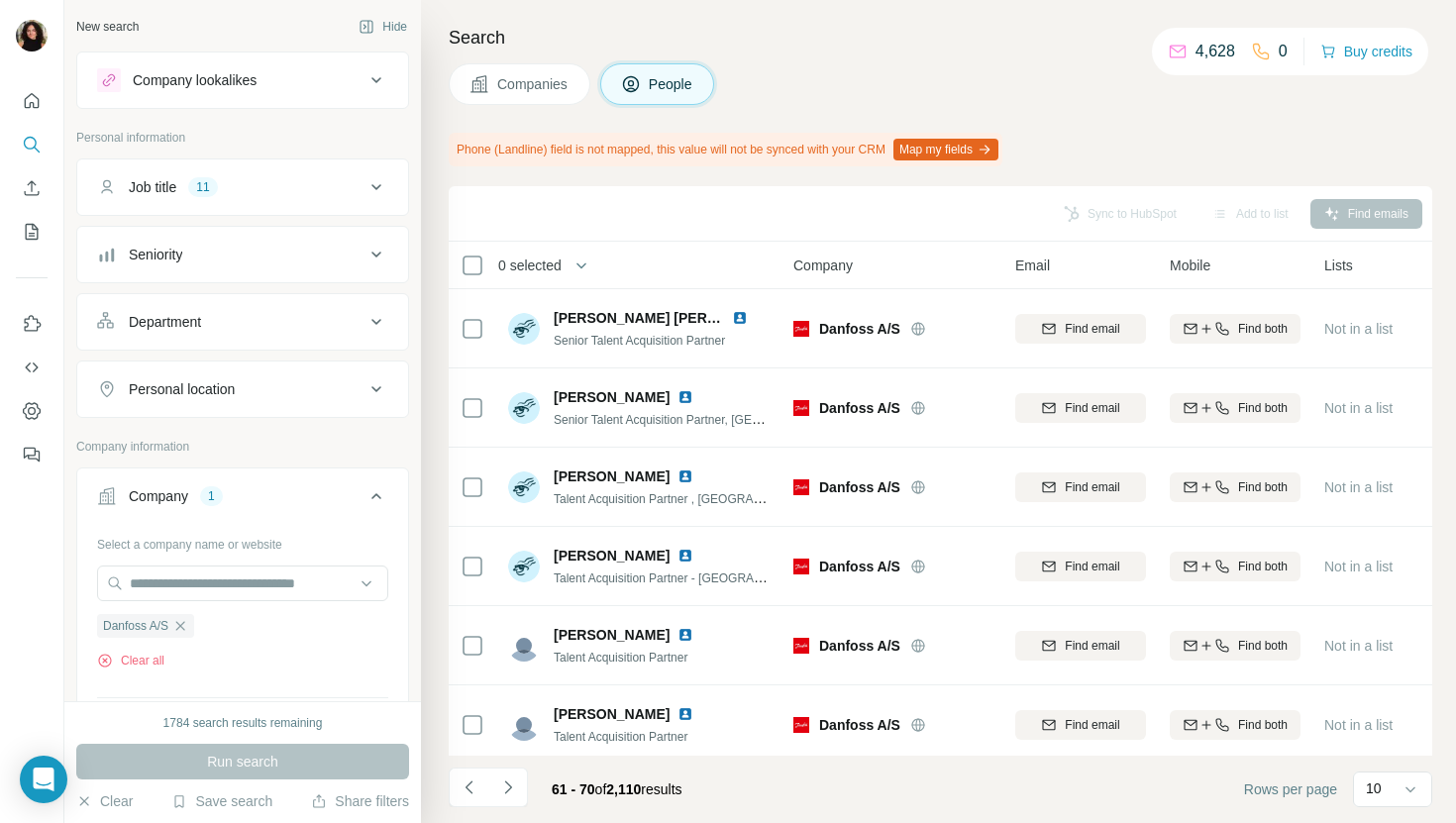
scroll to position [325, 0]
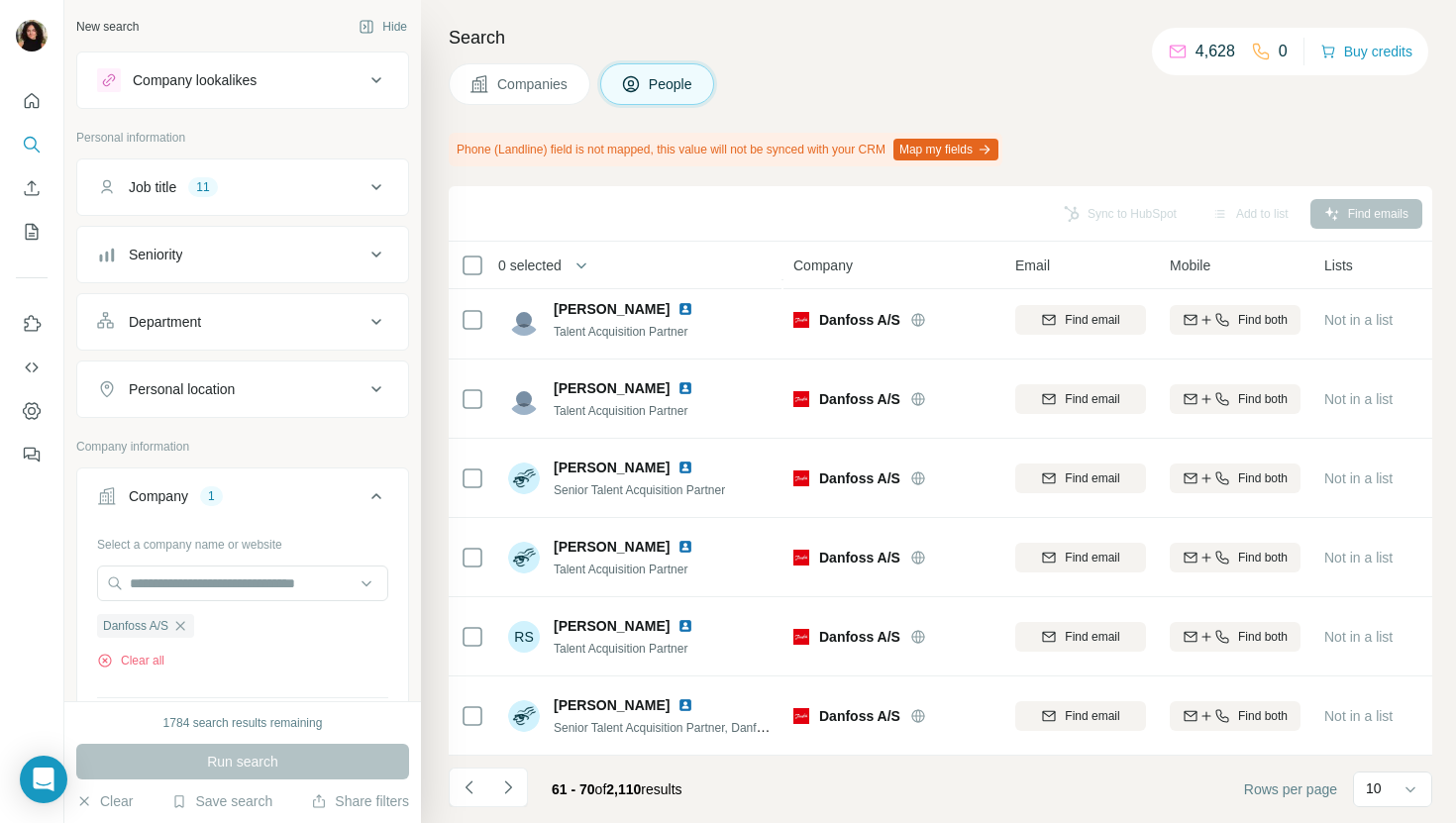
click at [494, 98] on button "Companies" at bounding box center [520, 85] width 142 height 42
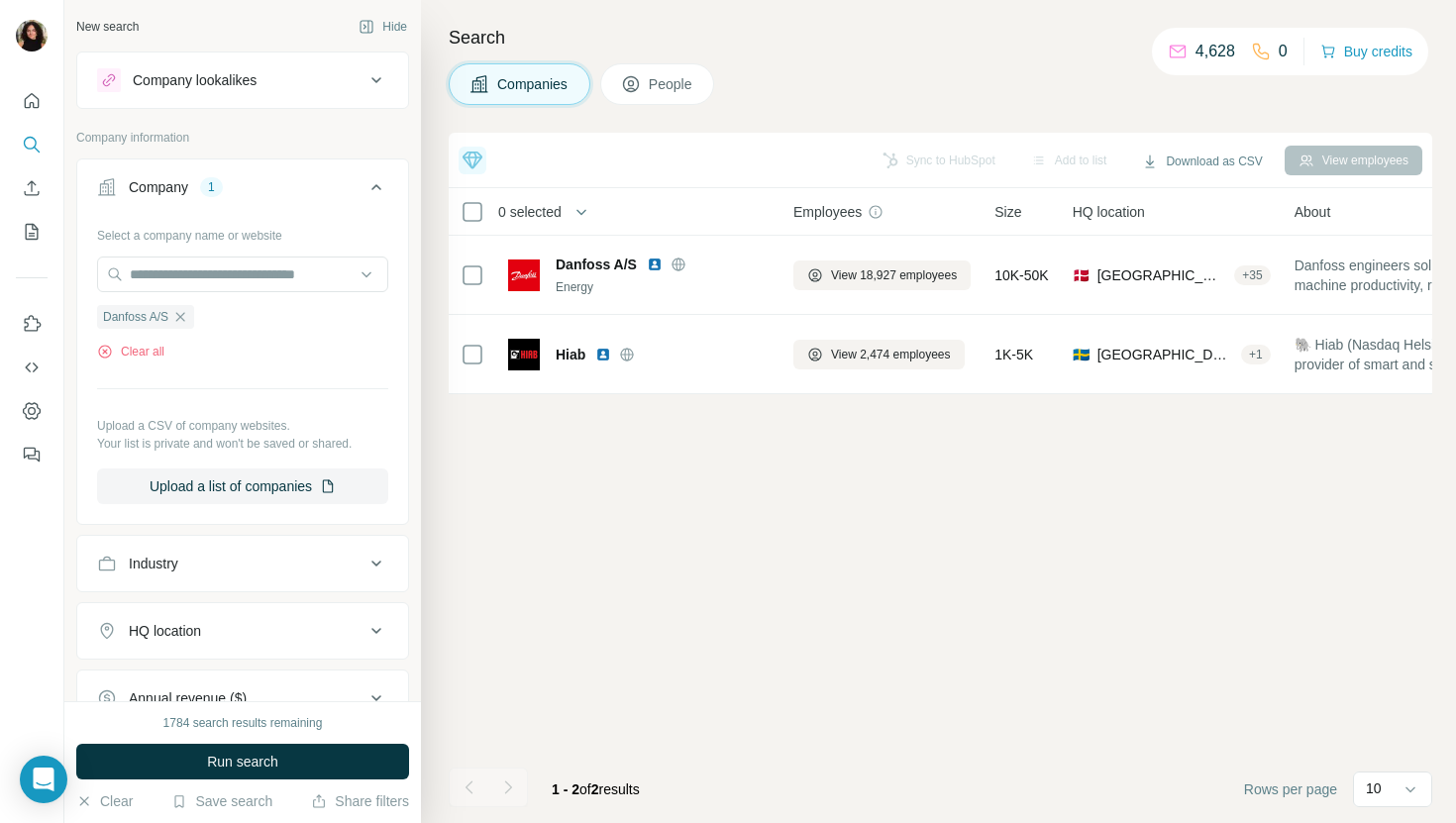
scroll to position [0, 0]
click at [292, 265] on input "text" at bounding box center [243, 274] width 291 height 36
paste input "**********"
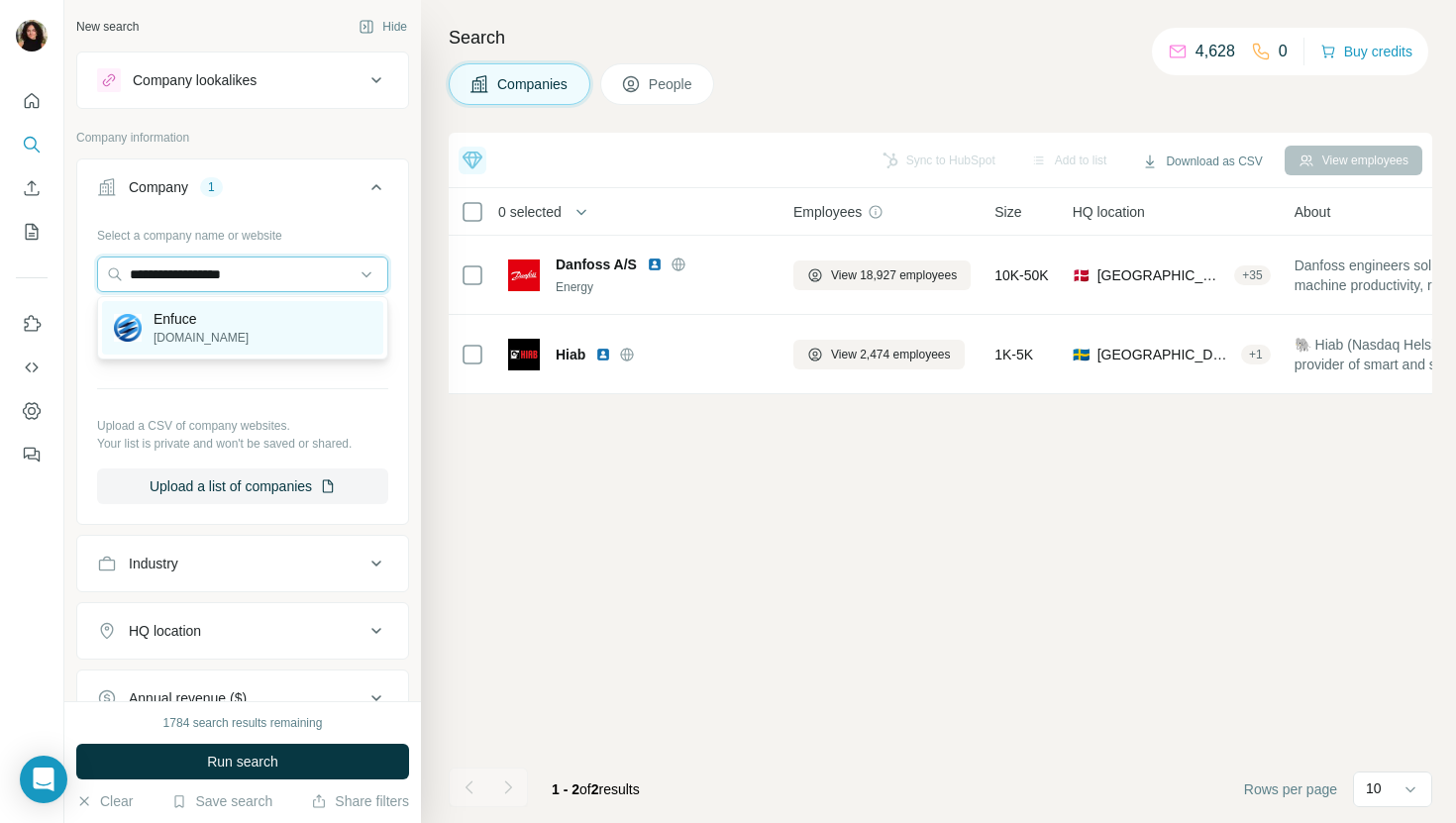
type input "**********"
click at [306, 309] on div "Enfuce [DOMAIN_NAME]" at bounding box center [243, 328] width 281 height 54
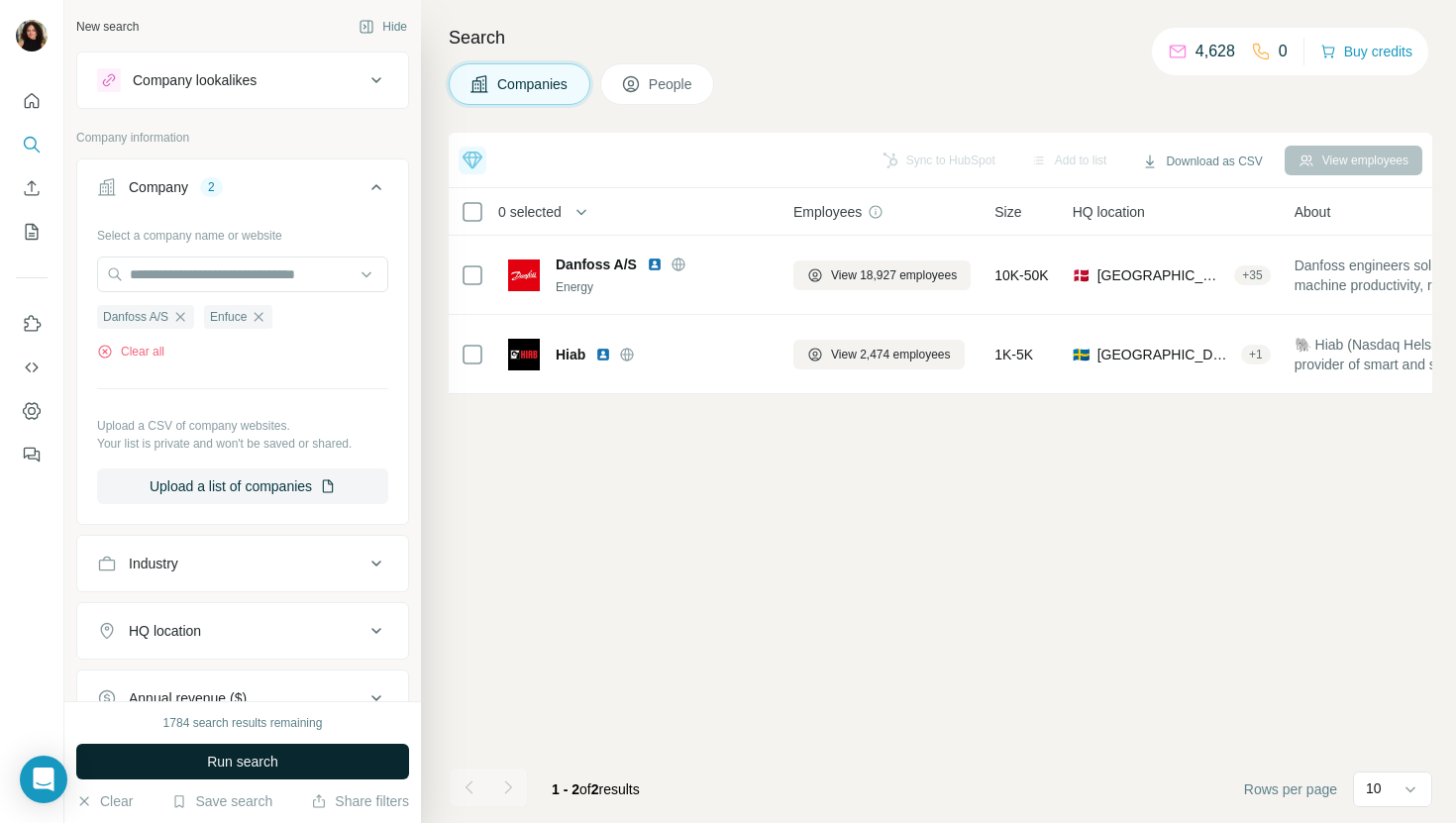
click at [277, 769] on span "Run search" at bounding box center [242, 761] width 71 height 20
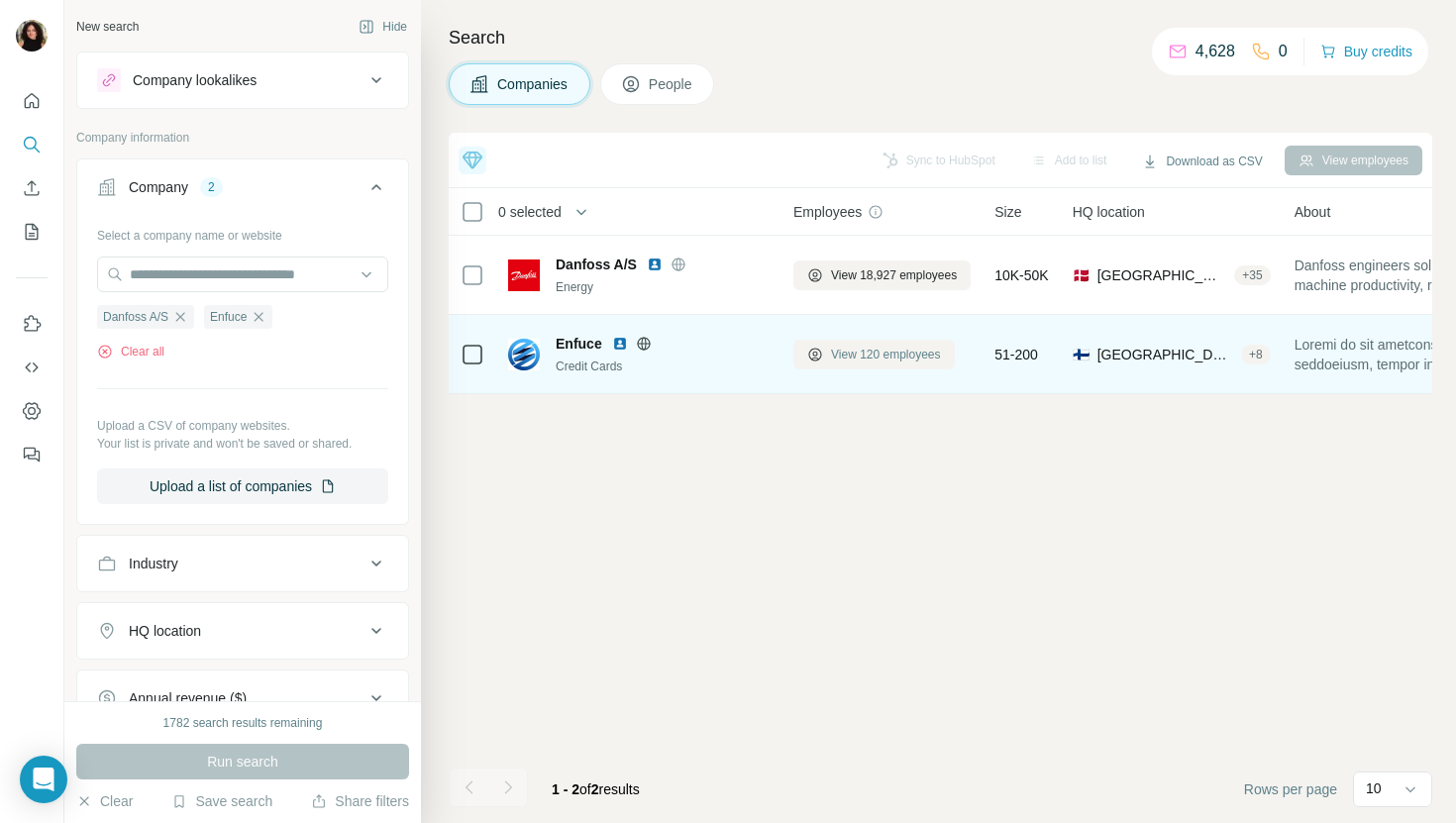
click at [866, 356] on span "View 120 employees" at bounding box center [886, 354] width 110 height 18
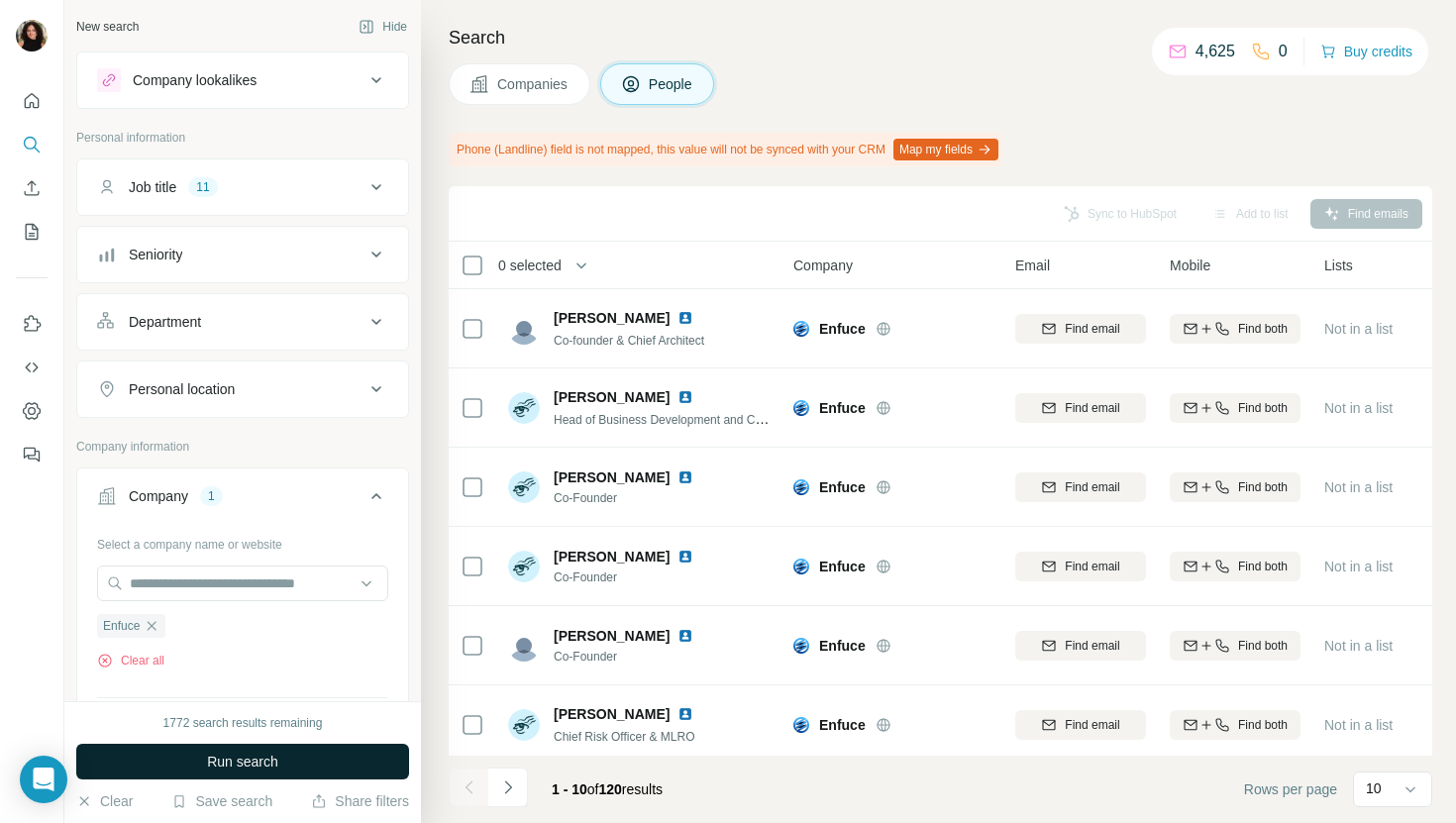
click at [315, 762] on button "Run search" at bounding box center [242, 761] width 332 height 36
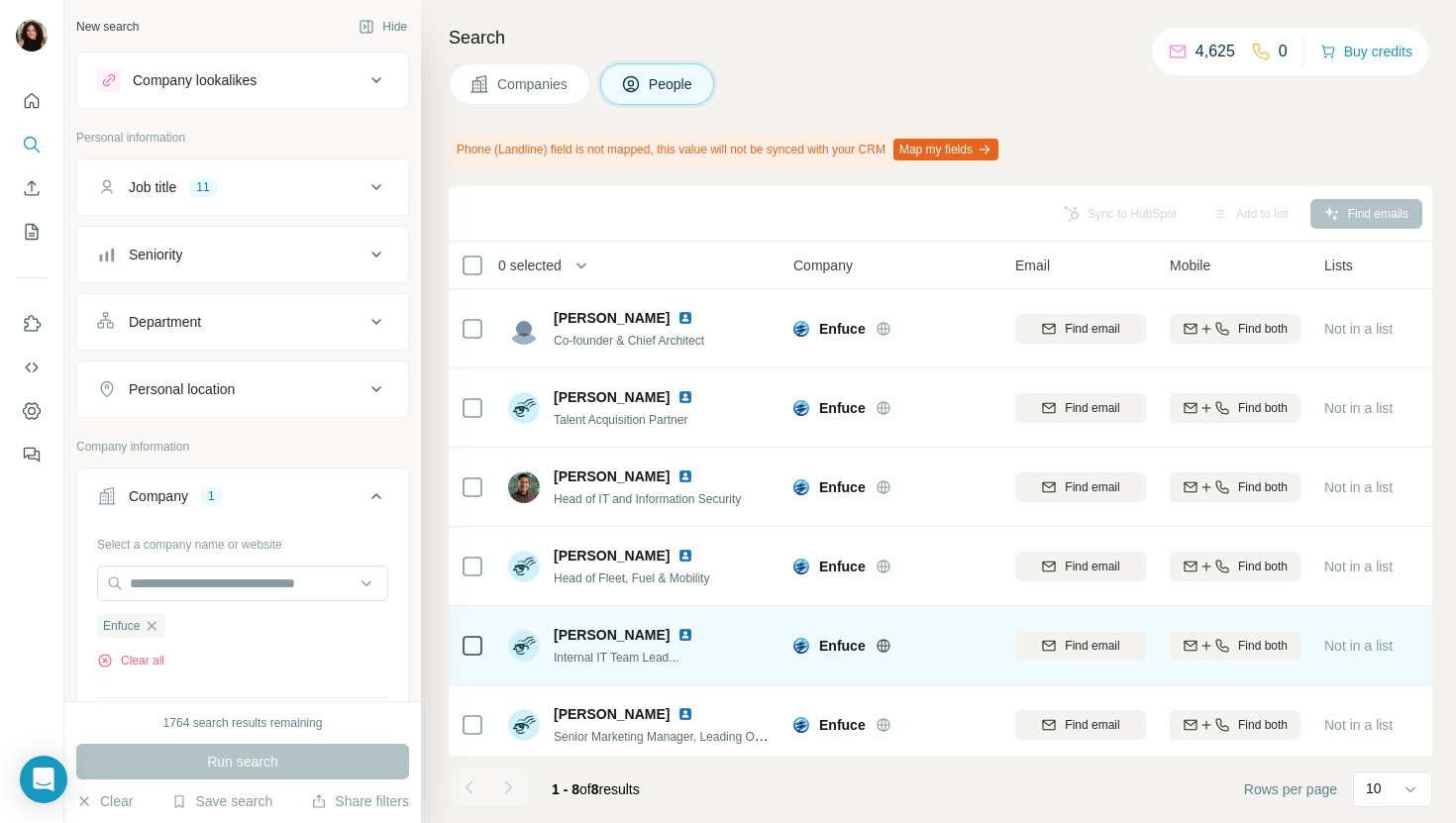
click at [682, 631] on img at bounding box center [686, 634] width 16 height 16
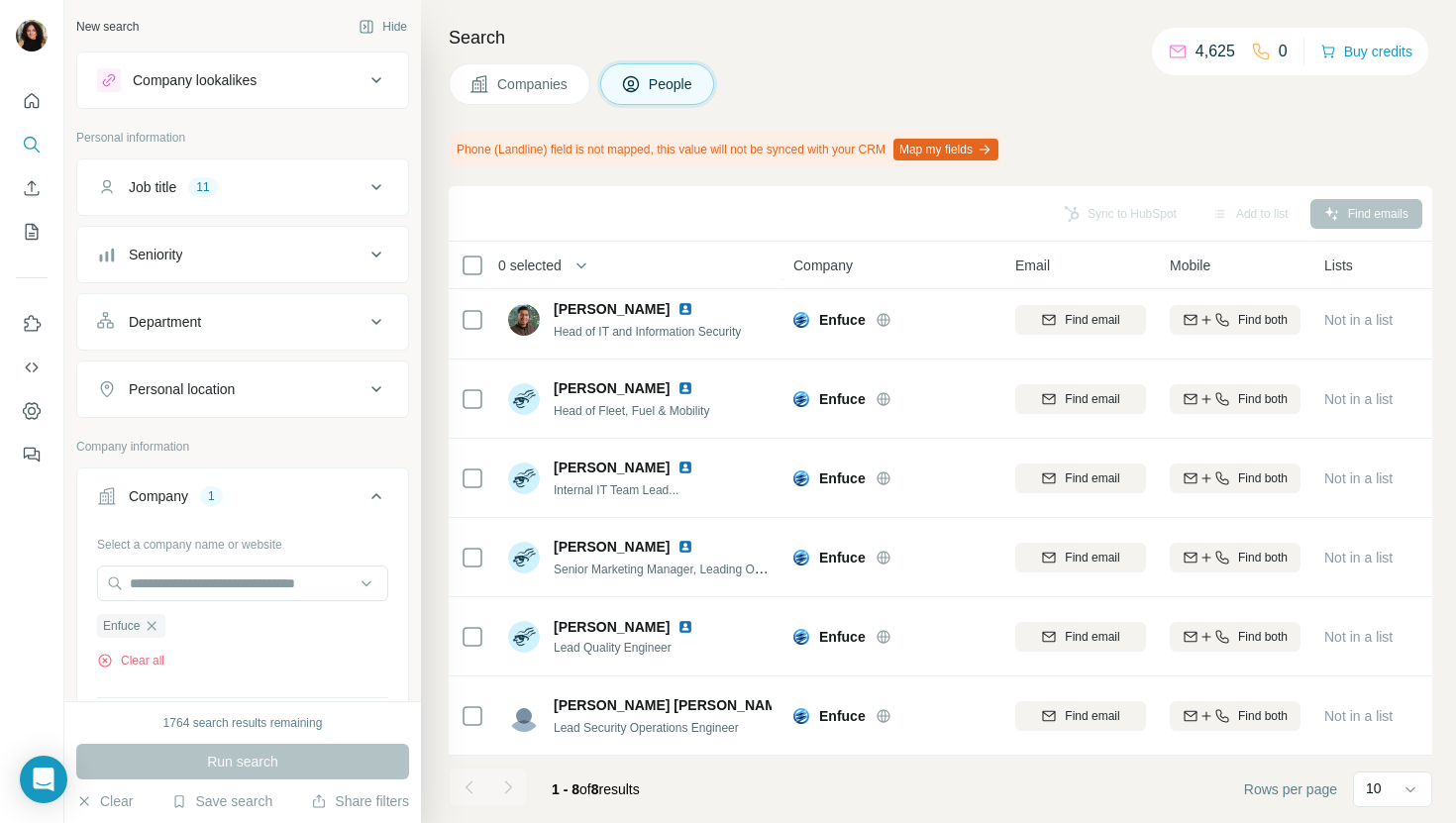
click at [523, 99] on button "Companies" at bounding box center [520, 85] width 142 height 42
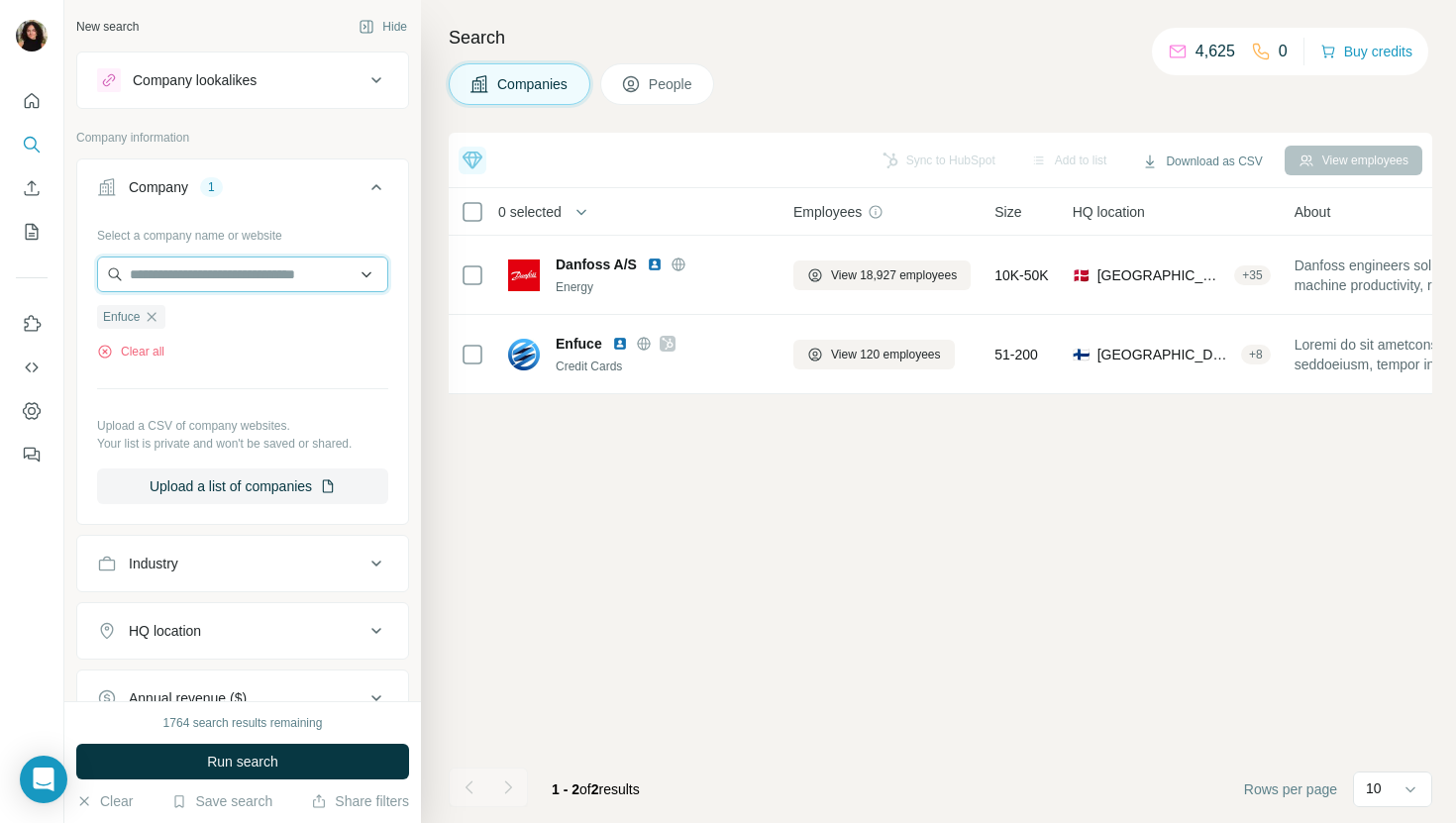
click at [256, 261] on input "text" at bounding box center [243, 274] width 291 height 36
paste input "**********"
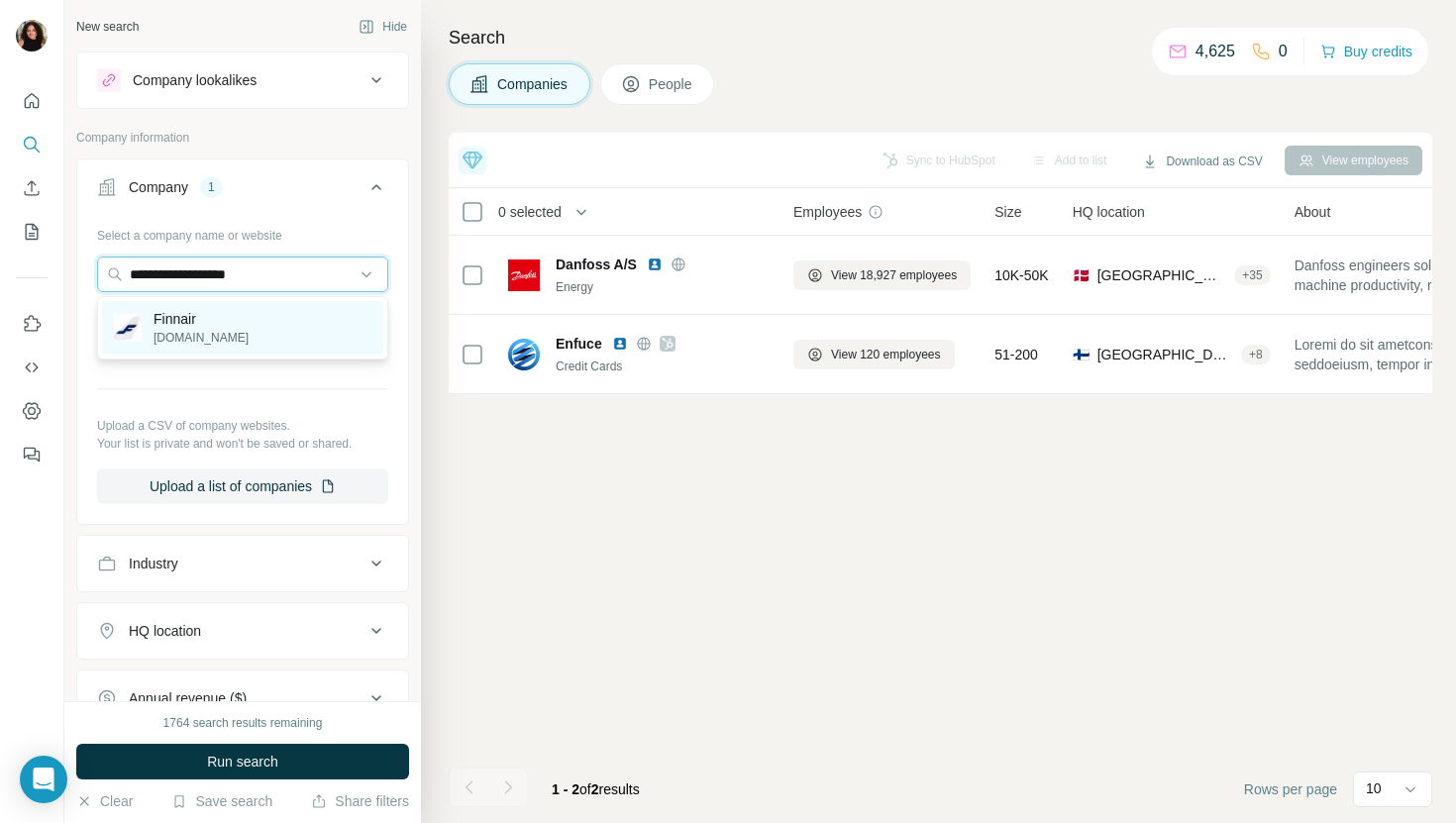
type input "**********"
click at [267, 326] on div "Finnair [DOMAIN_NAME]" at bounding box center [243, 328] width 281 height 54
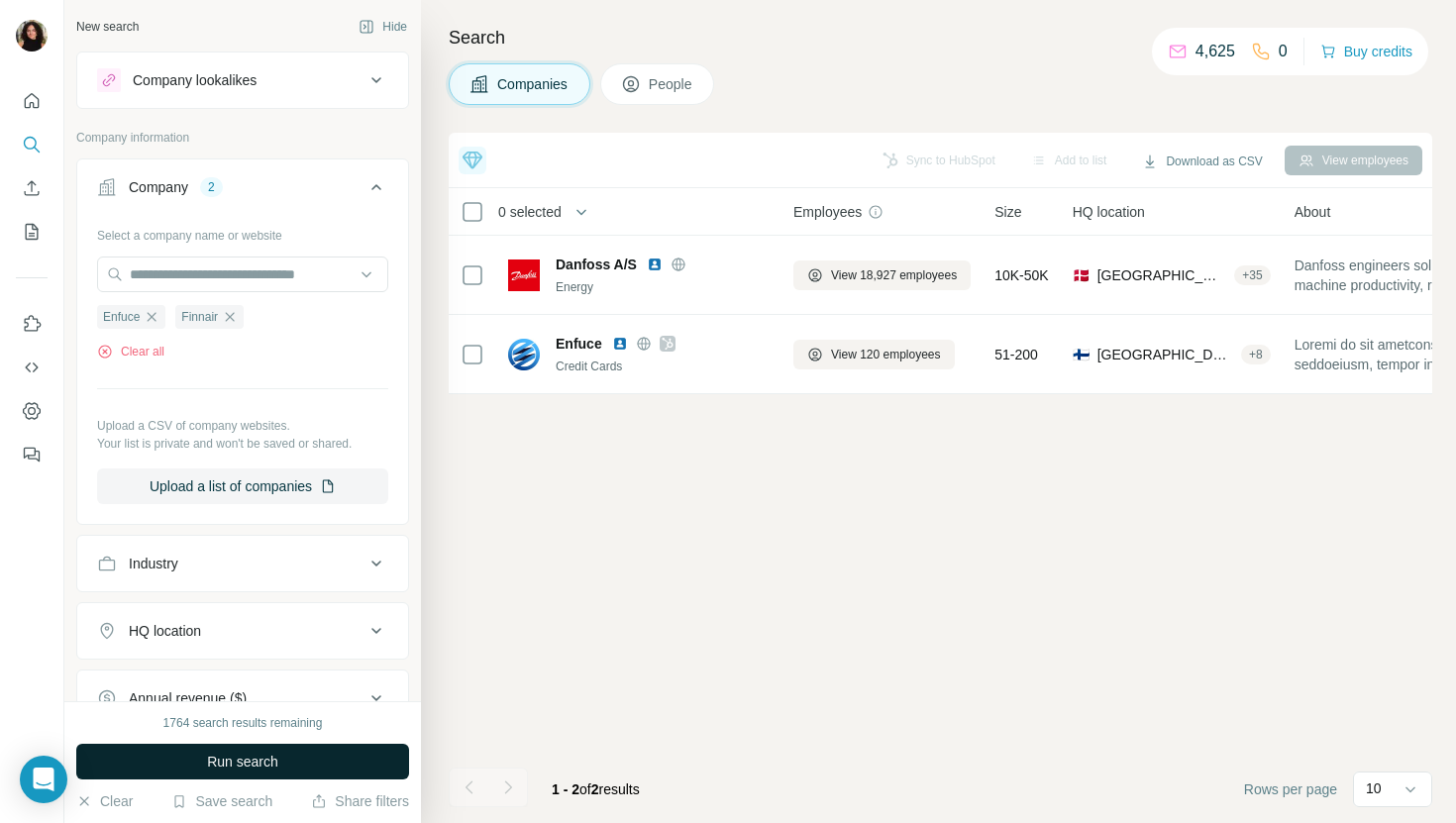
click at [254, 758] on span "Run search" at bounding box center [242, 761] width 71 height 20
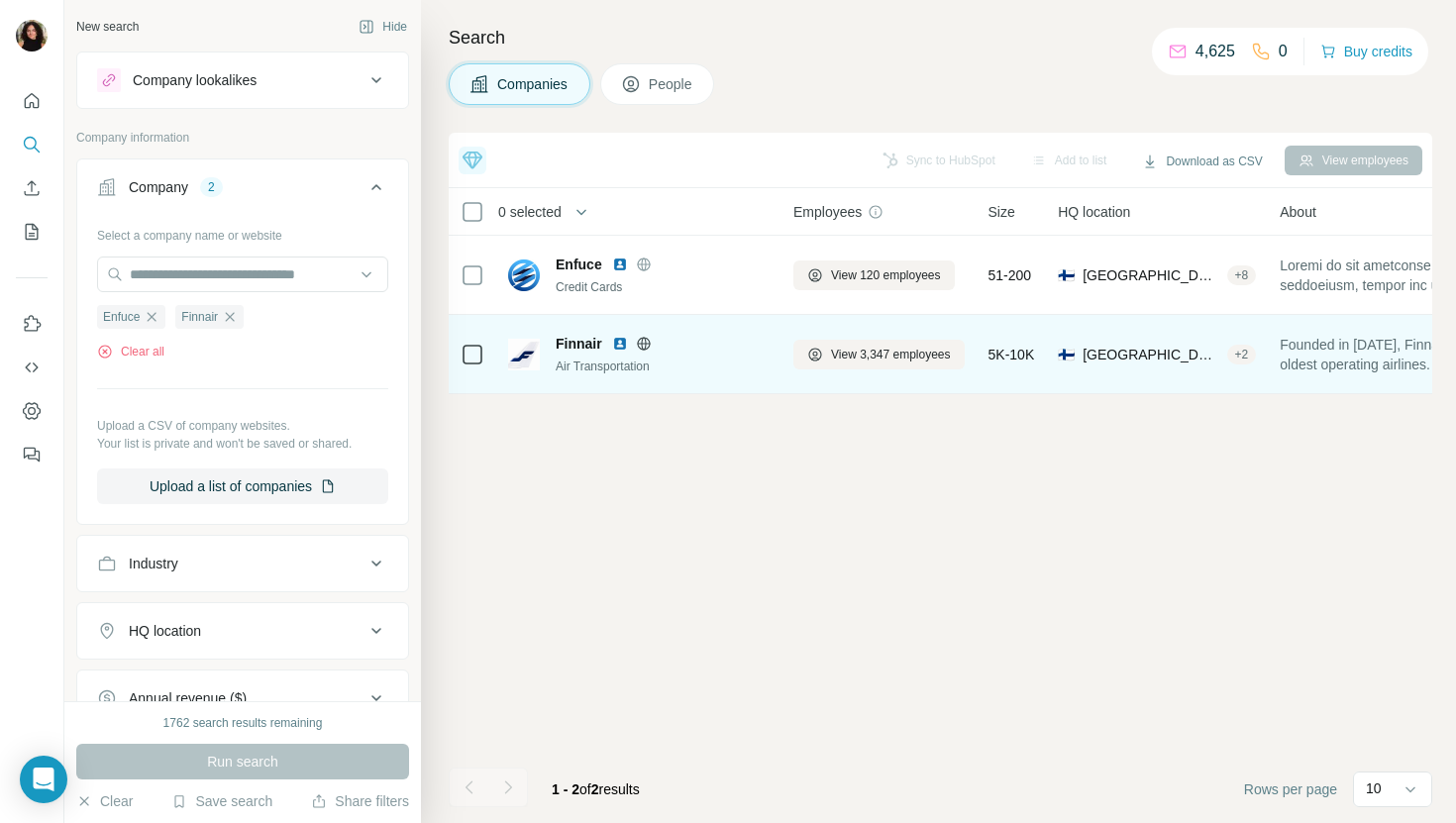
click at [874, 373] on div "View 3,347 employees" at bounding box center [879, 353] width 172 height 55
click at [870, 347] on span "View 3,347 employees" at bounding box center [891, 354] width 120 height 18
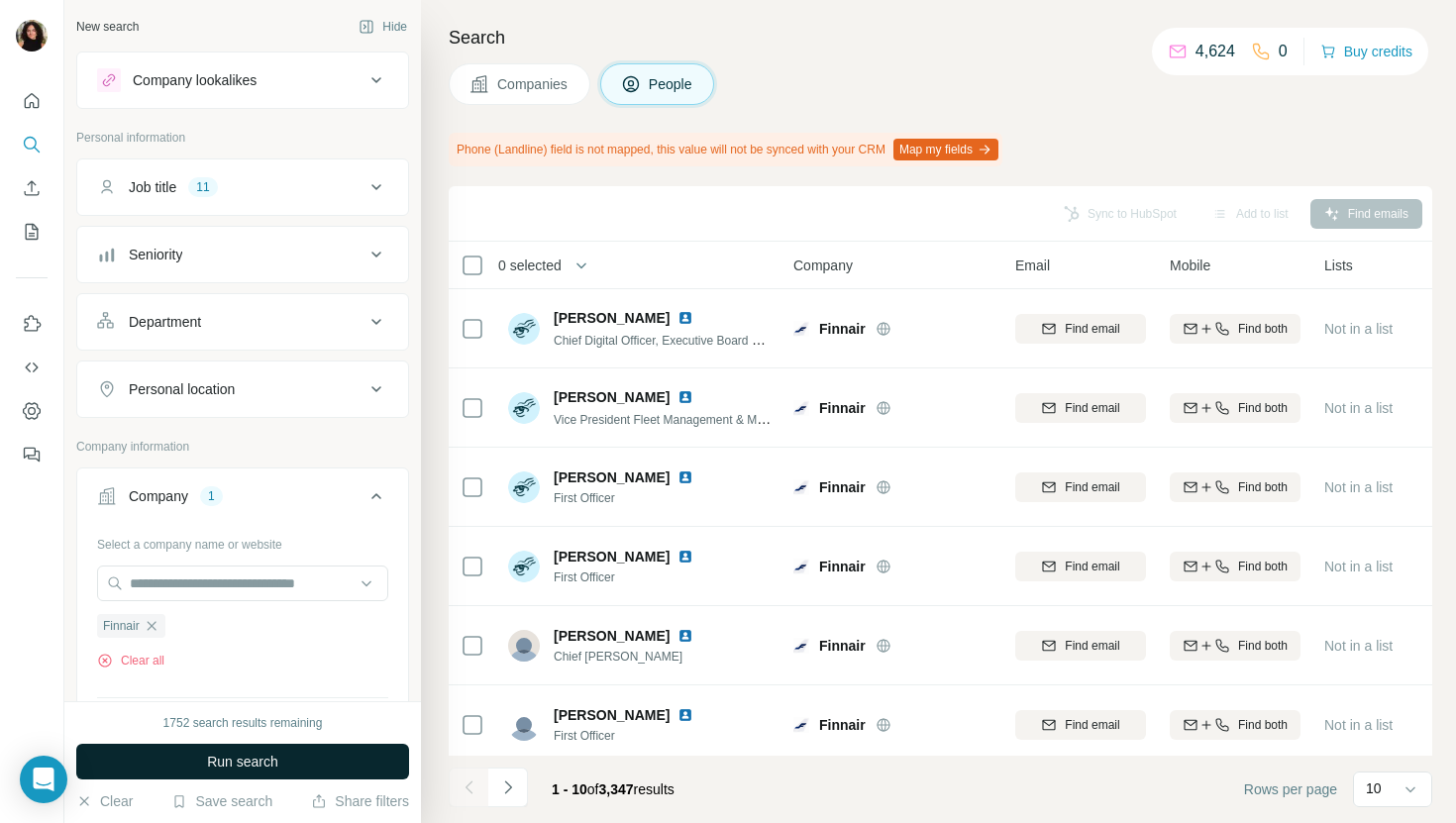
click at [234, 754] on span "Run search" at bounding box center [242, 761] width 71 height 20
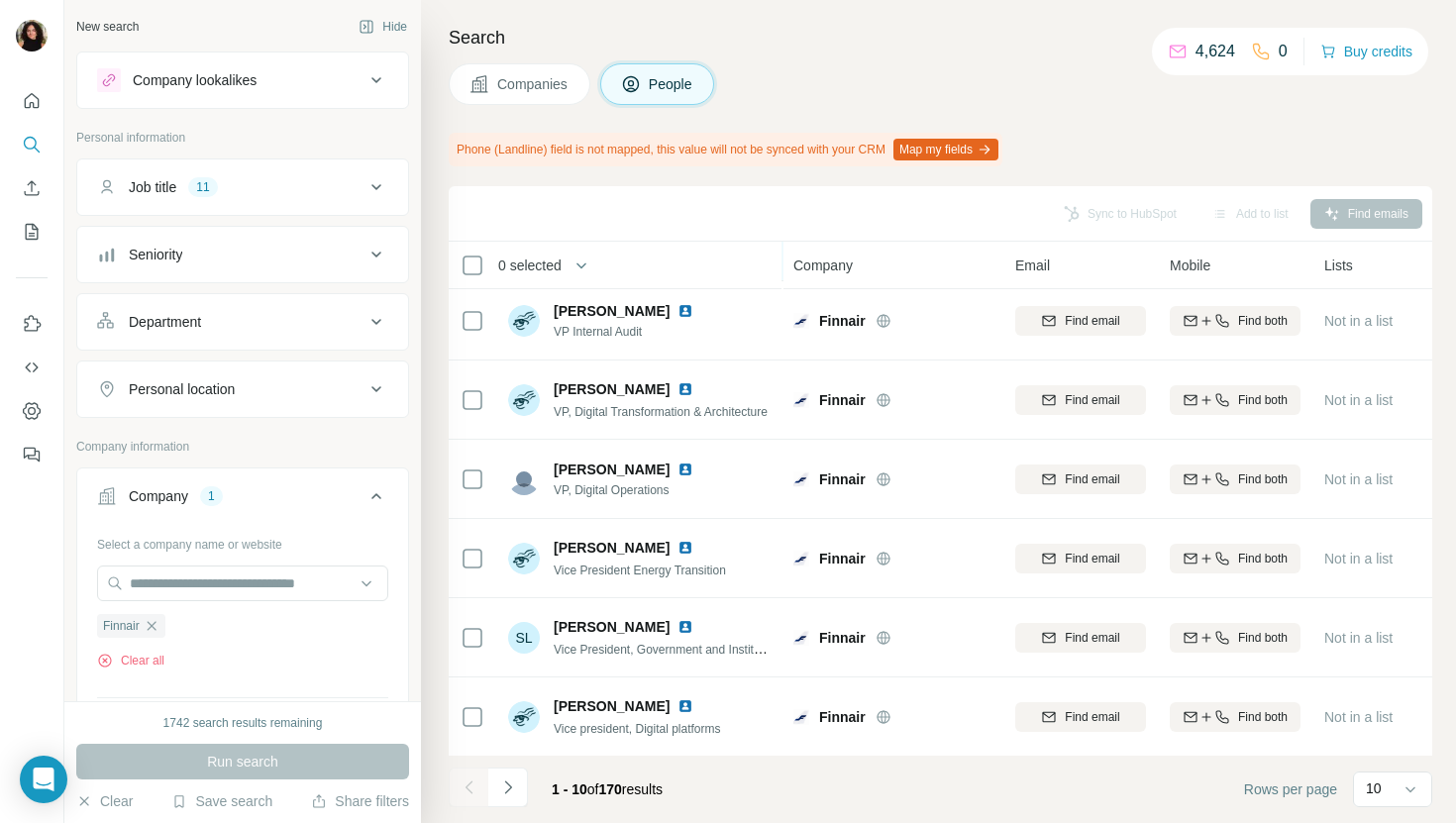
scroll to position [325, 0]
click at [511, 785] on icon "Navigate to next page" at bounding box center [508, 787] width 20 height 20
click at [511, 785] on div at bounding box center [508, 787] width 40 height 40
click at [522, 794] on button "Navigate to next page" at bounding box center [508, 787] width 40 height 40
click at [493, 786] on button "Navigate to next page" at bounding box center [508, 787] width 40 height 40
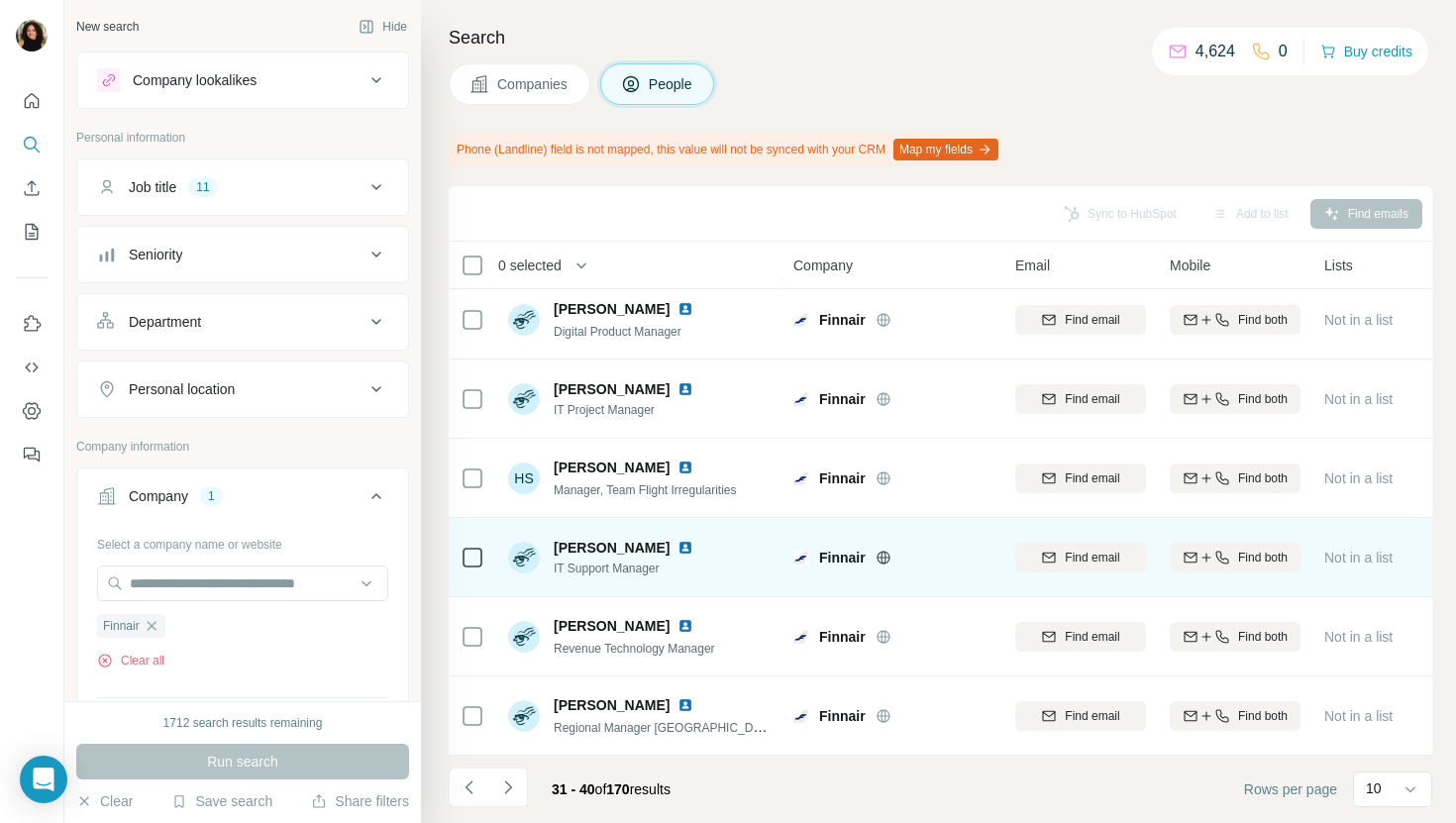
click at [678, 549] on img at bounding box center [686, 548] width 16 height 16
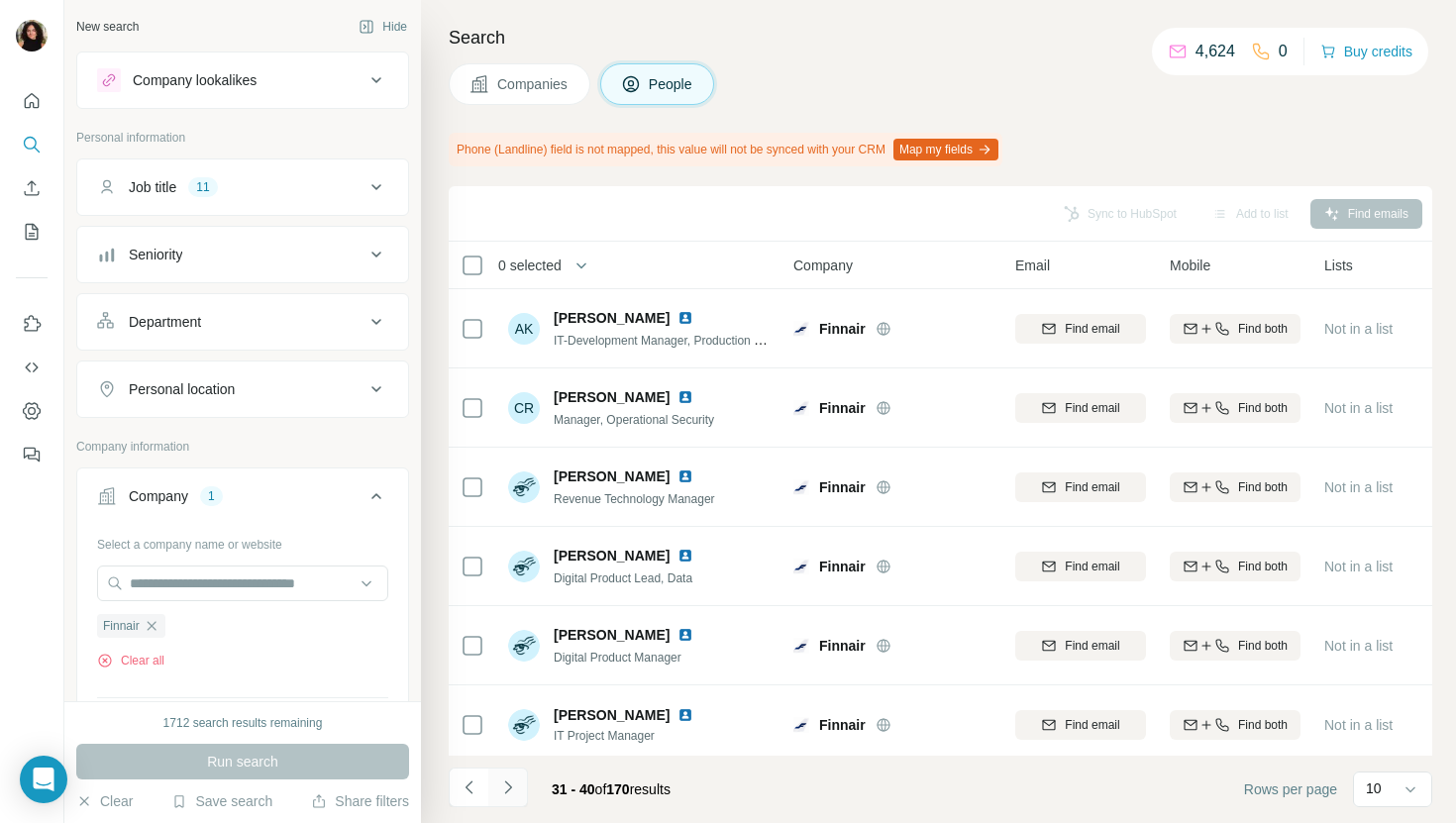
click at [498, 779] on icon "Navigate to next page" at bounding box center [508, 787] width 20 height 20
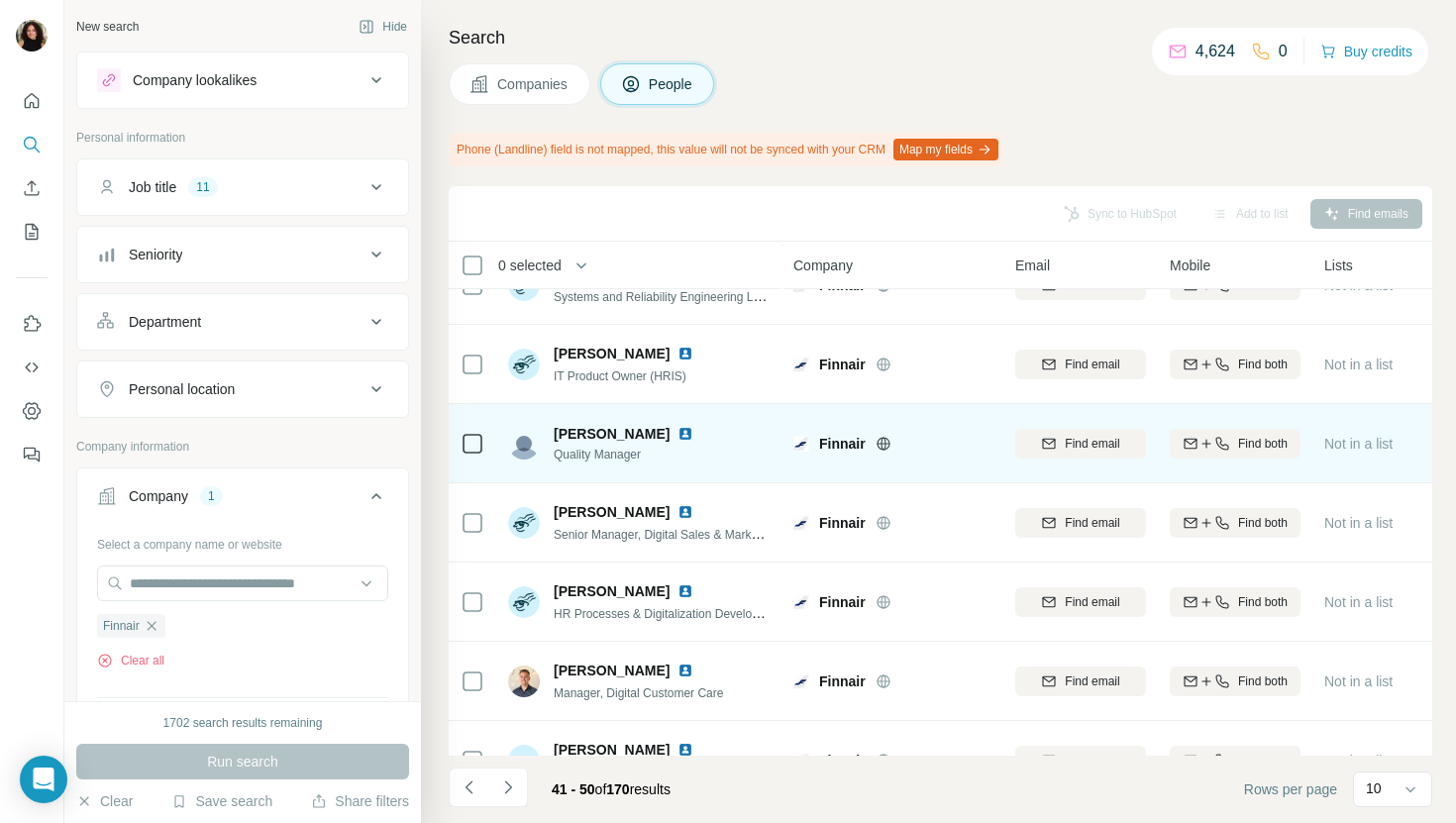
scroll to position [325, 0]
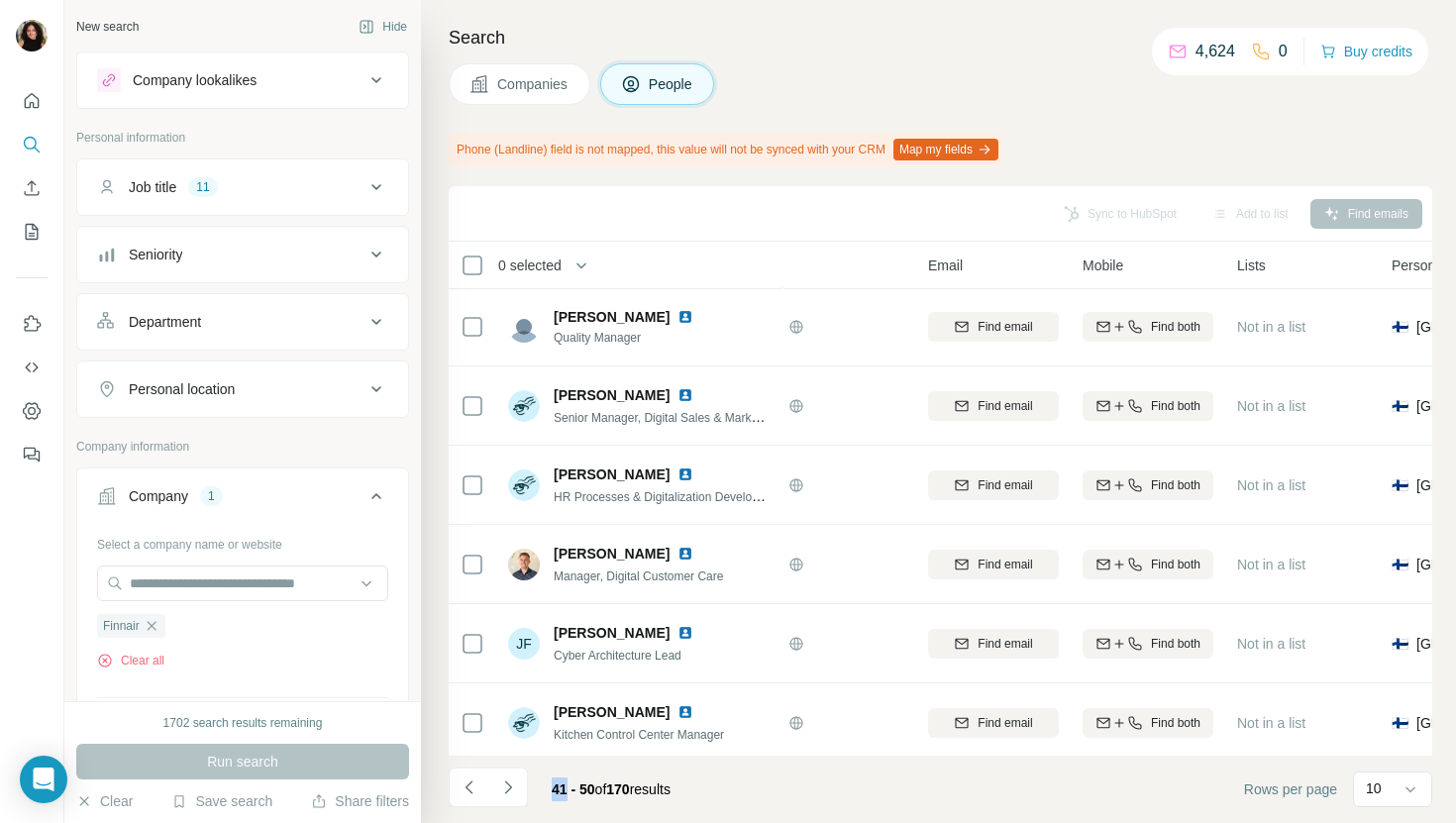
click at [514, 808] on li at bounding box center [508, 789] width 40 height 44
click at [512, 787] on icon "Navigate to next page" at bounding box center [508, 787] width 20 height 20
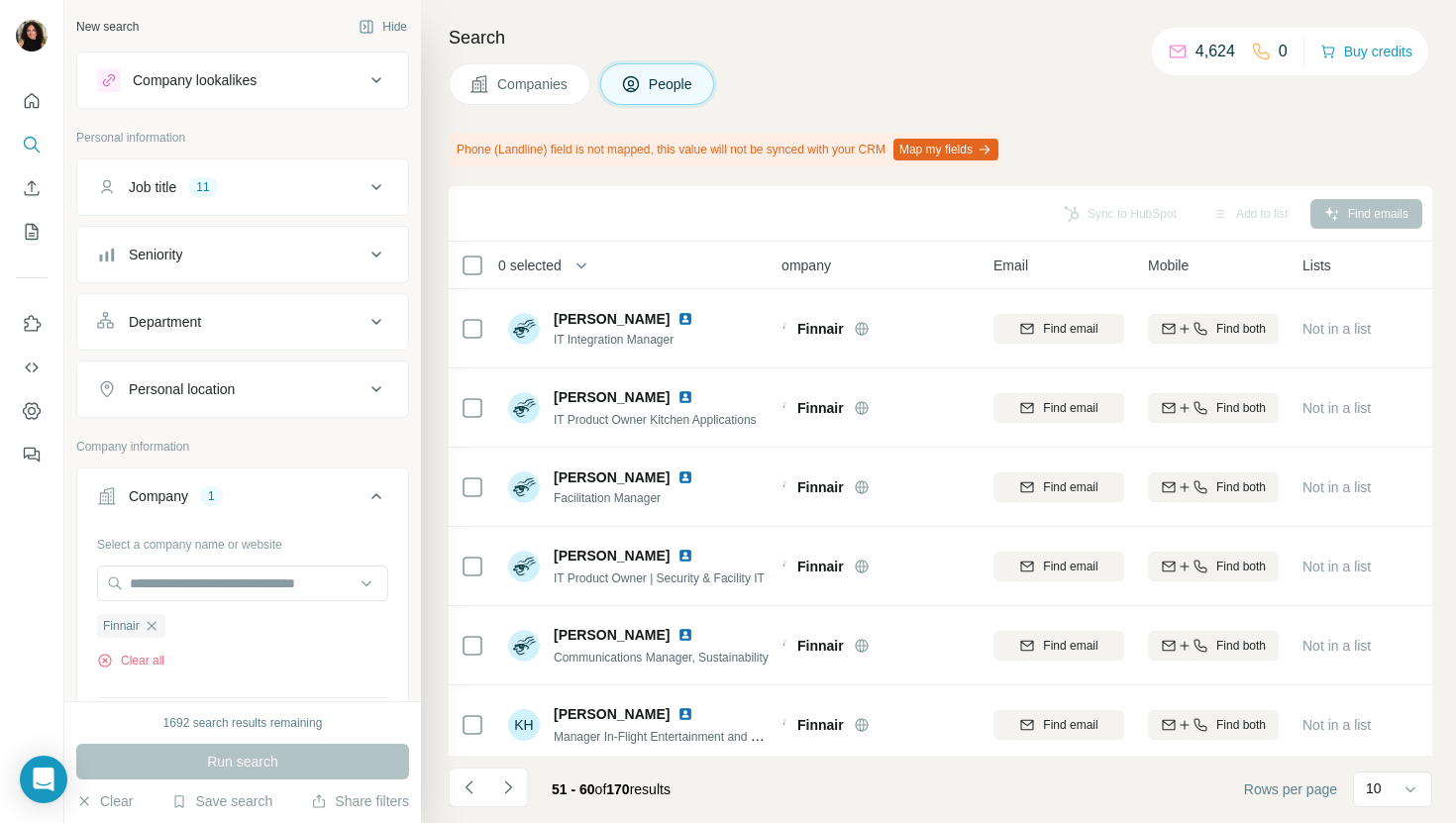
scroll to position [325, 22]
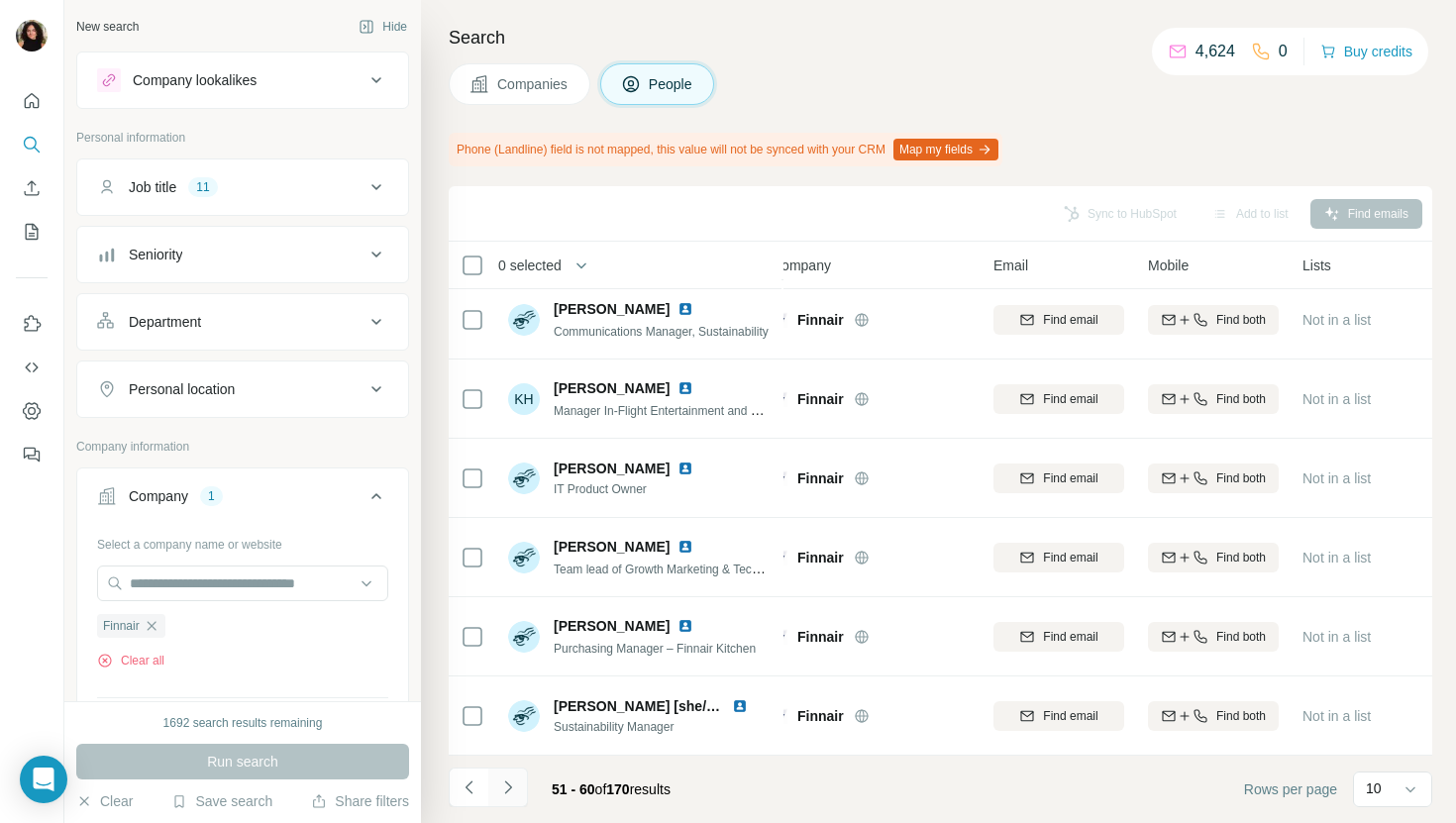
click at [515, 782] on icon "Navigate to next page" at bounding box center [508, 787] width 20 height 20
click at [498, 72] on button "Companies" at bounding box center [520, 85] width 142 height 42
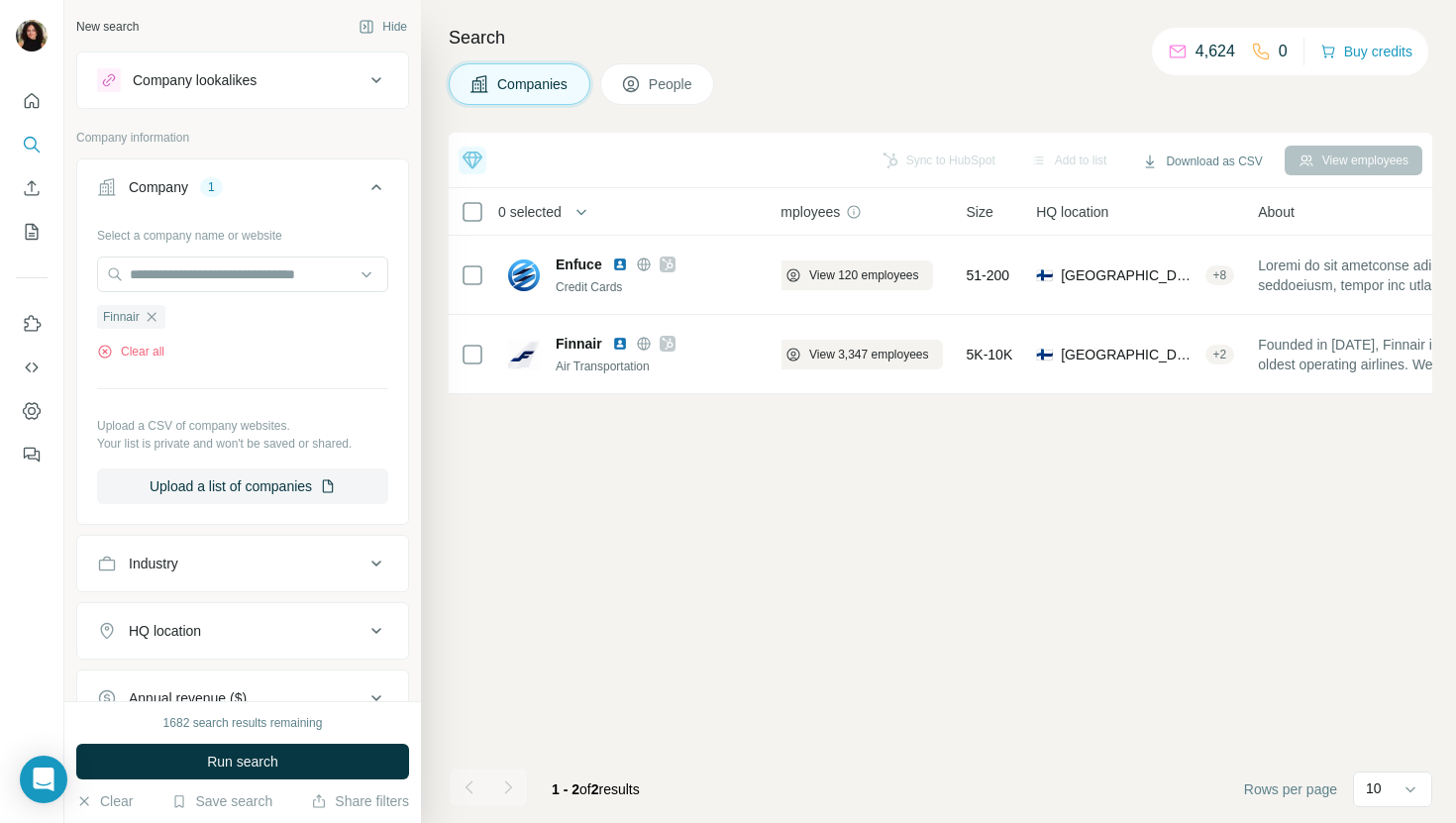
scroll to position [0, 22]
click at [209, 288] on input "text" at bounding box center [243, 274] width 291 height 36
paste input "**********"
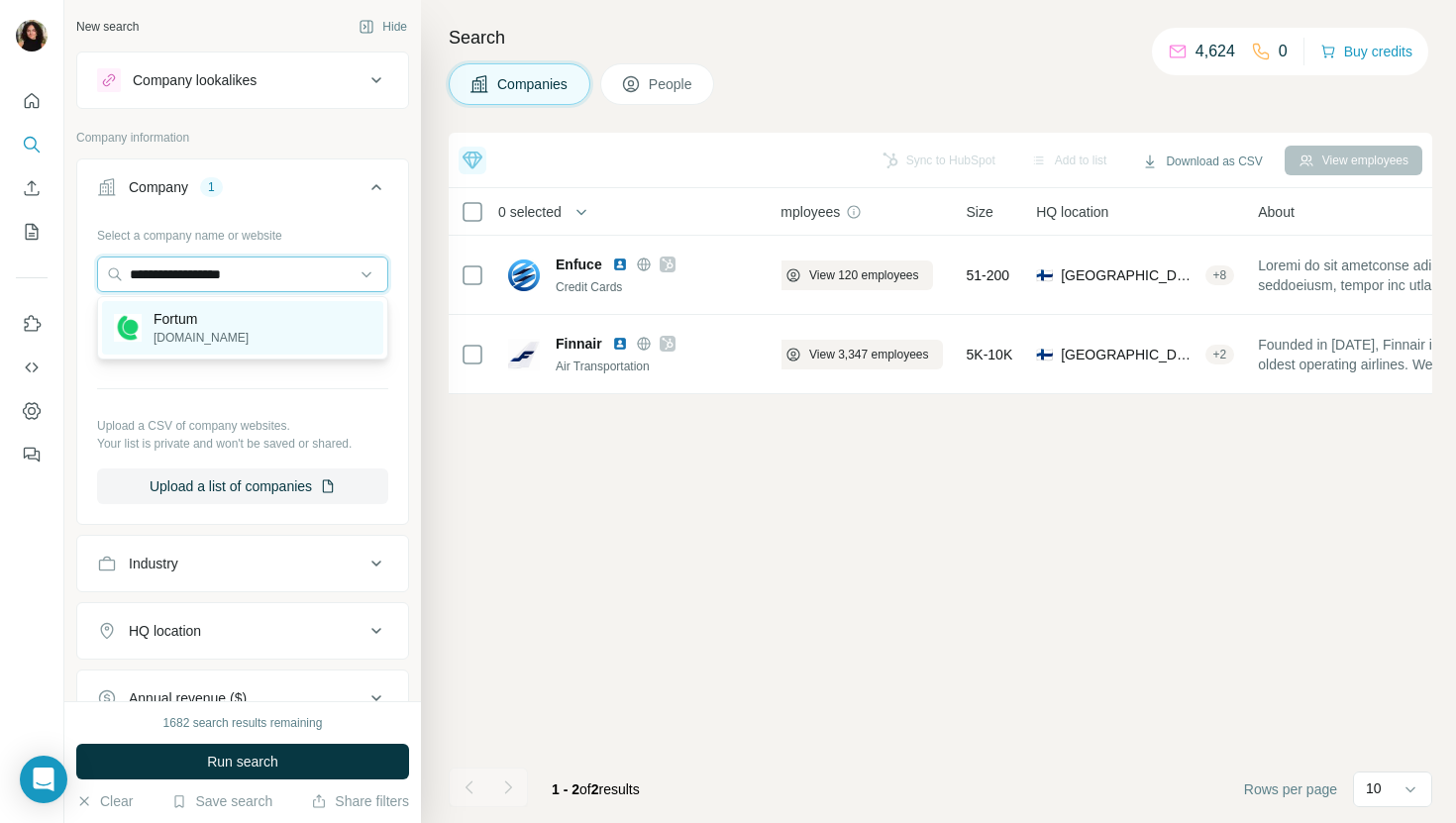
type input "**********"
click at [288, 312] on div "Fortum [DOMAIN_NAME]" at bounding box center [243, 328] width 281 height 54
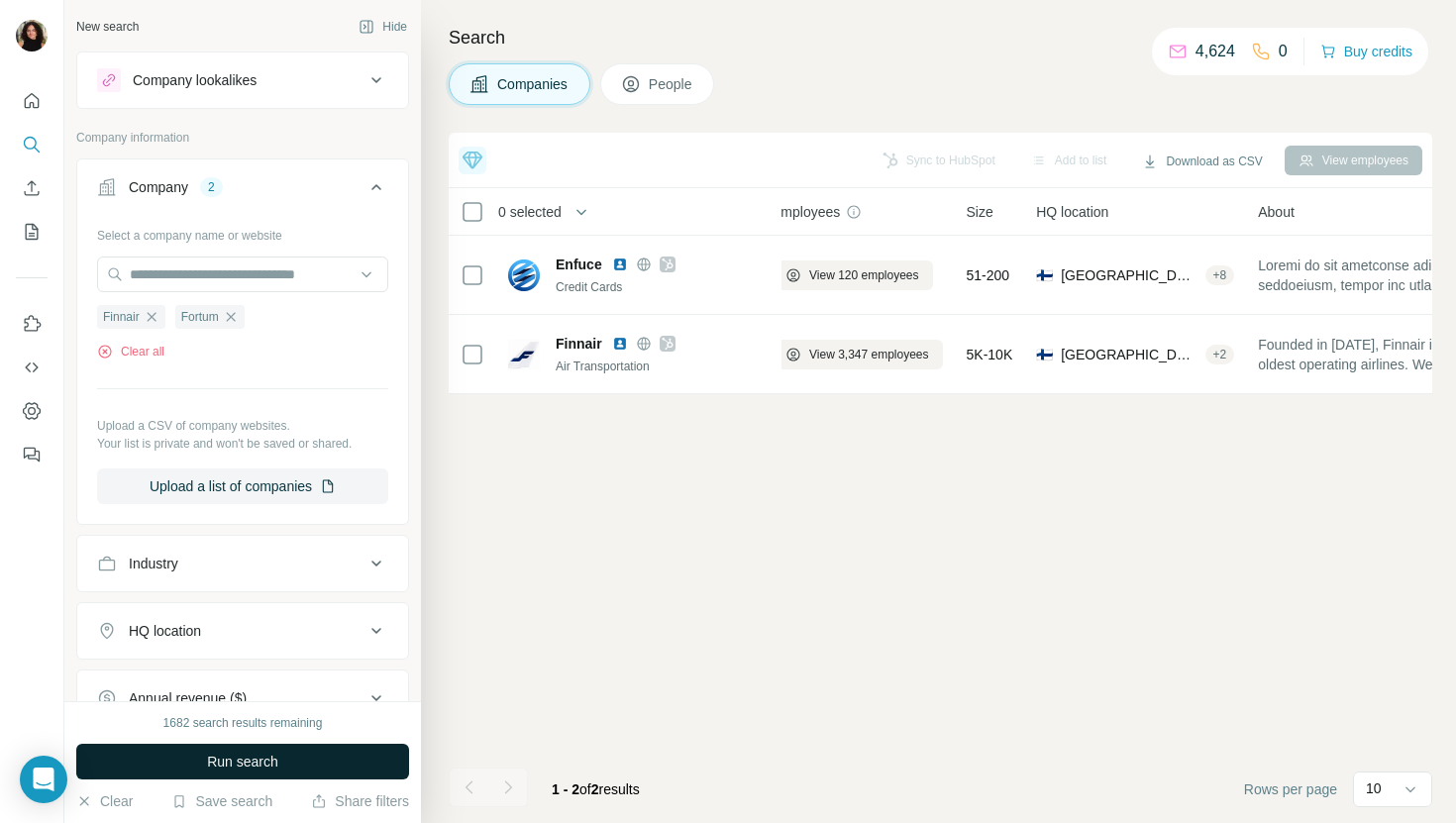
click at [322, 761] on button "Run search" at bounding box center [242, 761] width 332 height 36
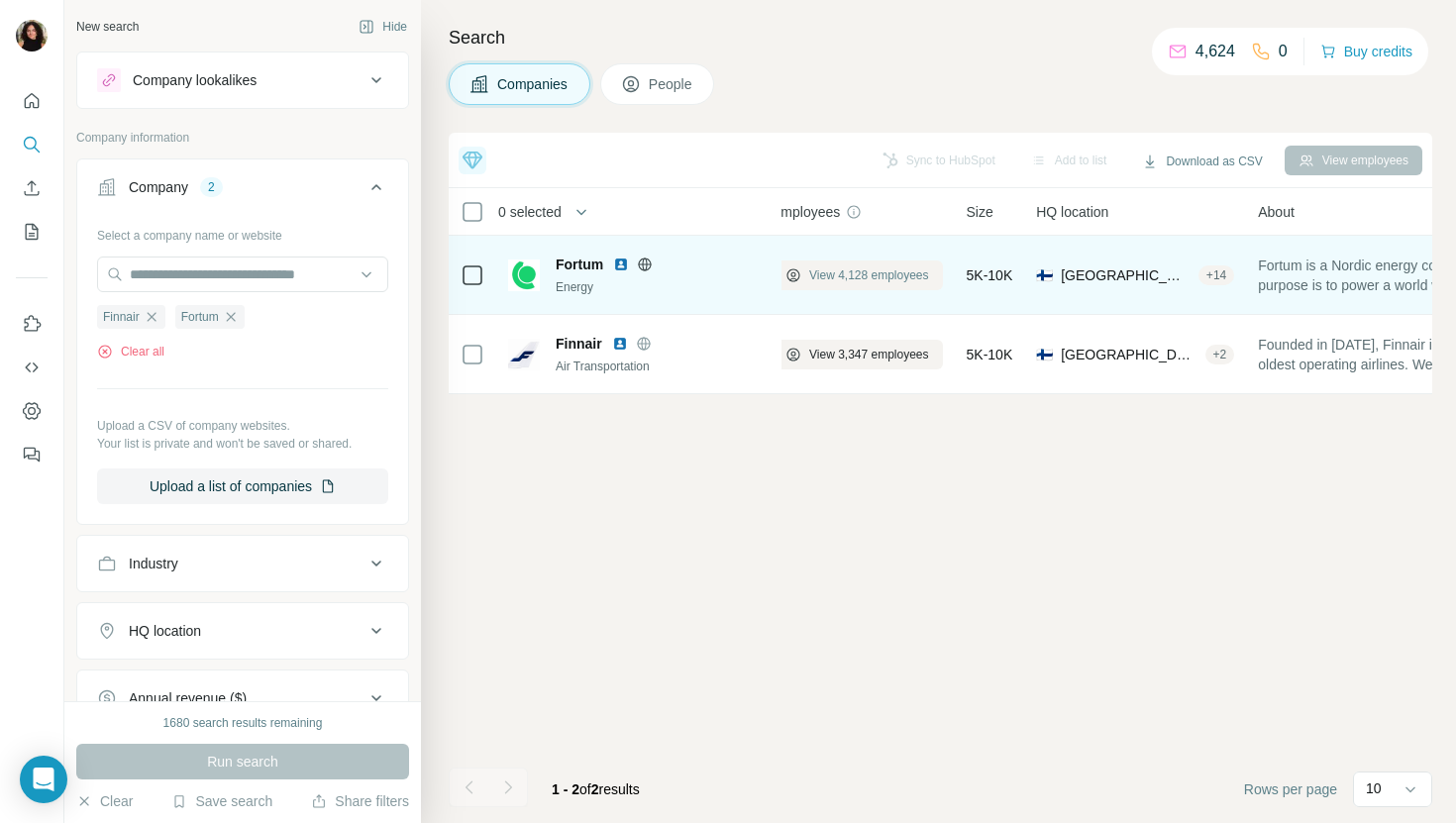
click at [866, 268] on span "View 4,128 employees" at bounding box center [869, 275] width 120 height 18
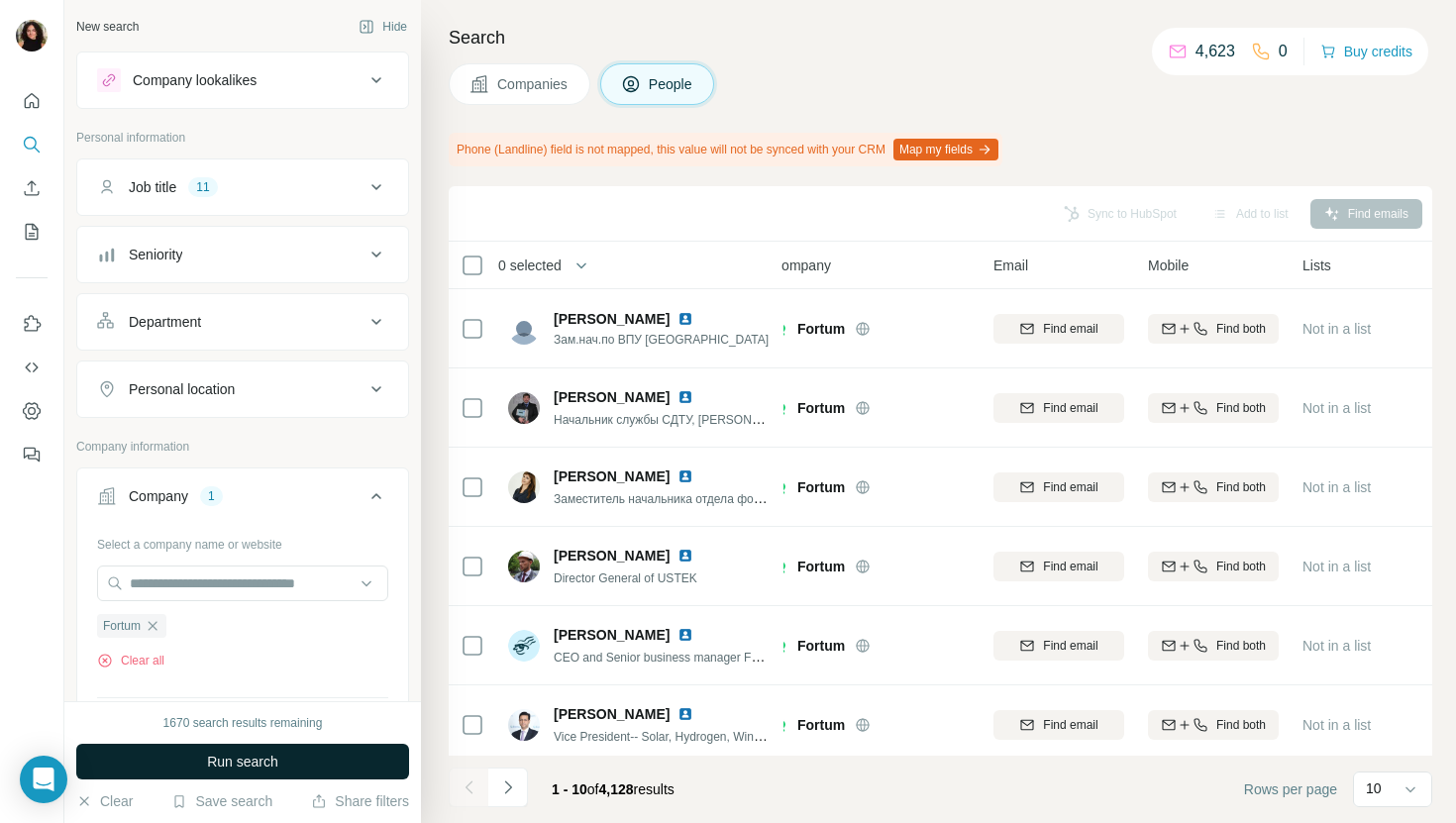
click at [391, 766] on button "Run search" at bounding box center [242, 761] width 332 height 36
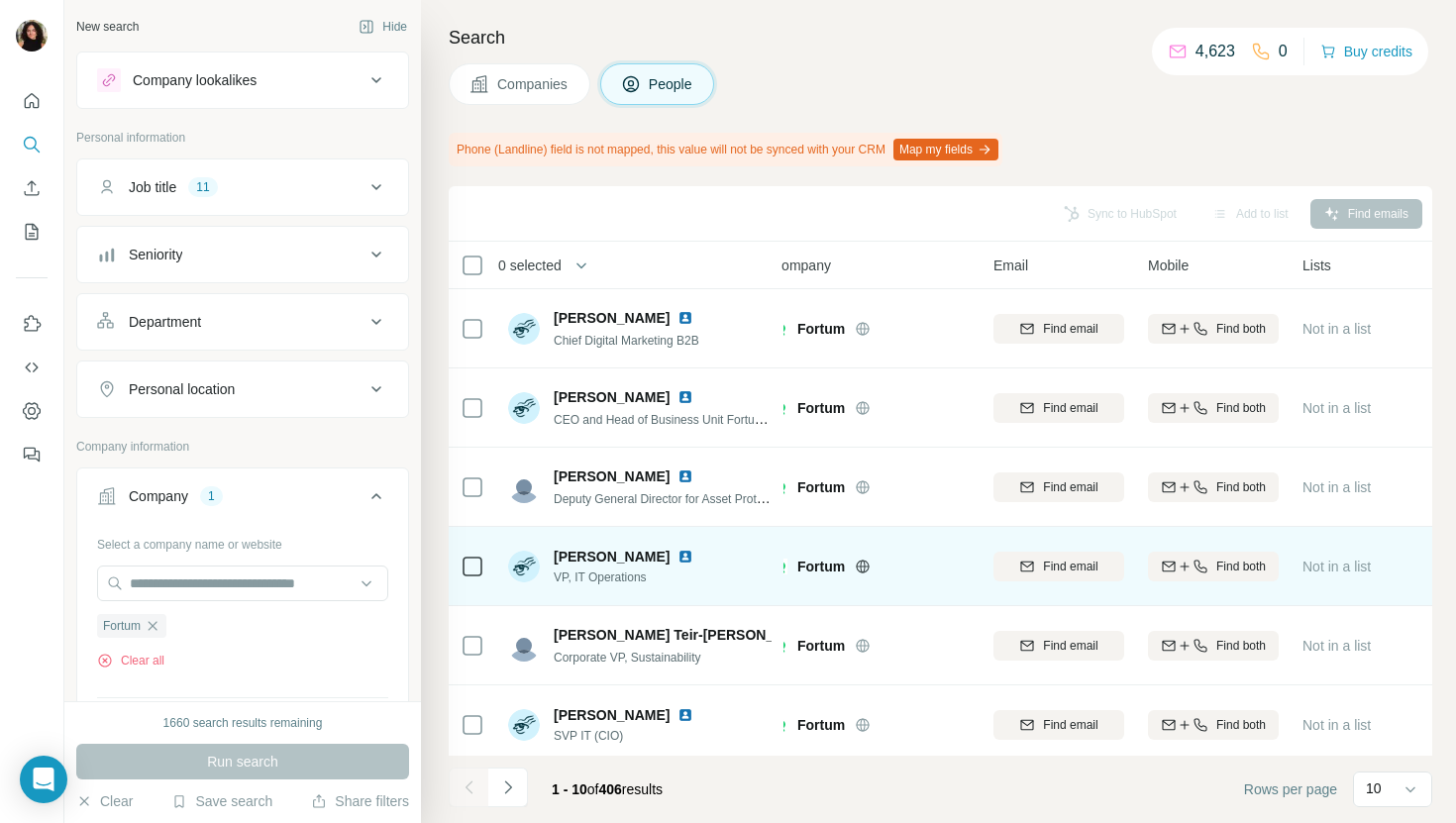
click at [694, 556] on img at bounding box center [686, 557] width 16 height 16
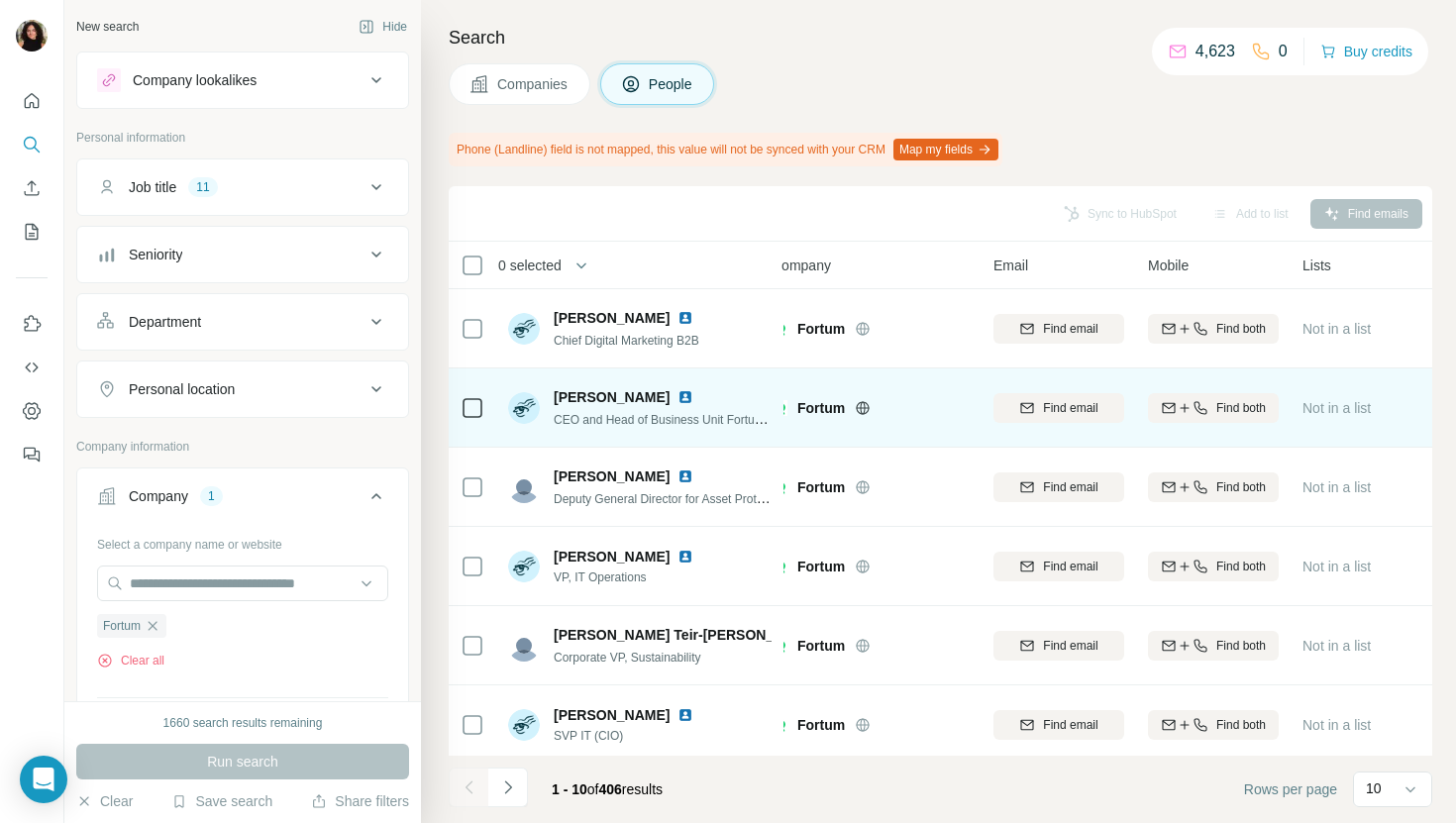
scroll to position [165, 22]
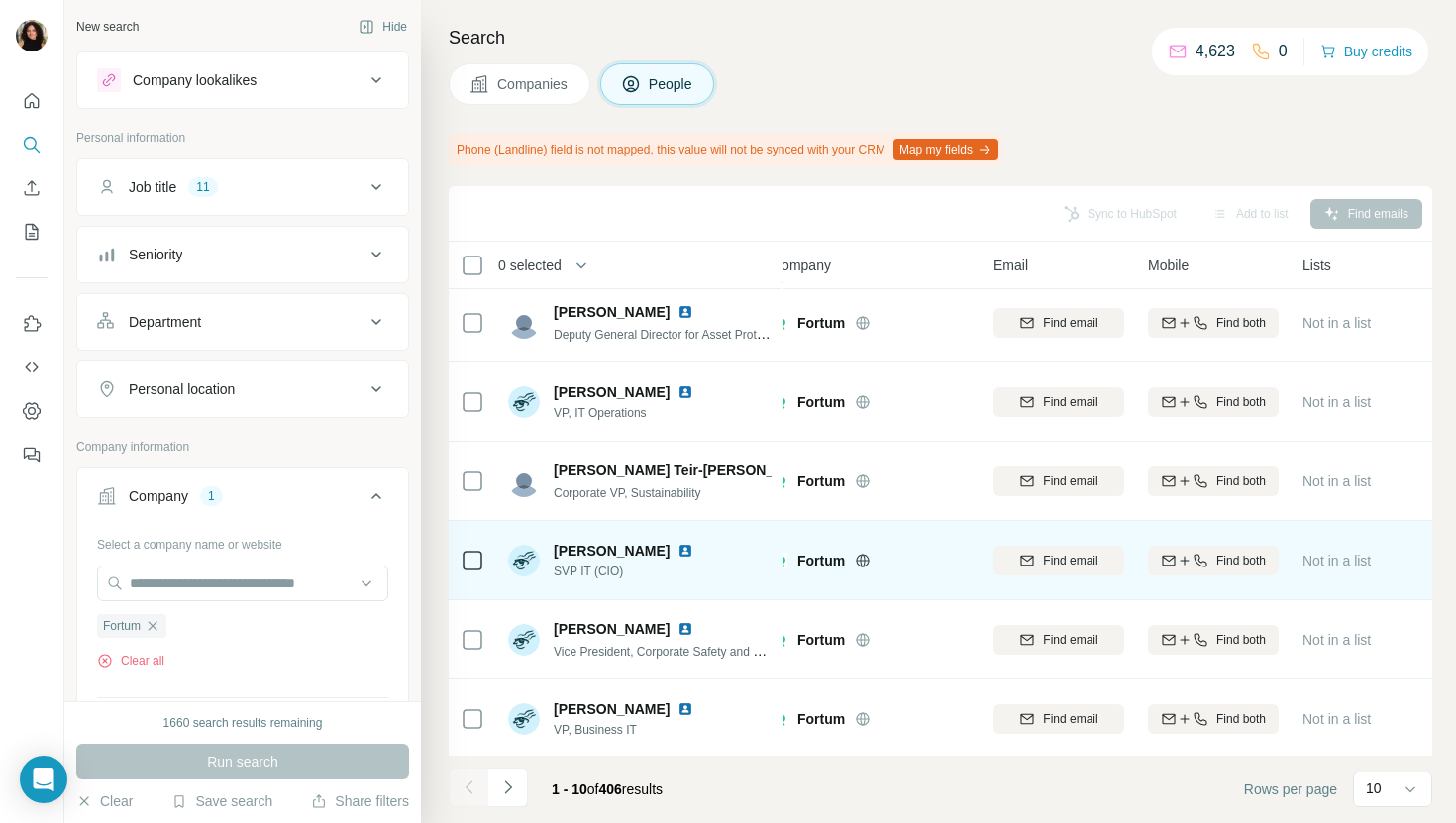
click at [694, 552] on img at bounding box center [686, 551] width 16 height 16
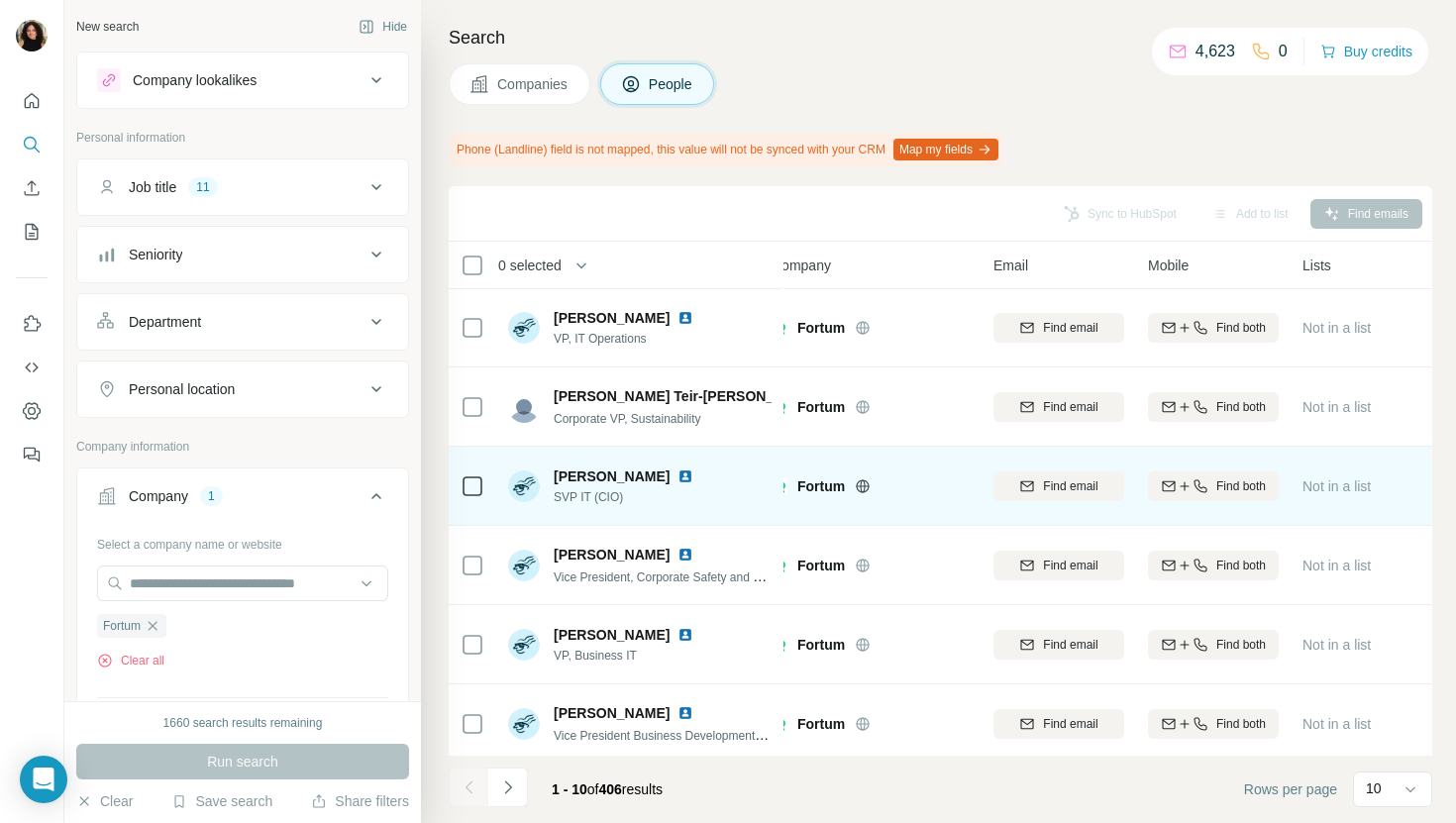
scroll to position [325, 22]
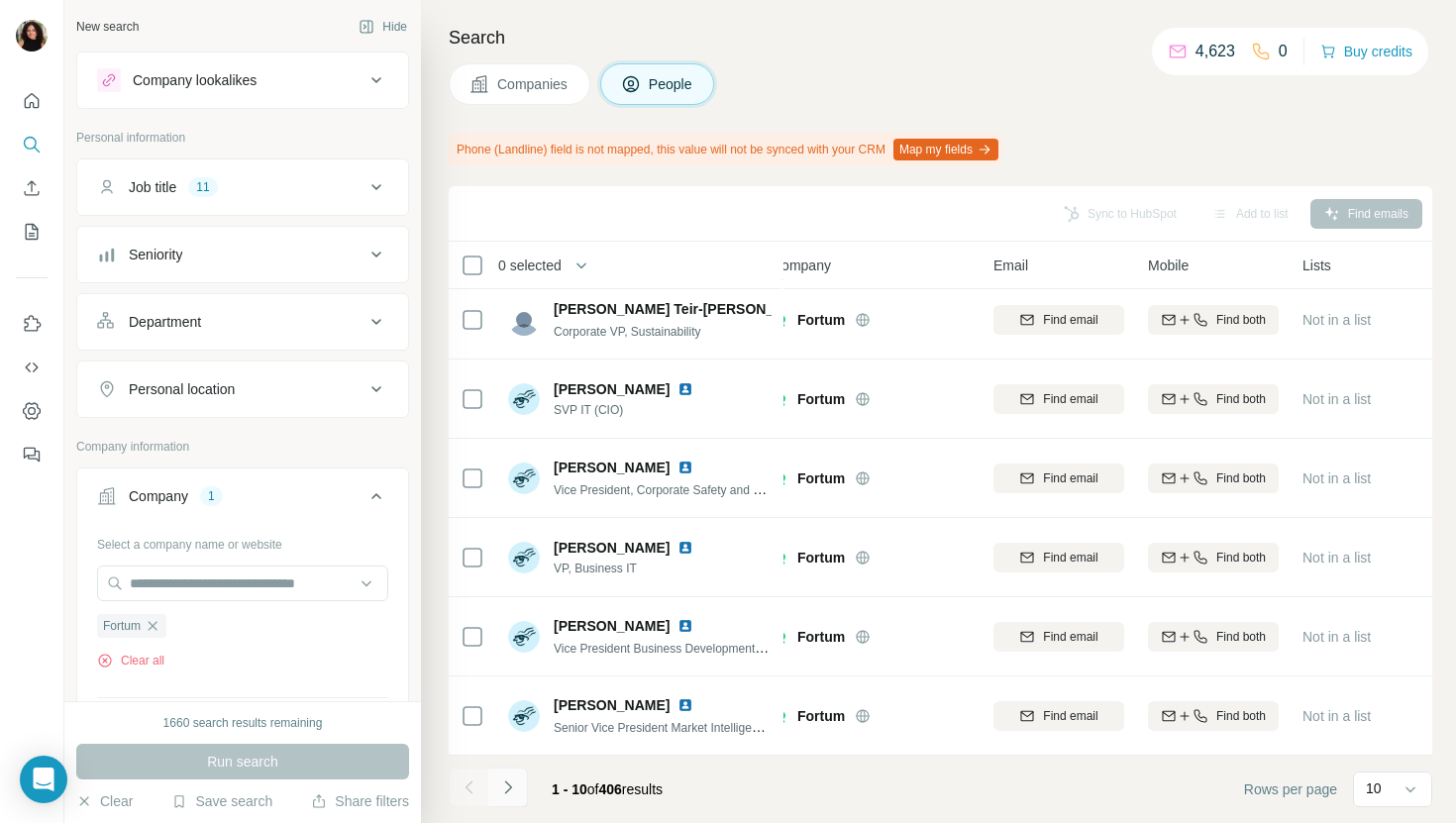
click at [505, 785] on icon "Navigate to next page" at bounding box center [508, 787] width 20 height 20
click at [507, 792] on icon "Navigate to next page" at bounding box center [508, 787] width 20 height 20
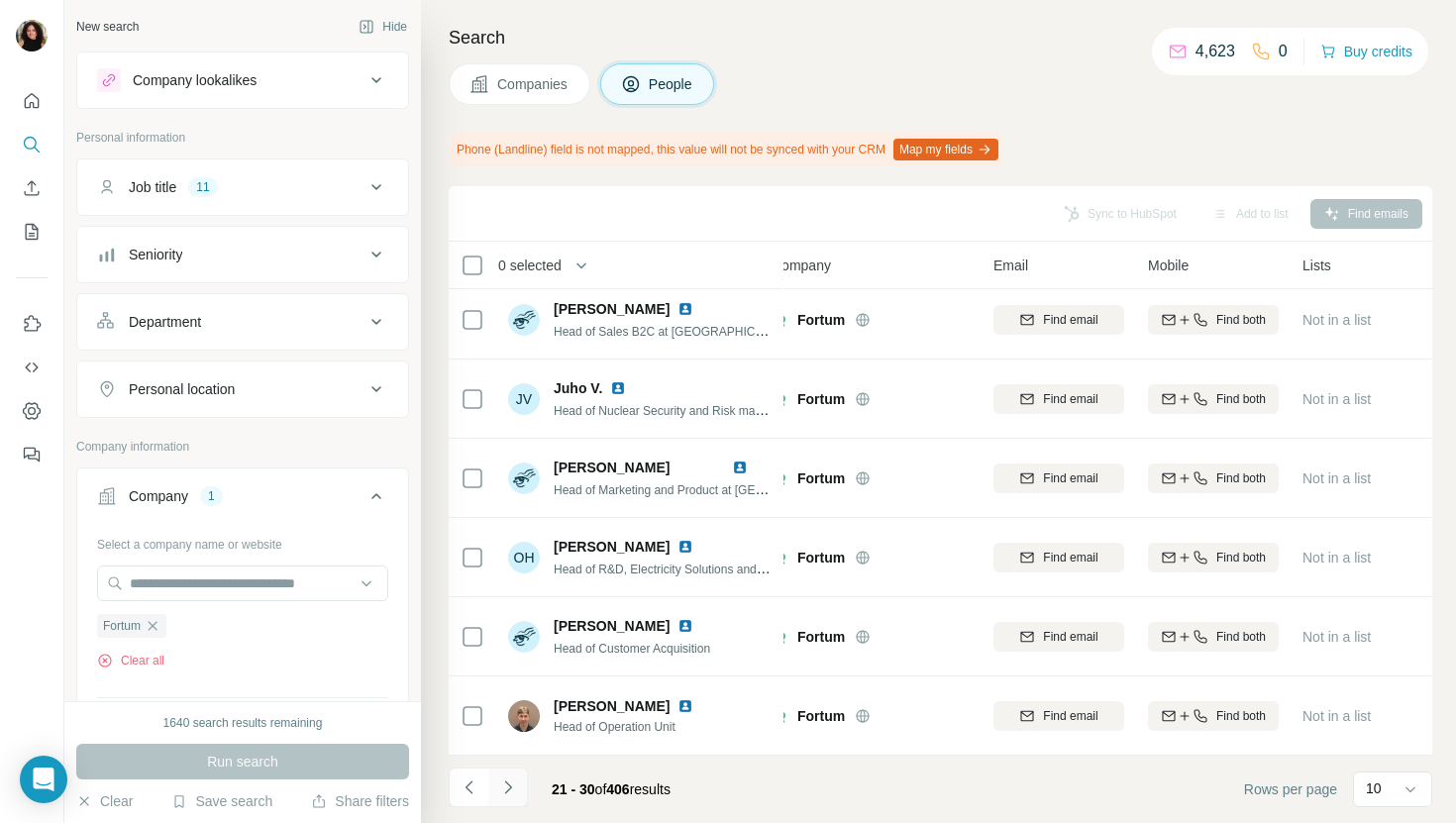
click at [508, 795] on icon "Navigate to next page" at bounding box center [508, 787] width 20 height 20
click at [512, 773] on button "Navigate to next page" at bounding box center [508, 787] width 40 height 40
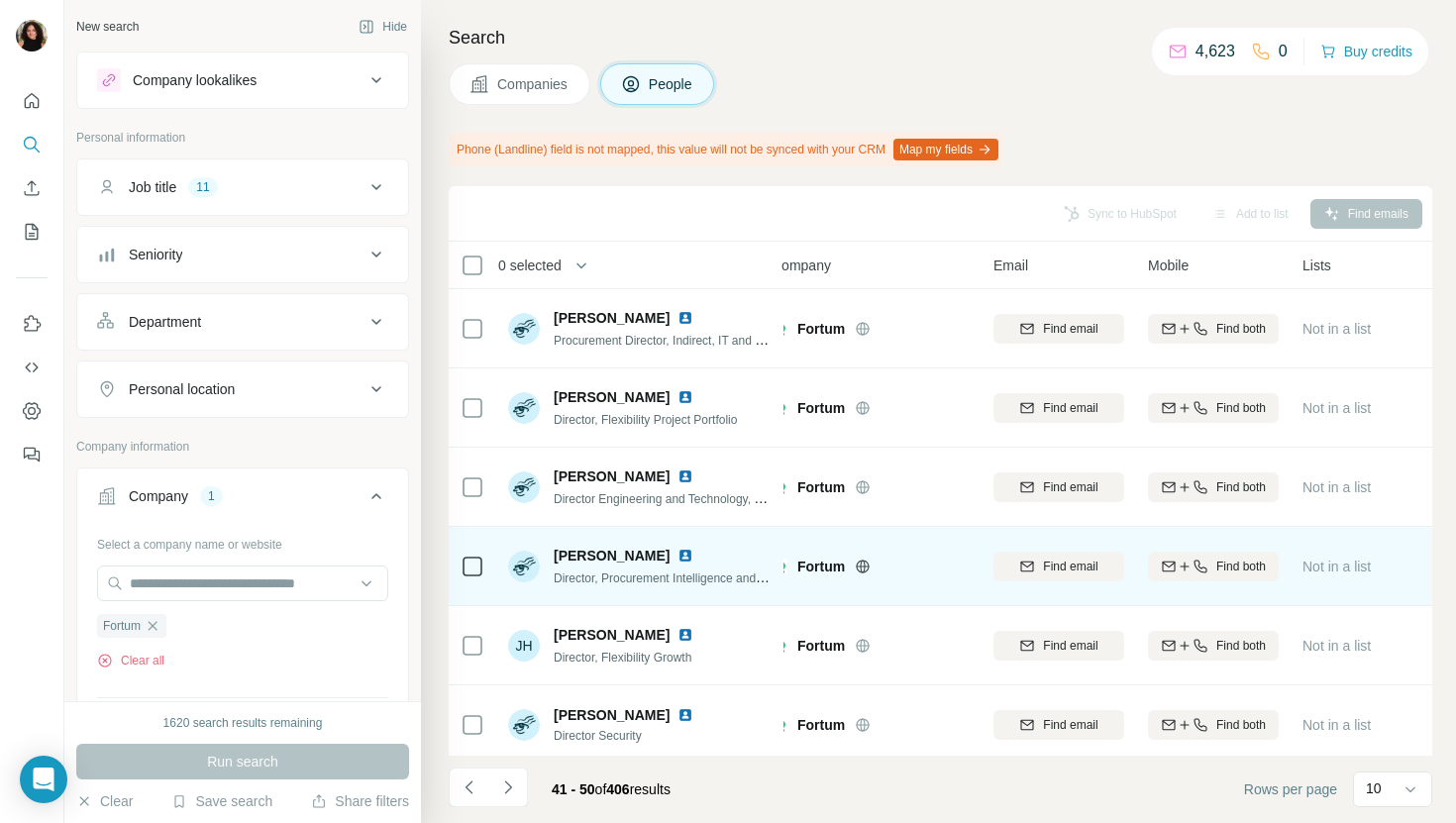
scroll to position [0, 0]
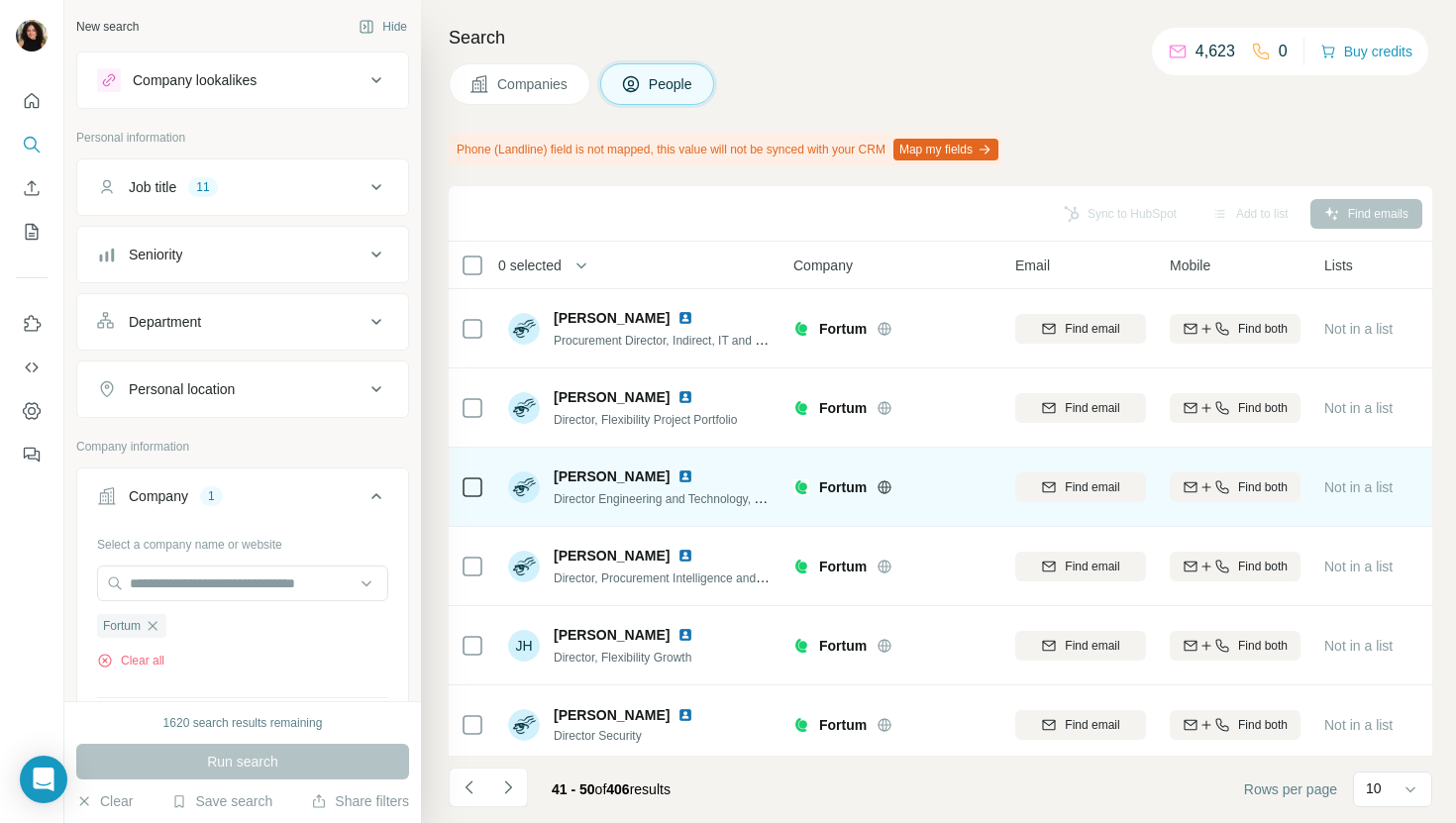
click at [678, 478] on img at bounding box center [686, 476] width 16 height 16
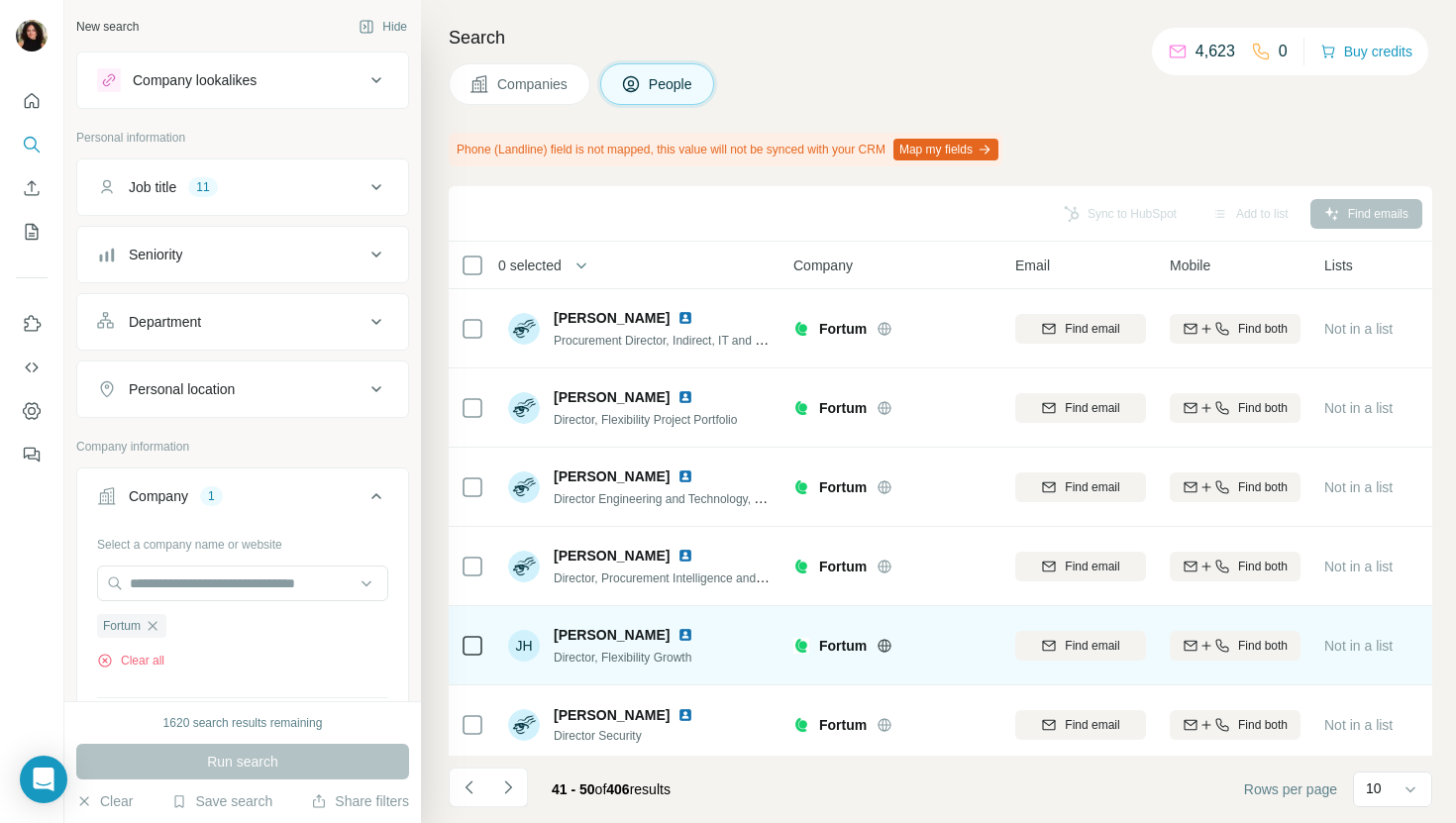
scroll to position [325, 0]
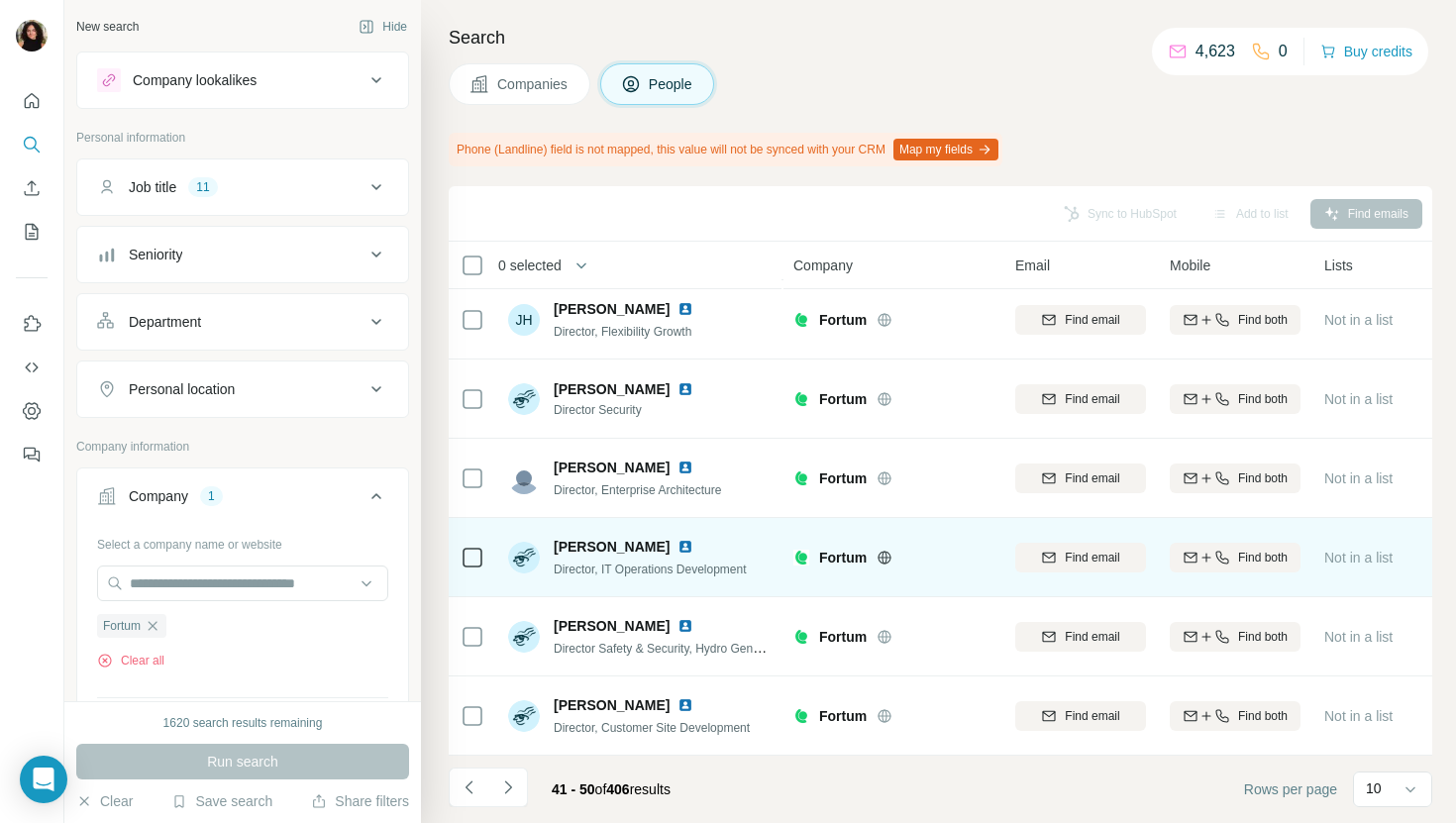
click at [680, 540] on img at bounding box center [686, 547] width 16 height 16
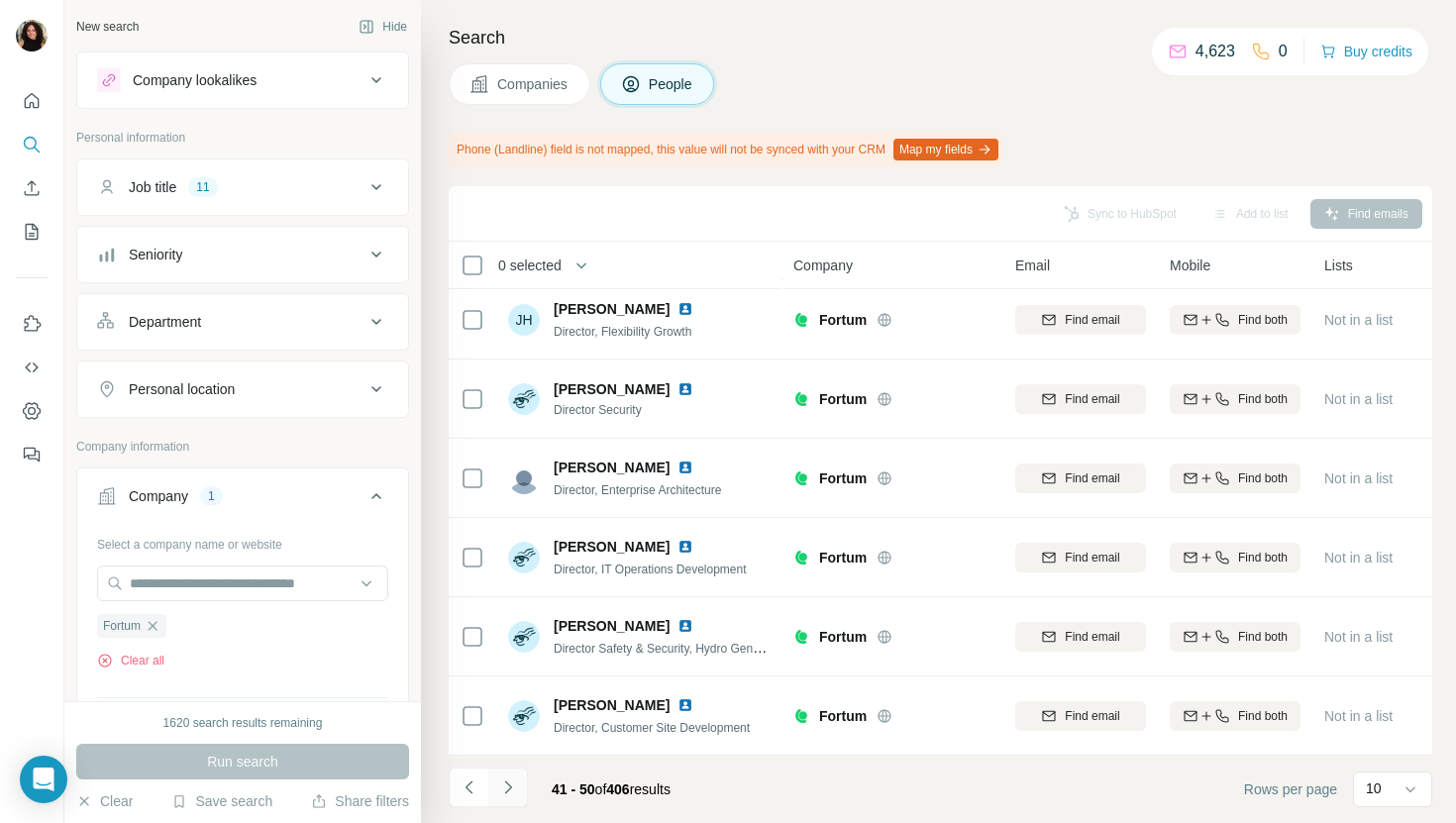
click at [514, 779] on icon "Navigate to next page" at bounding box center [508, 787] width 20 height 20
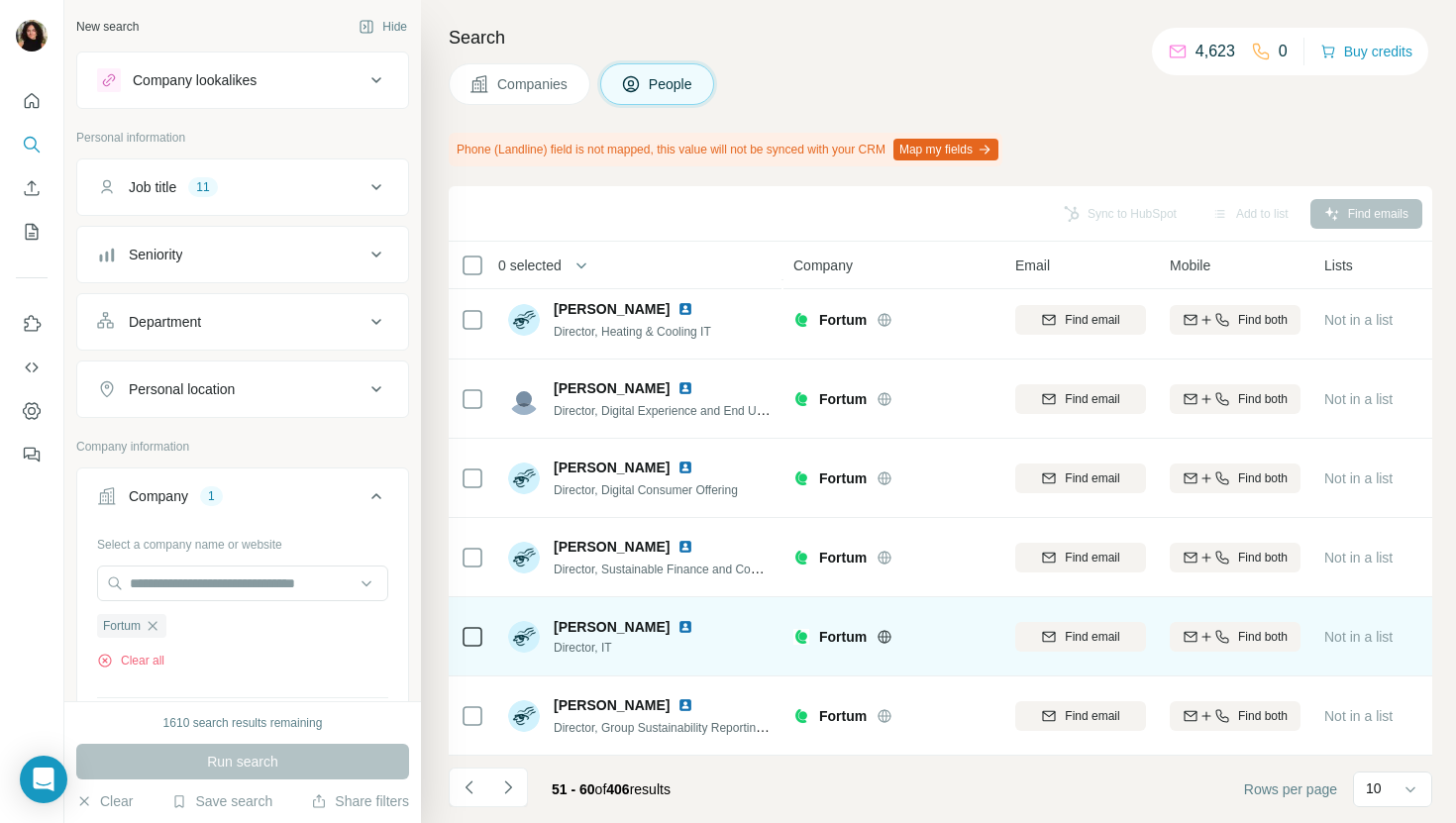
click at [678, 623] on img at bounding box center [686, 626] width 16 height 16
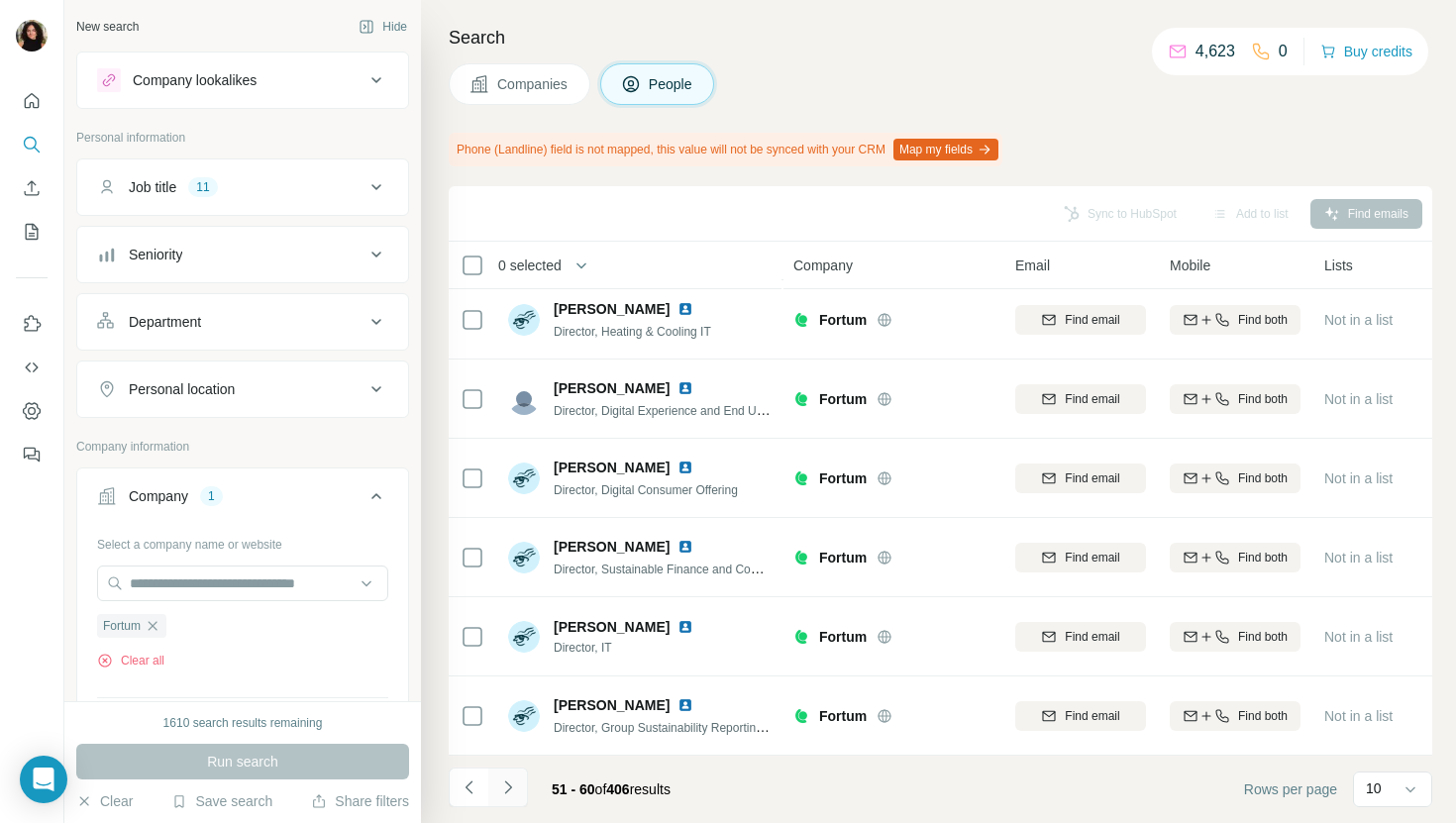
click at [517, 783] on icon "Navigate to next page" at bounding box center [508, 787] width 20 height 20
click at [508, 793] on icon "Navigate to next page" at bounding box center [508, 787] width 20 height 20
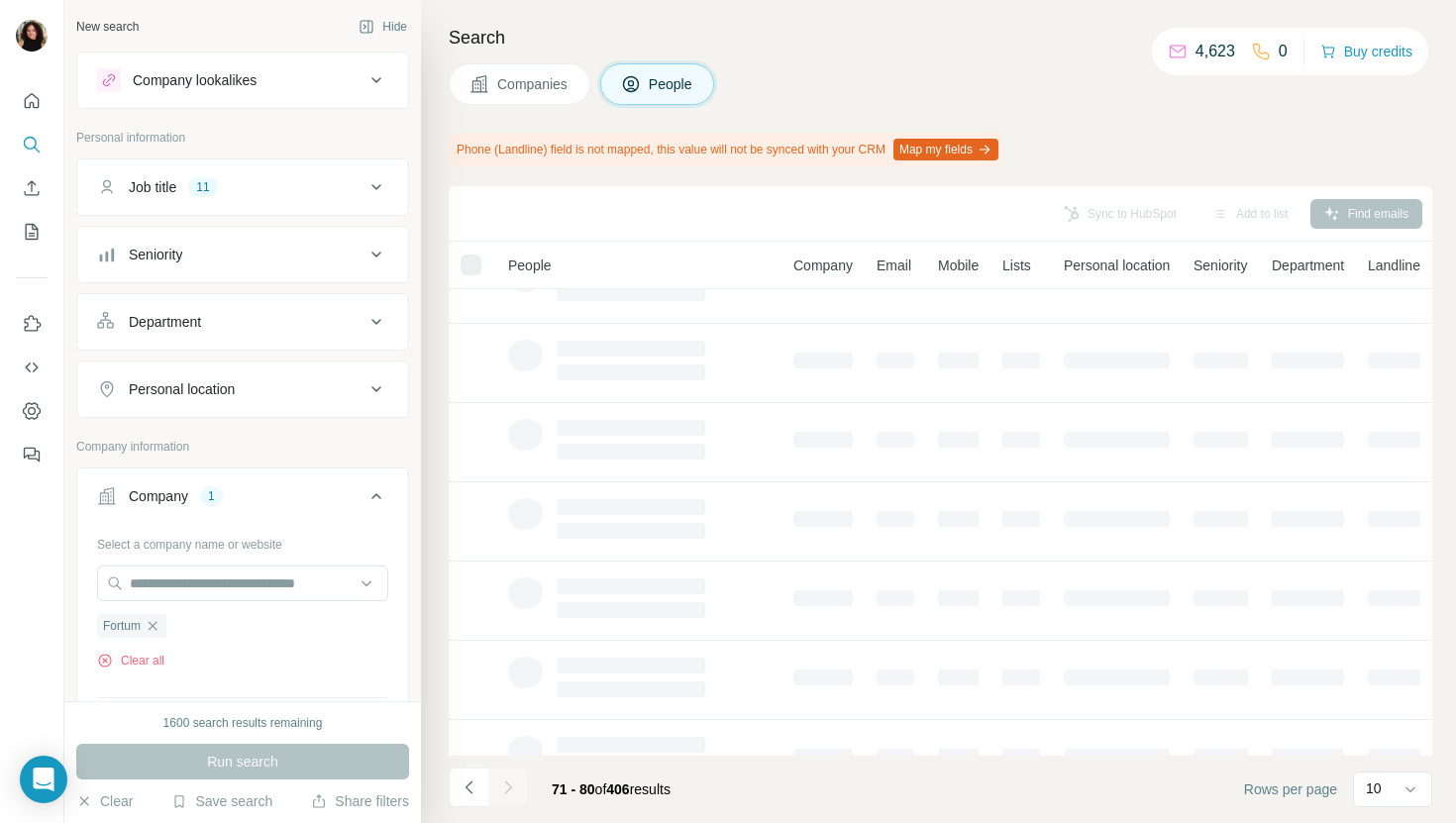
scroll to position [0, 0]
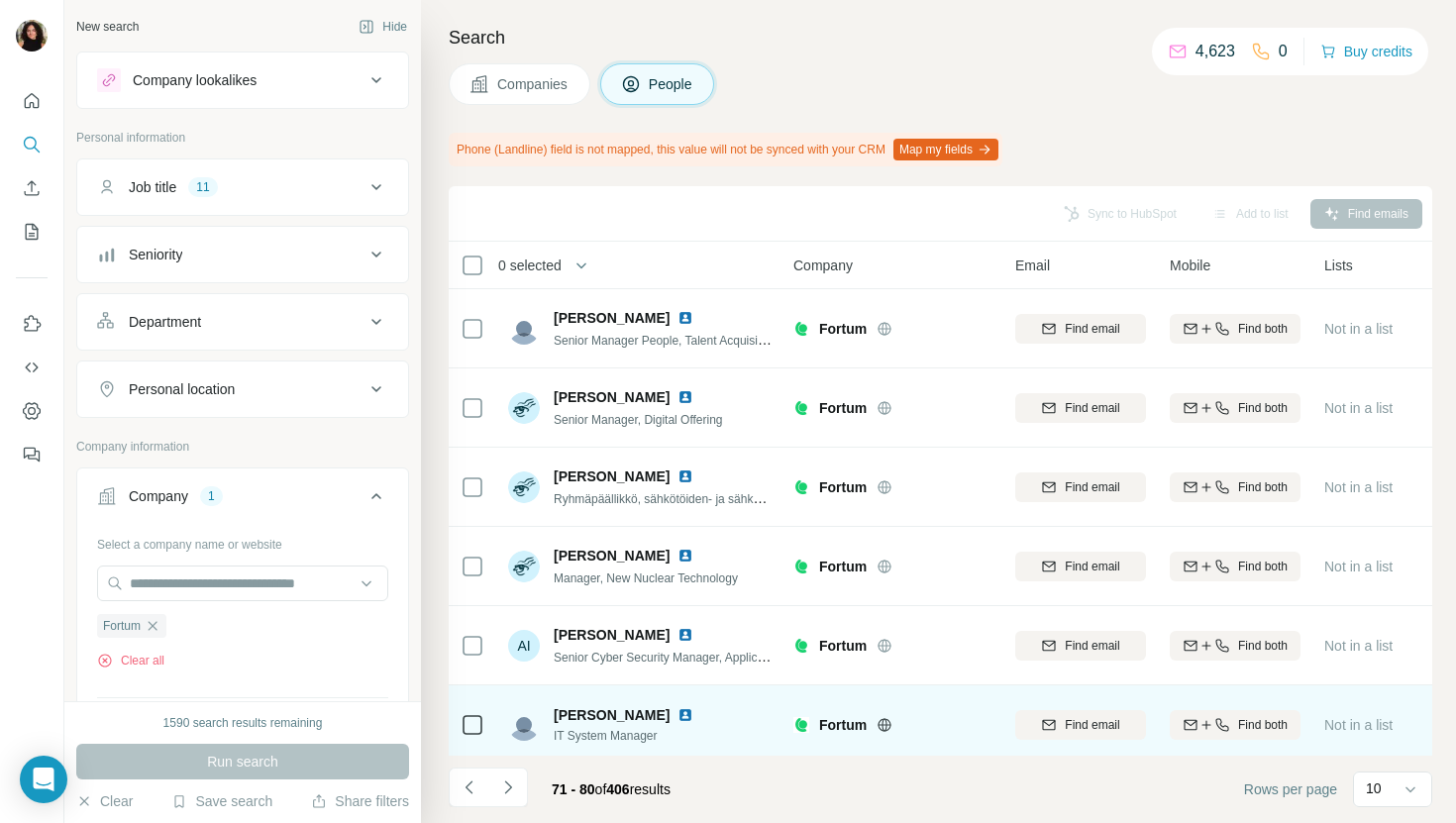
click at [678, 714] on img at bounding box center [686, 715] width 16 height 16
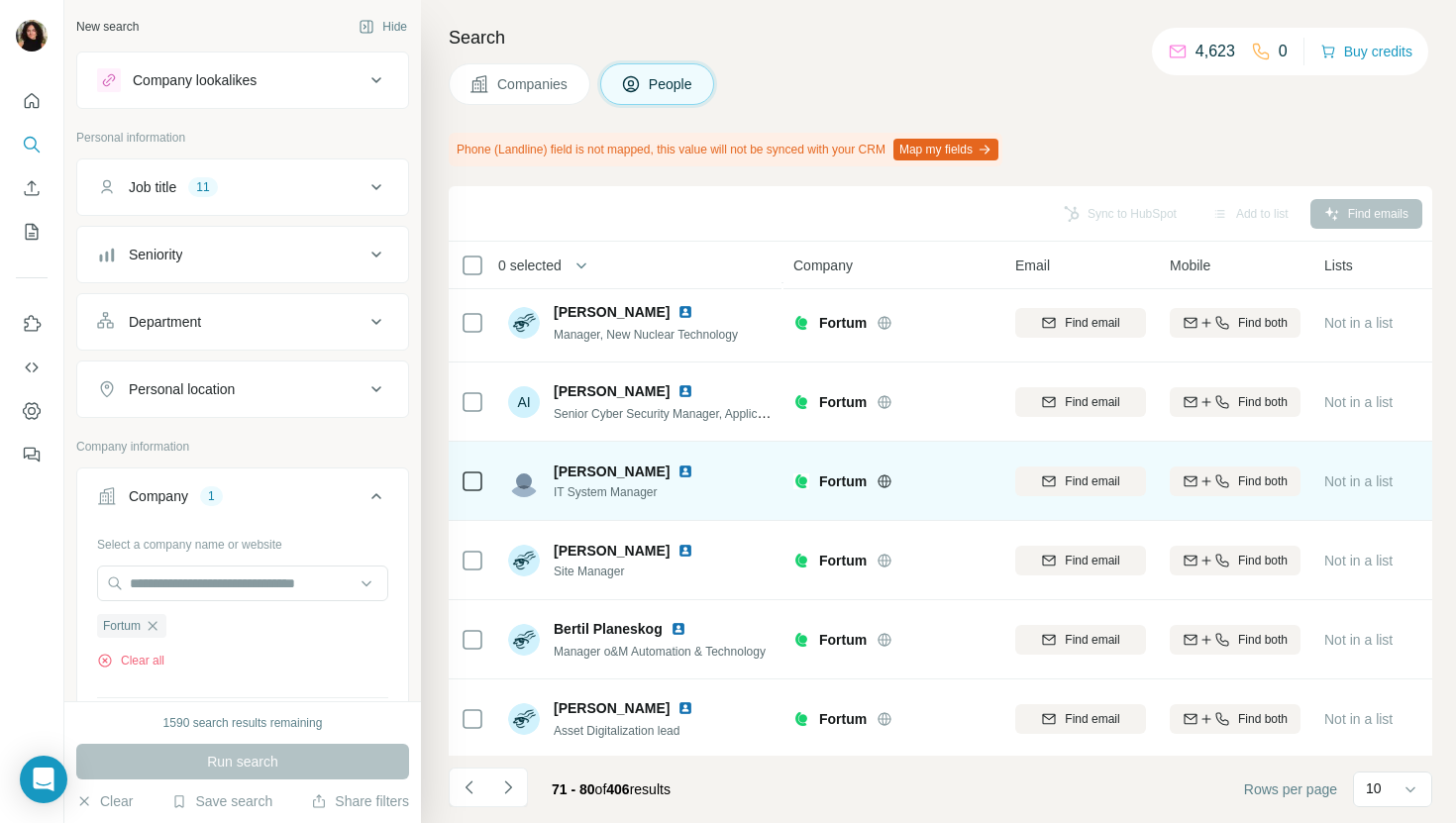
scroll to position [325, 0]
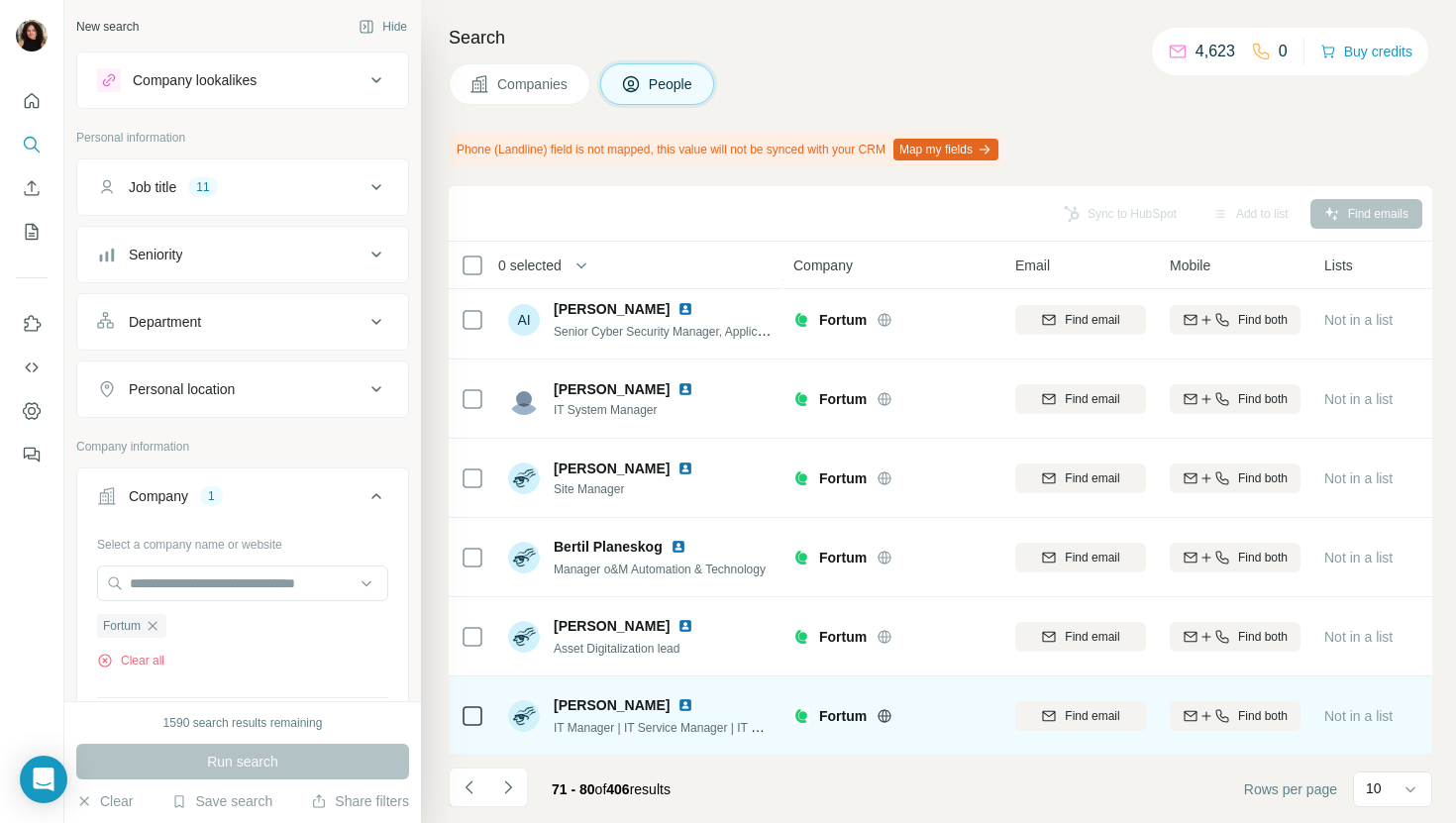
click at [678, 706] on img at bounding box center [686, 705] width 16 height 16
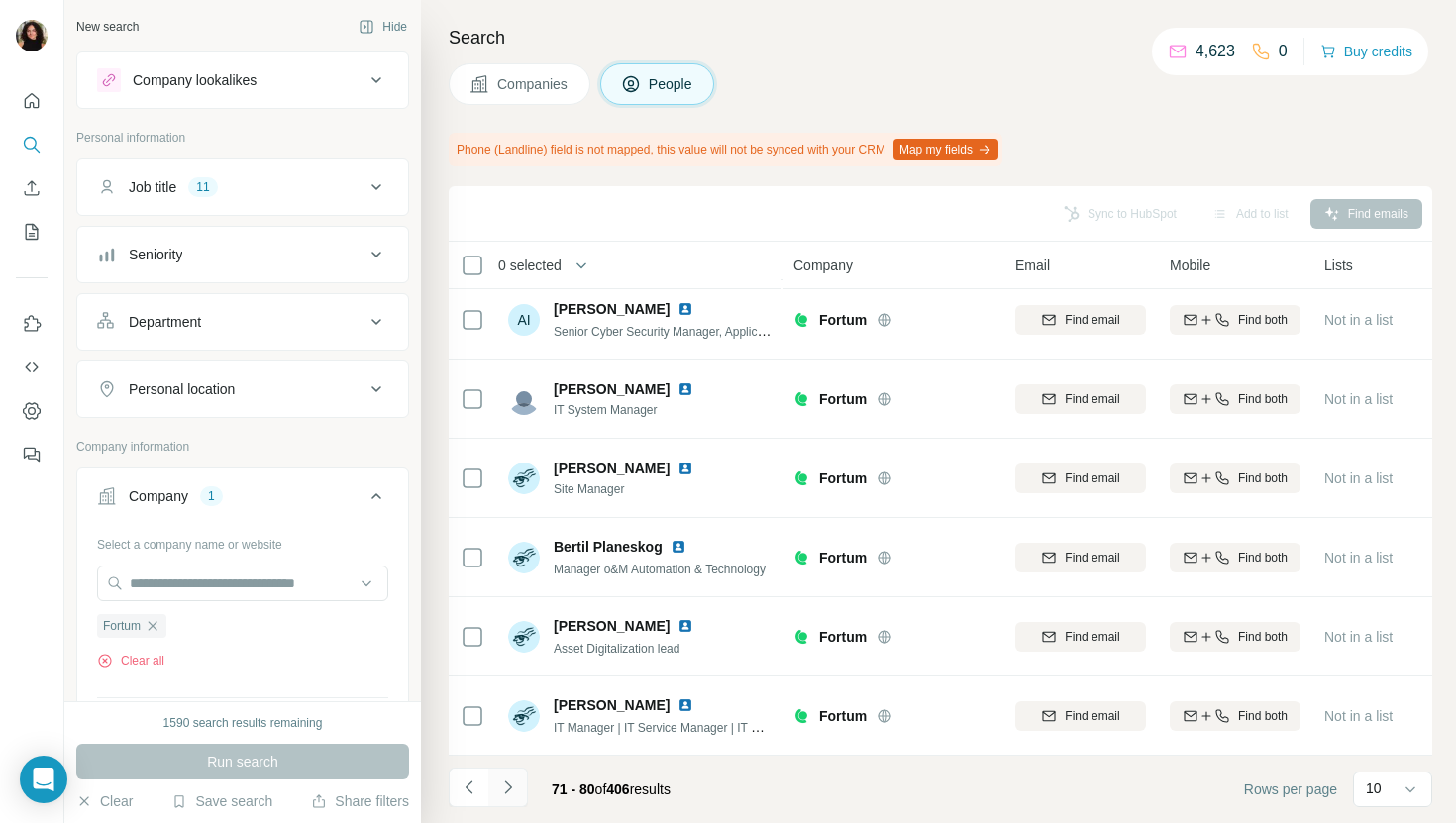
click at [517, 794] on button "Navigate to next page" at bounding box center [508, 787] width 40 height 40
click at [504, 787] on icon "Navigate to next page" at bounding box center [508, 787] width 20 height 20
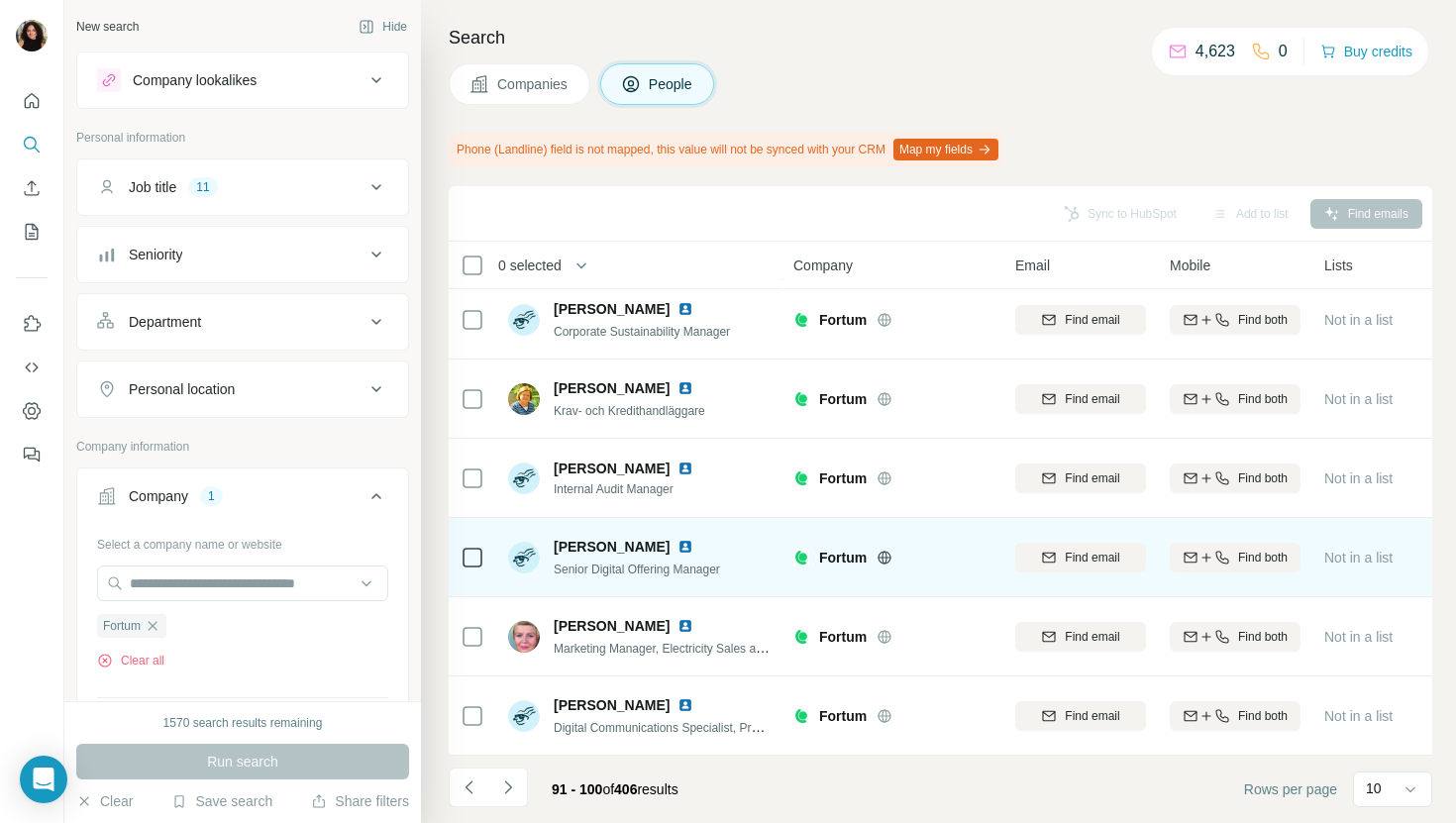
scroll to position [0, 0]
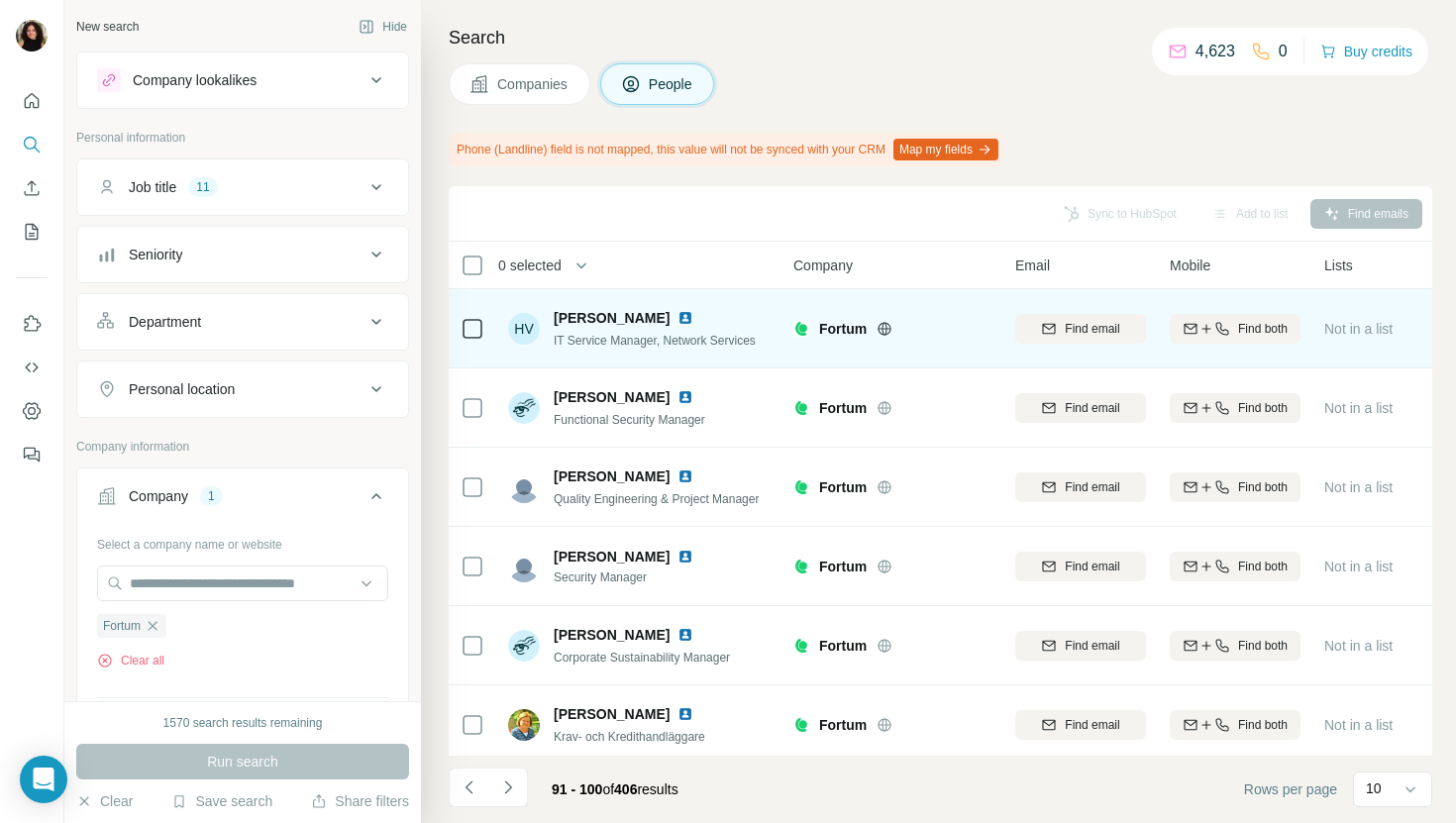
click at [678, 311] on img at bounding box center [686, 318] width 16 height 16
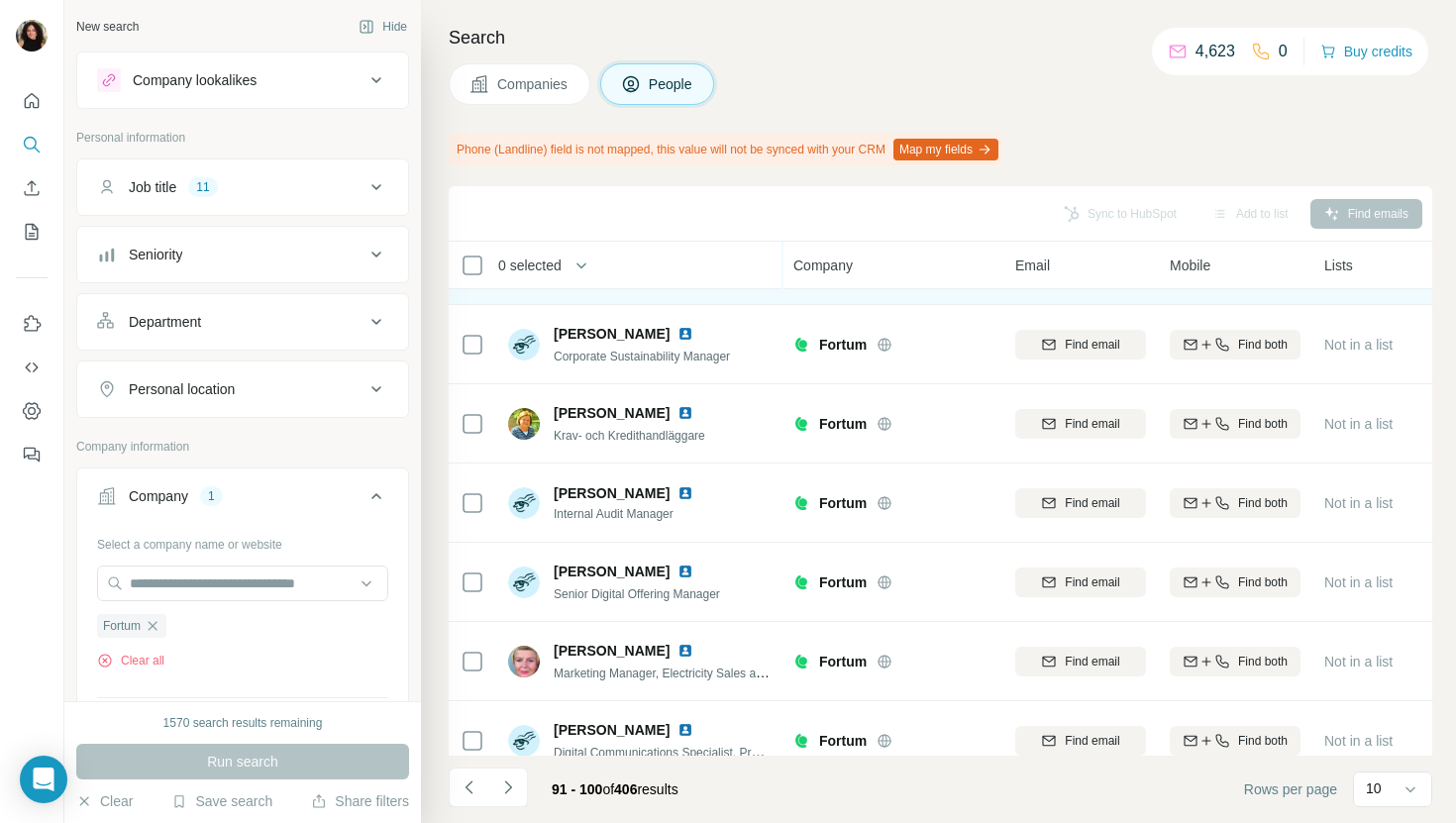
scroll to position [325, 0]
